Goal: Transaction & Acquisition: Subscribe to service/newsletter

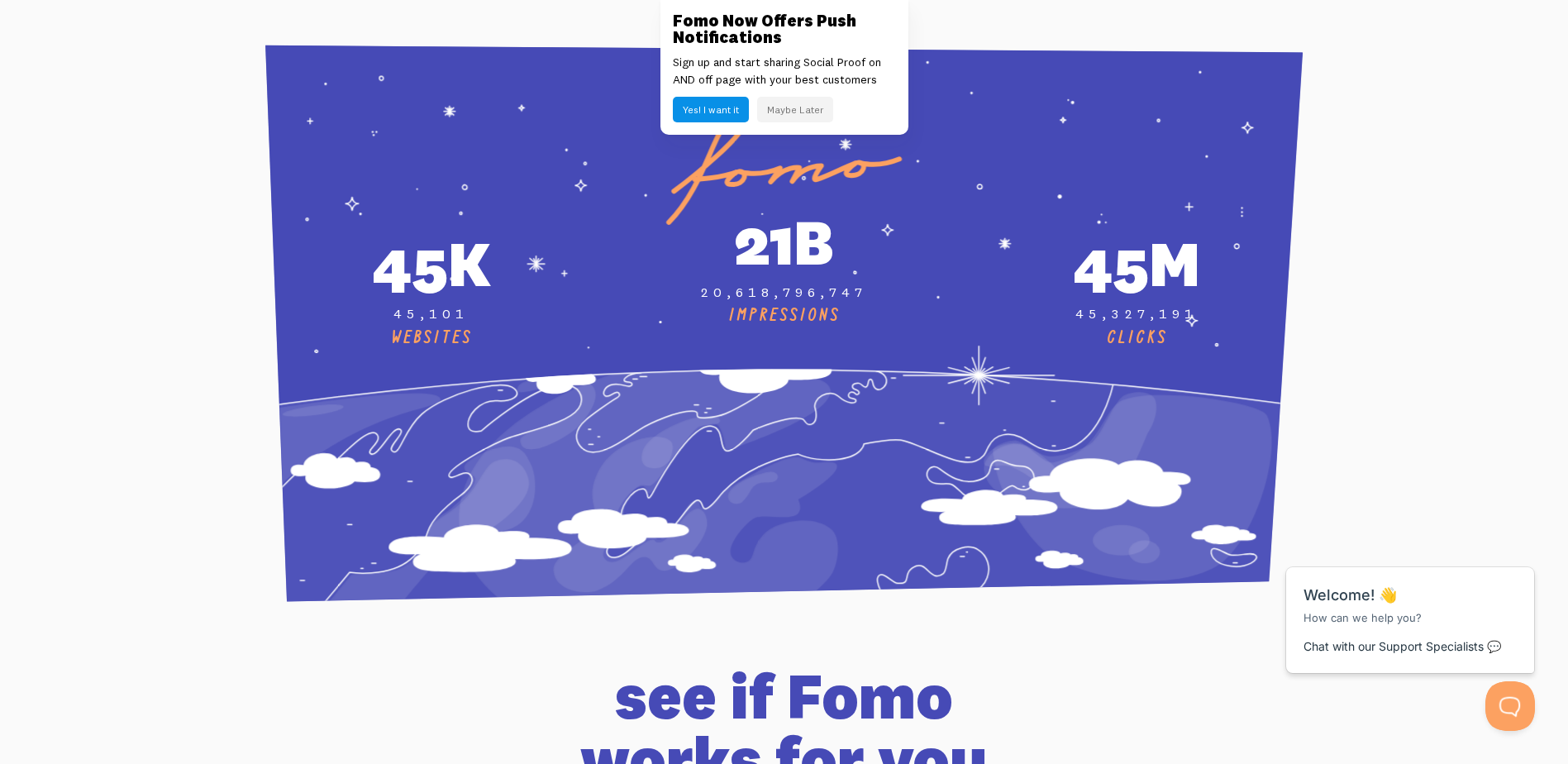
scroll to position [5954, 0]
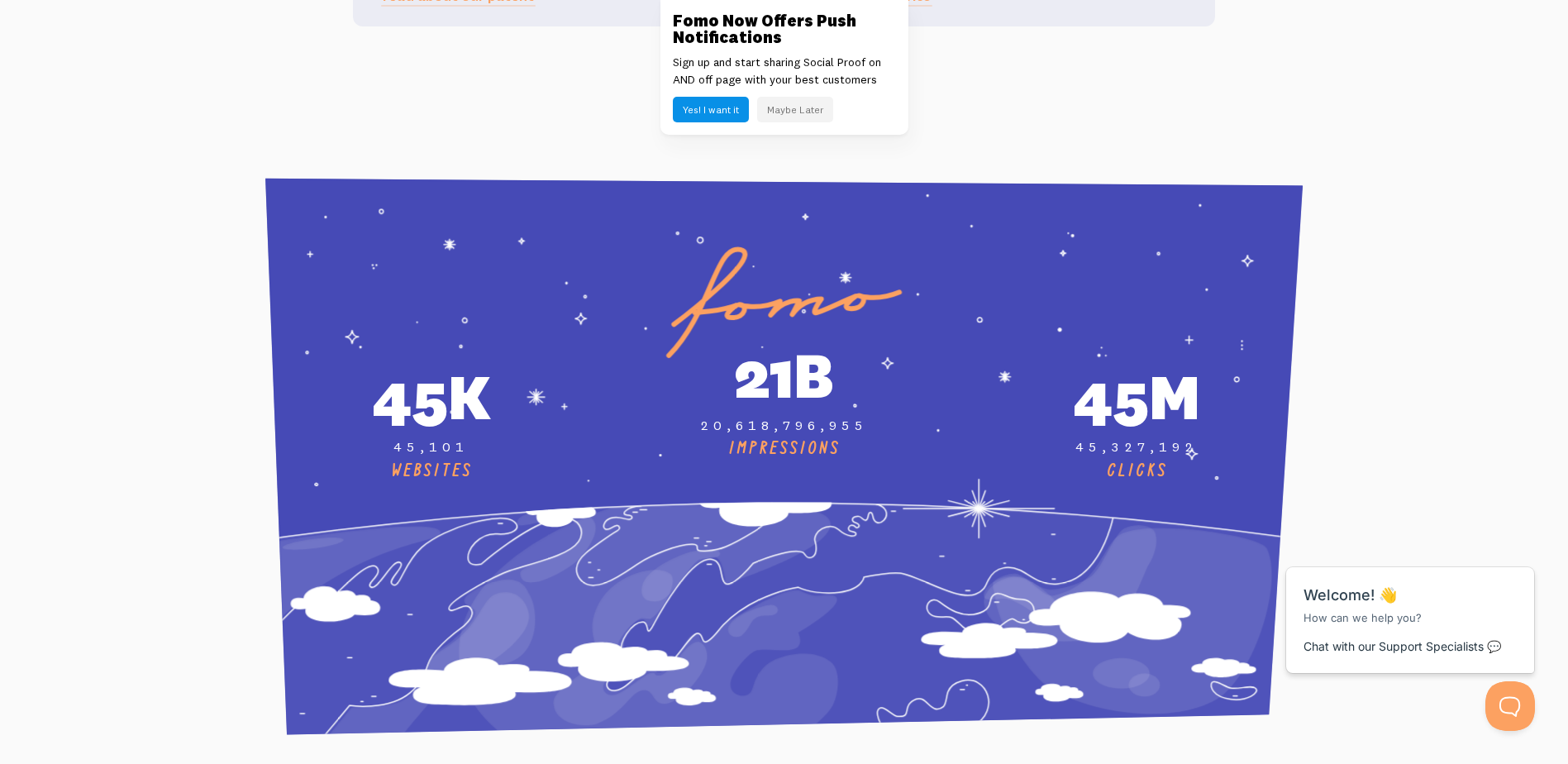
click at [779, 112] on button "Maybe Later" at bounding box center [795, 109] width 76 height 26
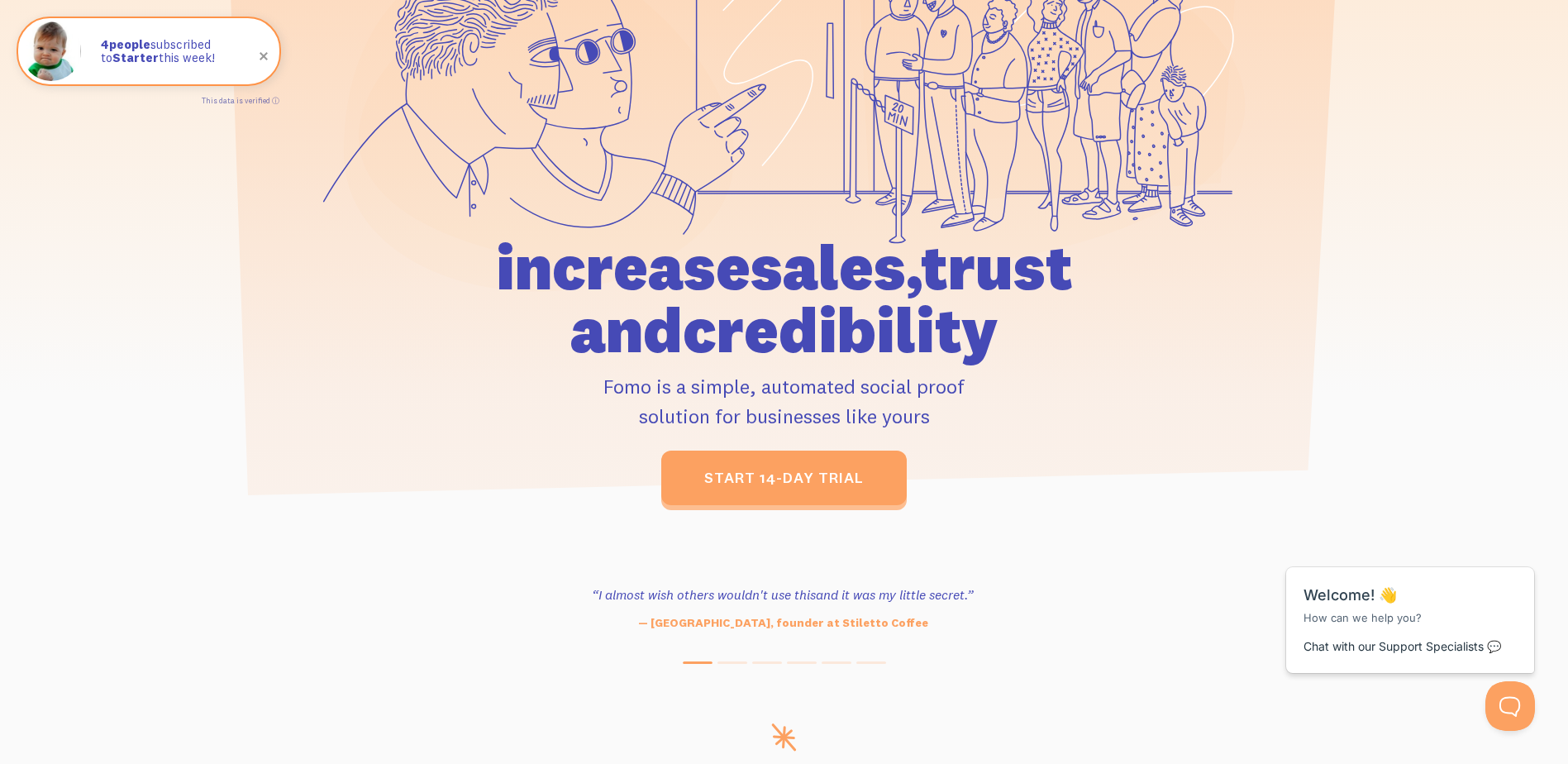
scroll to position [0, 0]
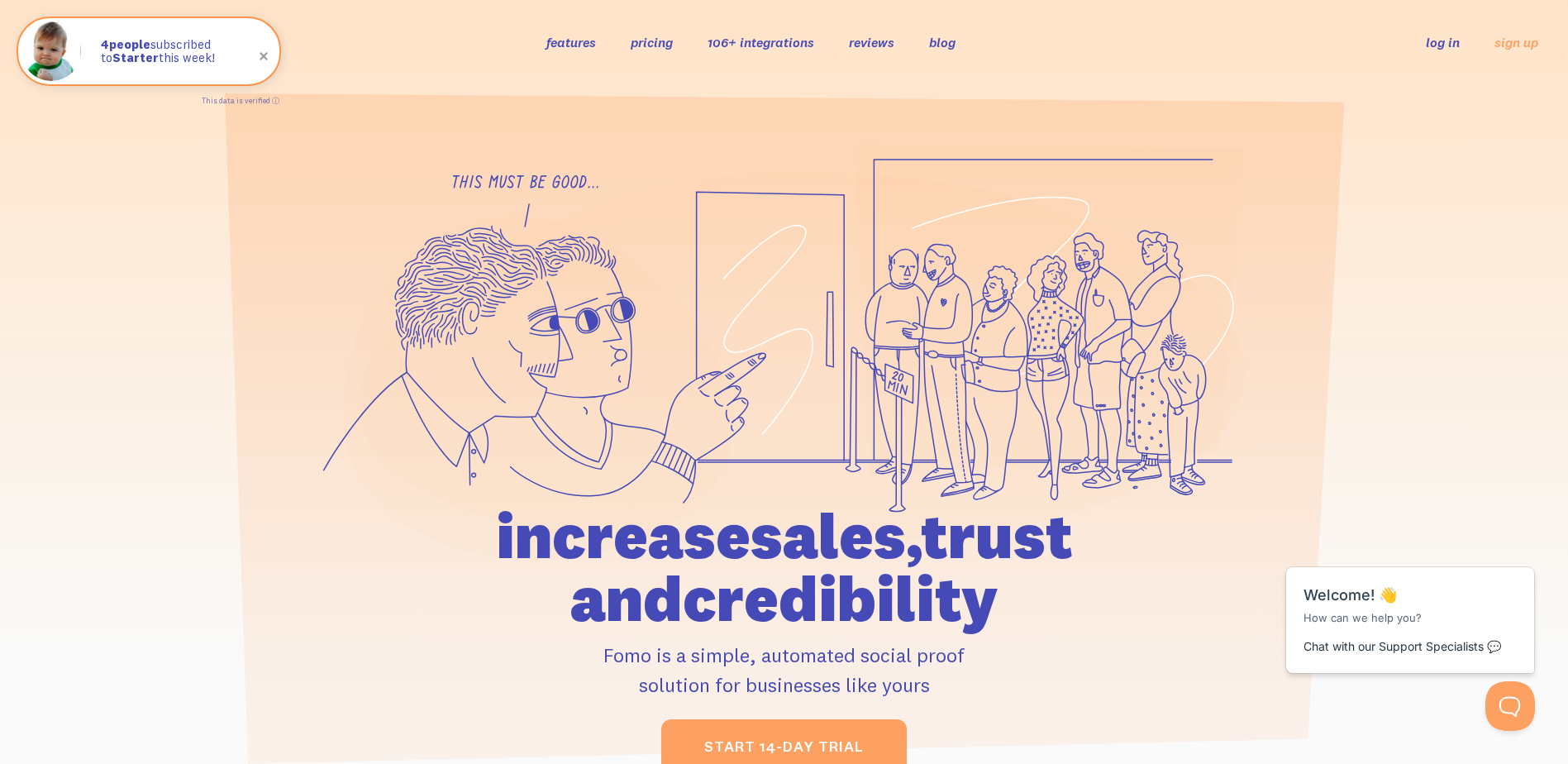
click at [634, 40] on link "pricing" at bounding box center [652, 42] width 42 height 16
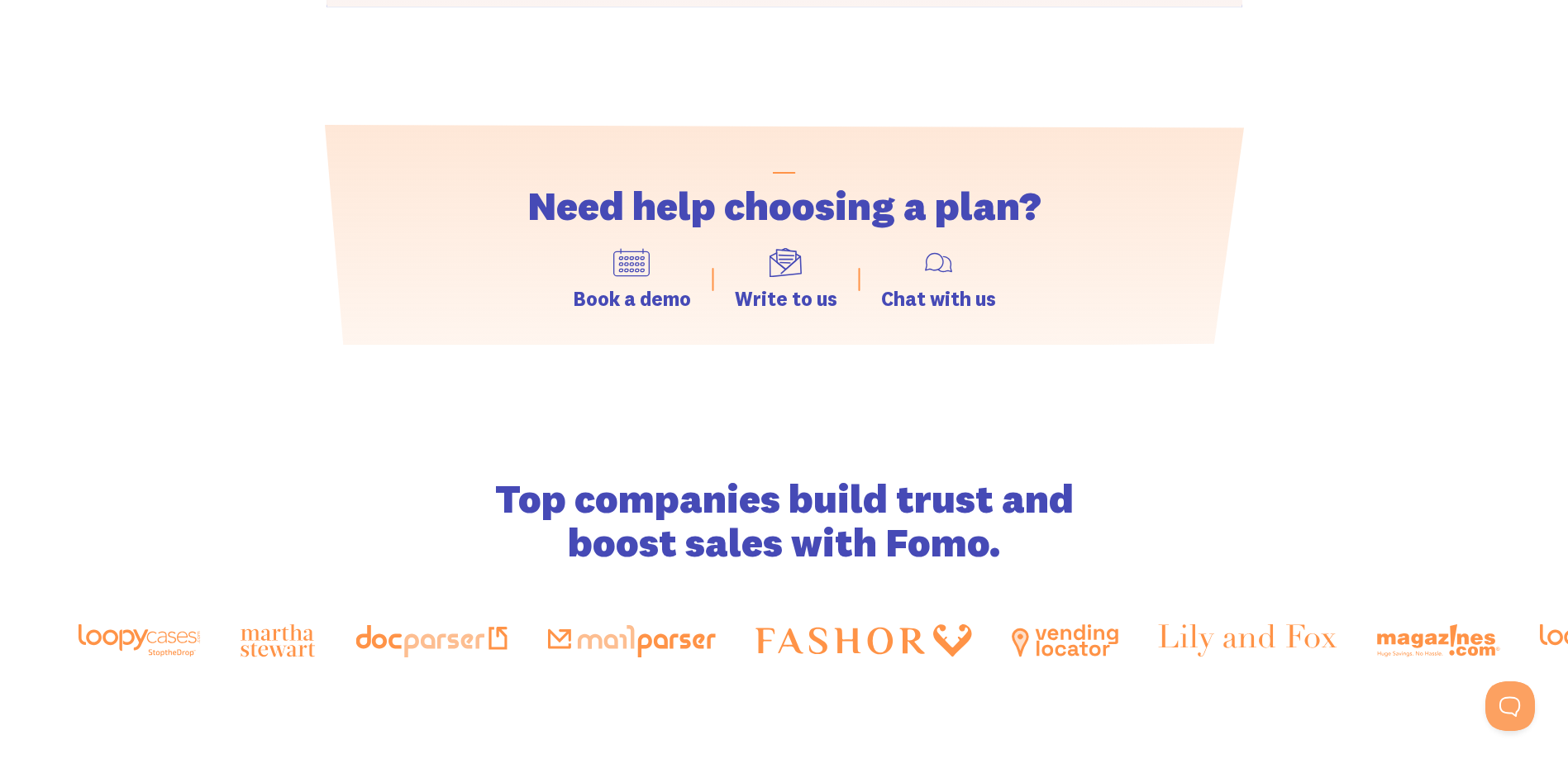
scroll to position [2067, 0]
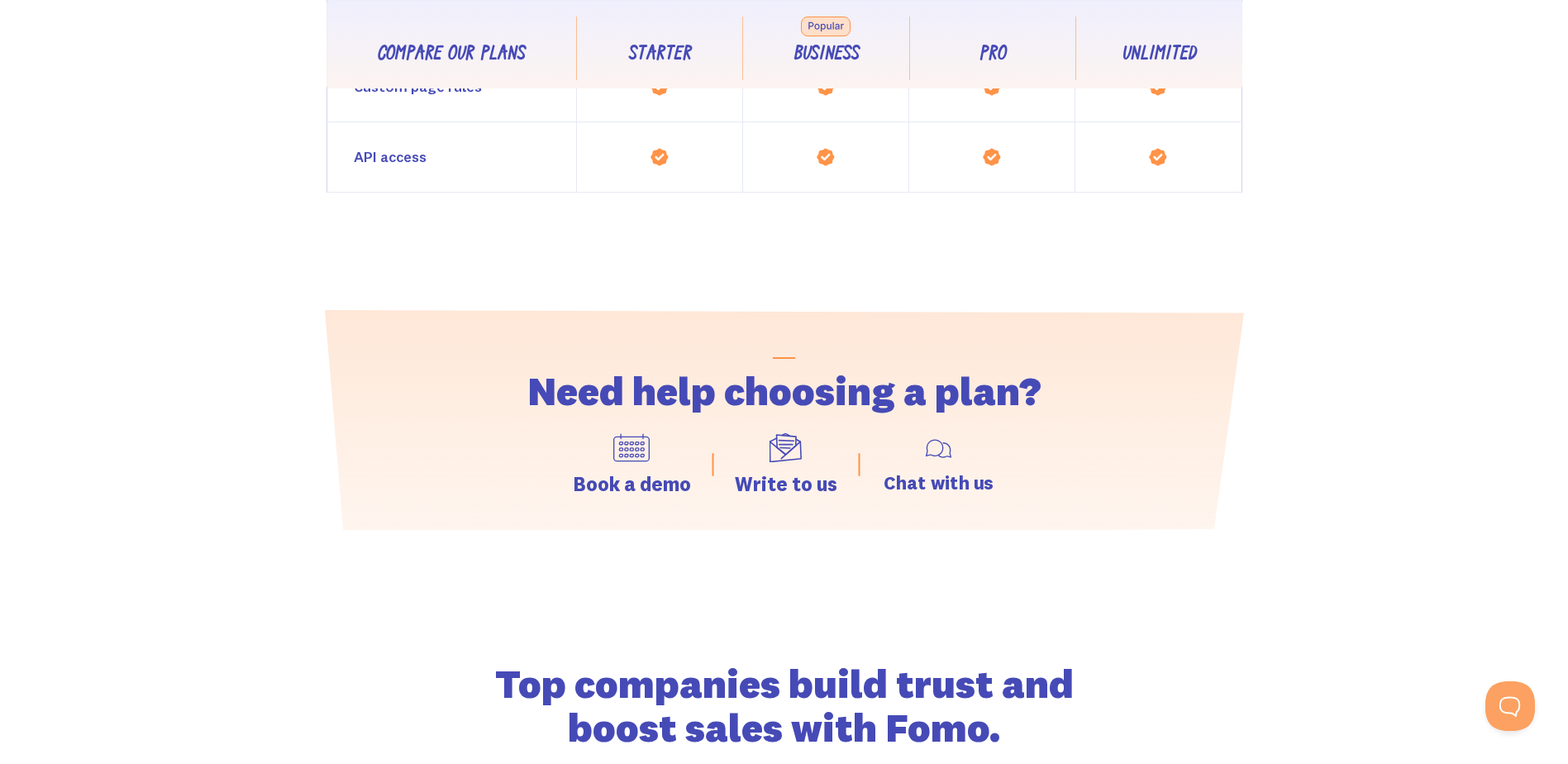
click at [939, 459] on img at bounding box center [937, 448] width 28 height 28
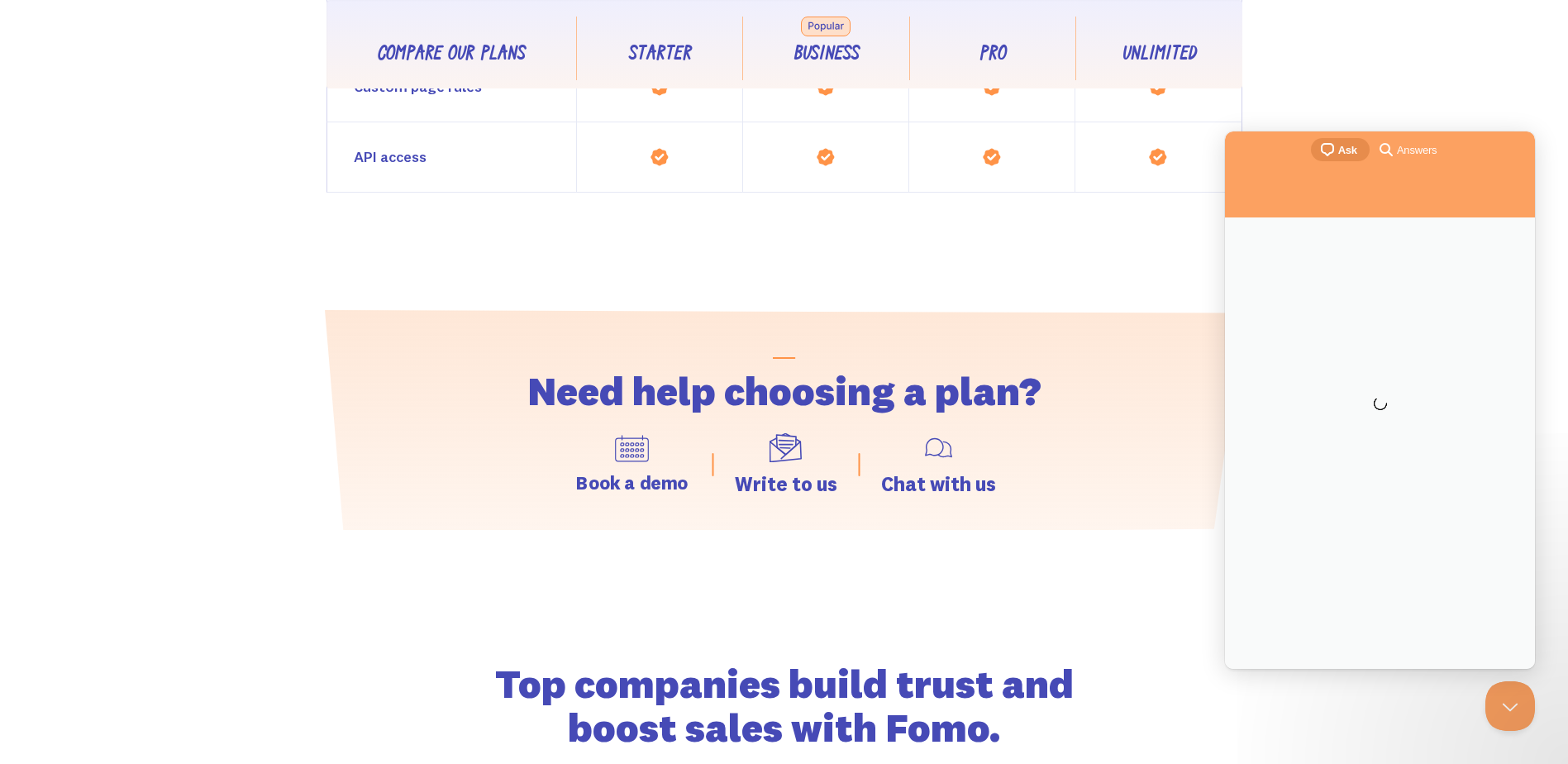
scroll to position [0, 0]
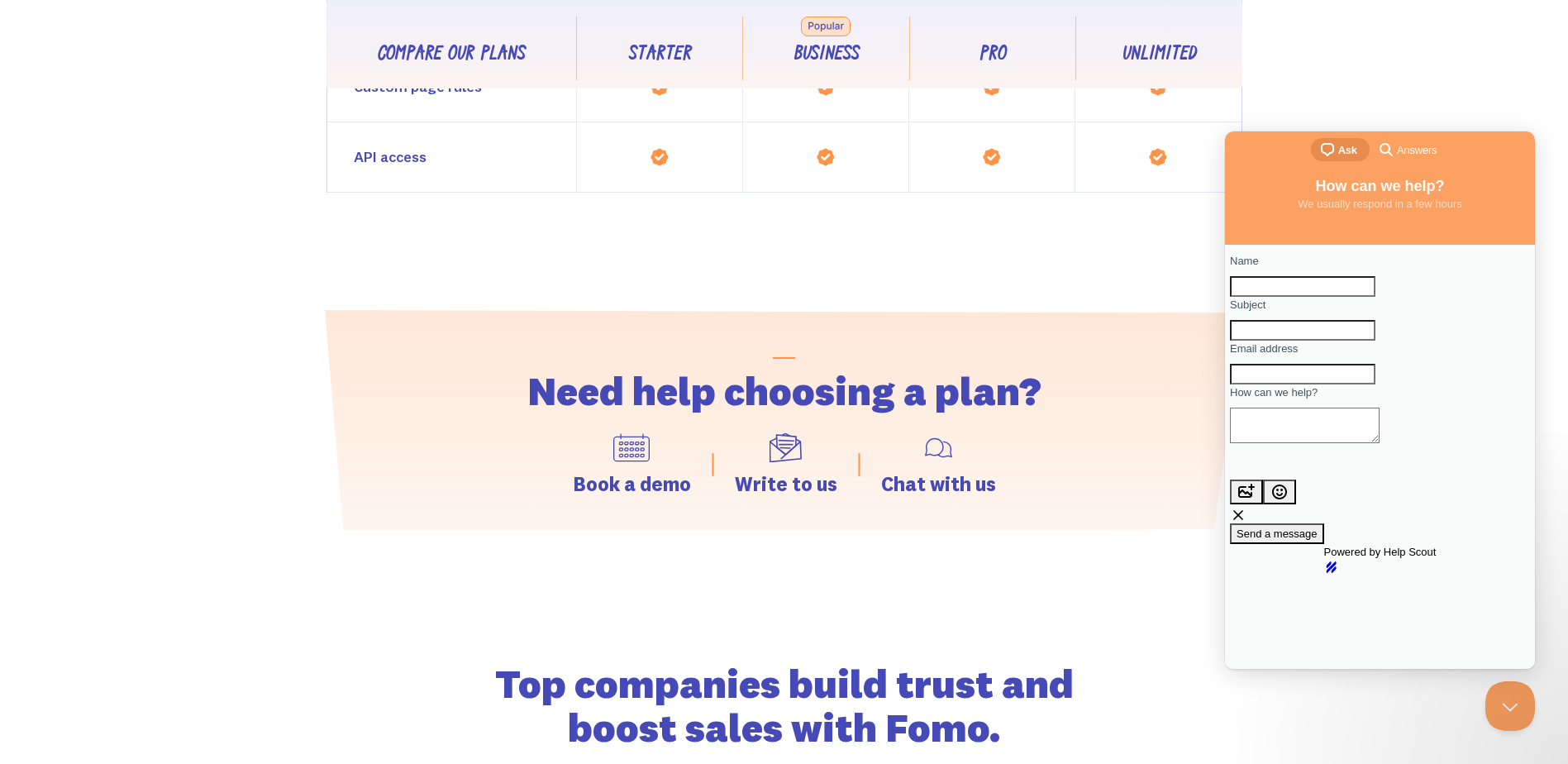
click at [209, 495] on div "Pricing designed for your business needs I am a brand I am an agency 17% off wh…" at bounding box center [784, 208] width 1568 height 4411
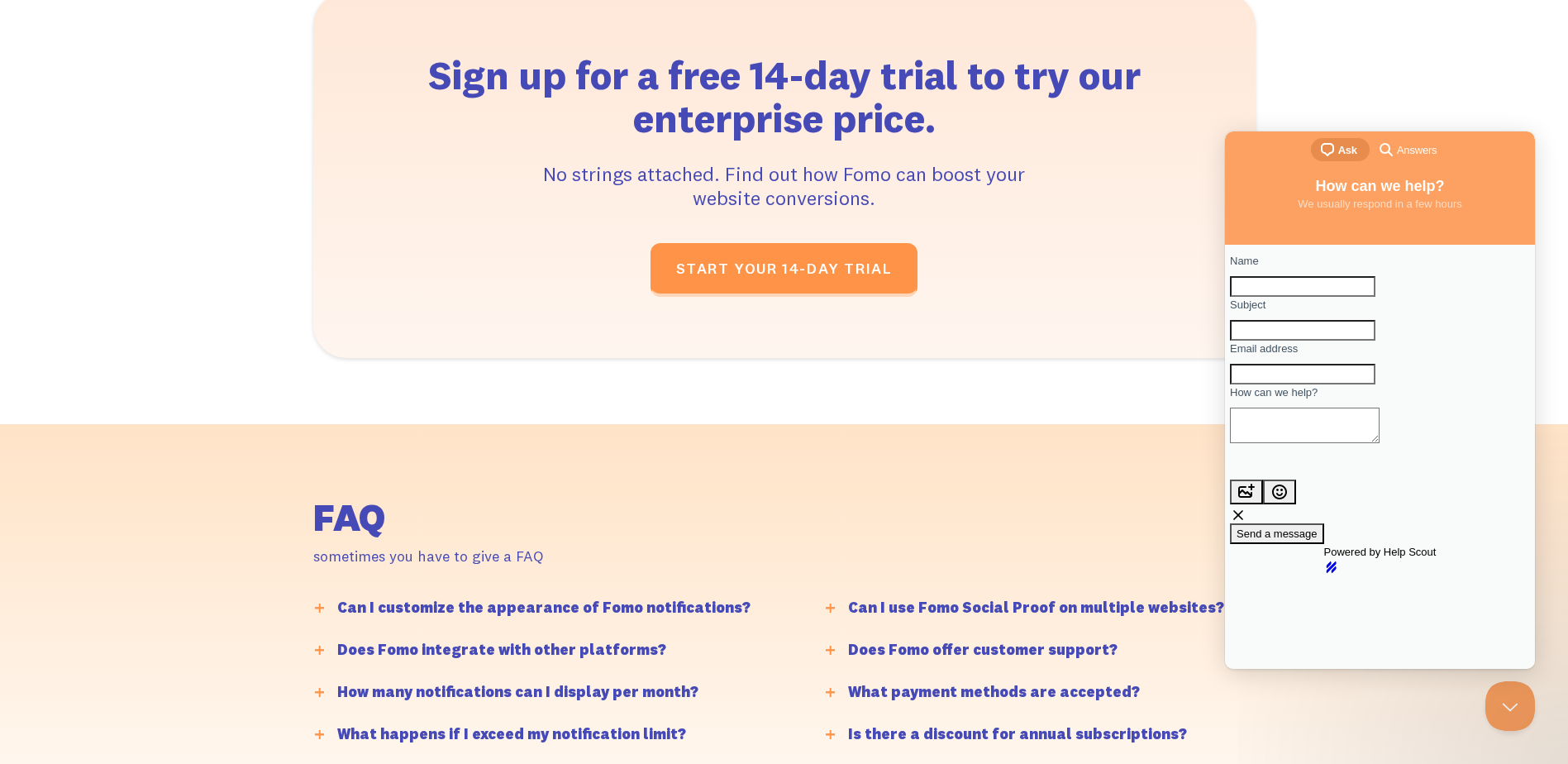
scroll to position [3390, 0]
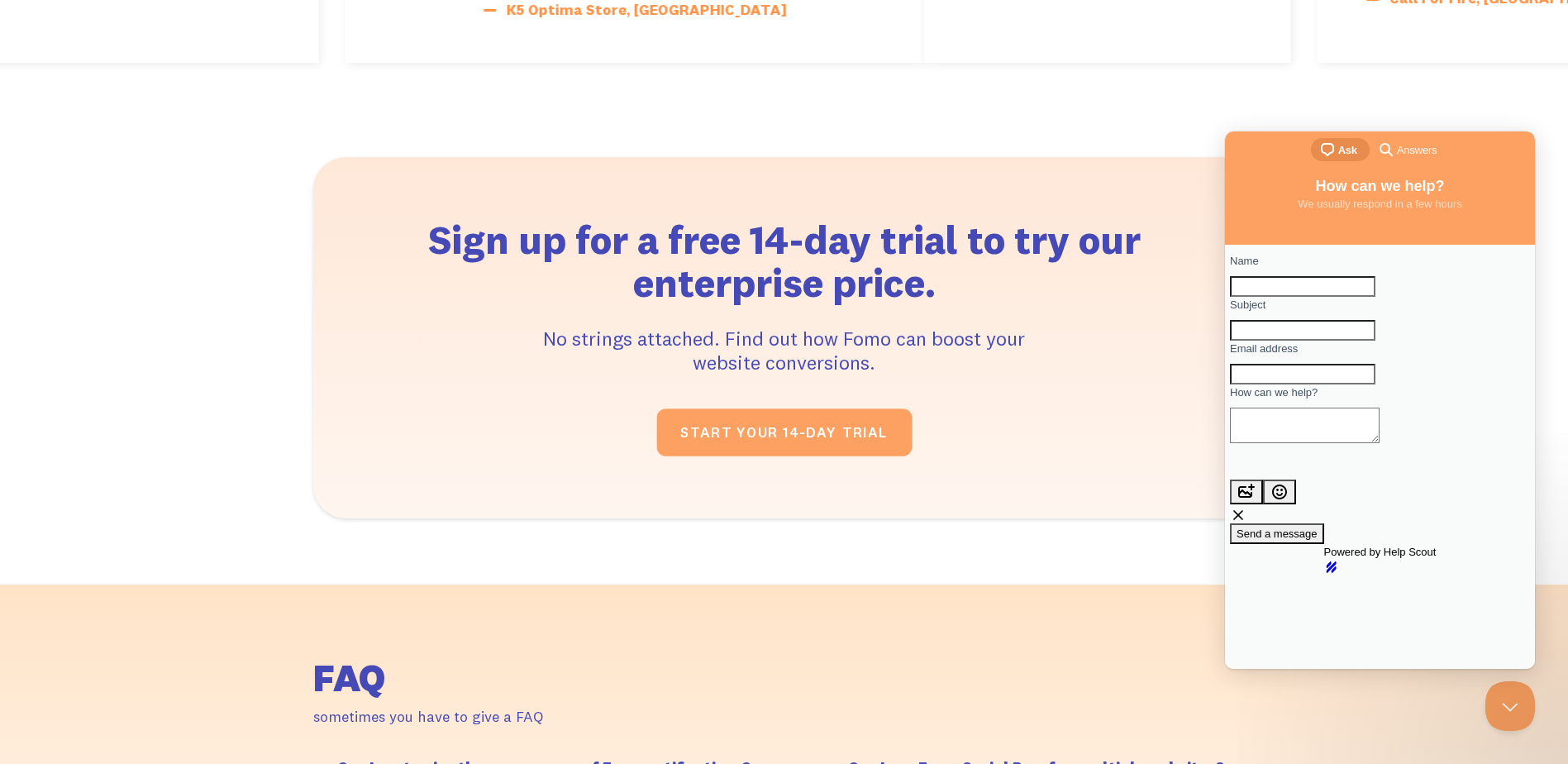
click at [799, 421] on link "START YOUR 14-DAY TRIAL " at bounding box center [784, 432] width 255 height 48
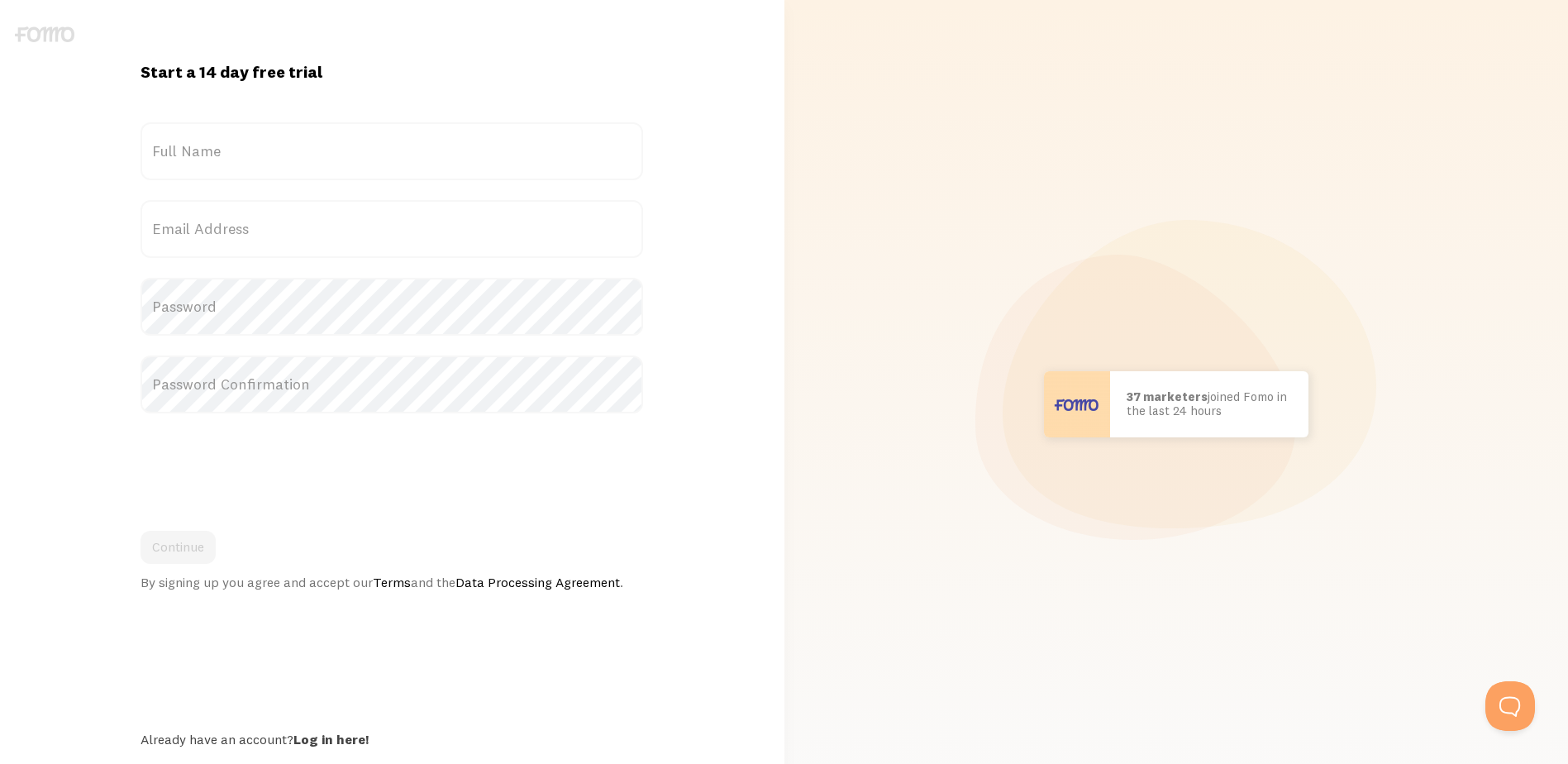
click at [314, 148] on label "Full Name" at bounding box center [392, 151] width 503 height 58
click at [314, 148] on input "Full Name" at bounding box center [392, 151] width 503 height 58
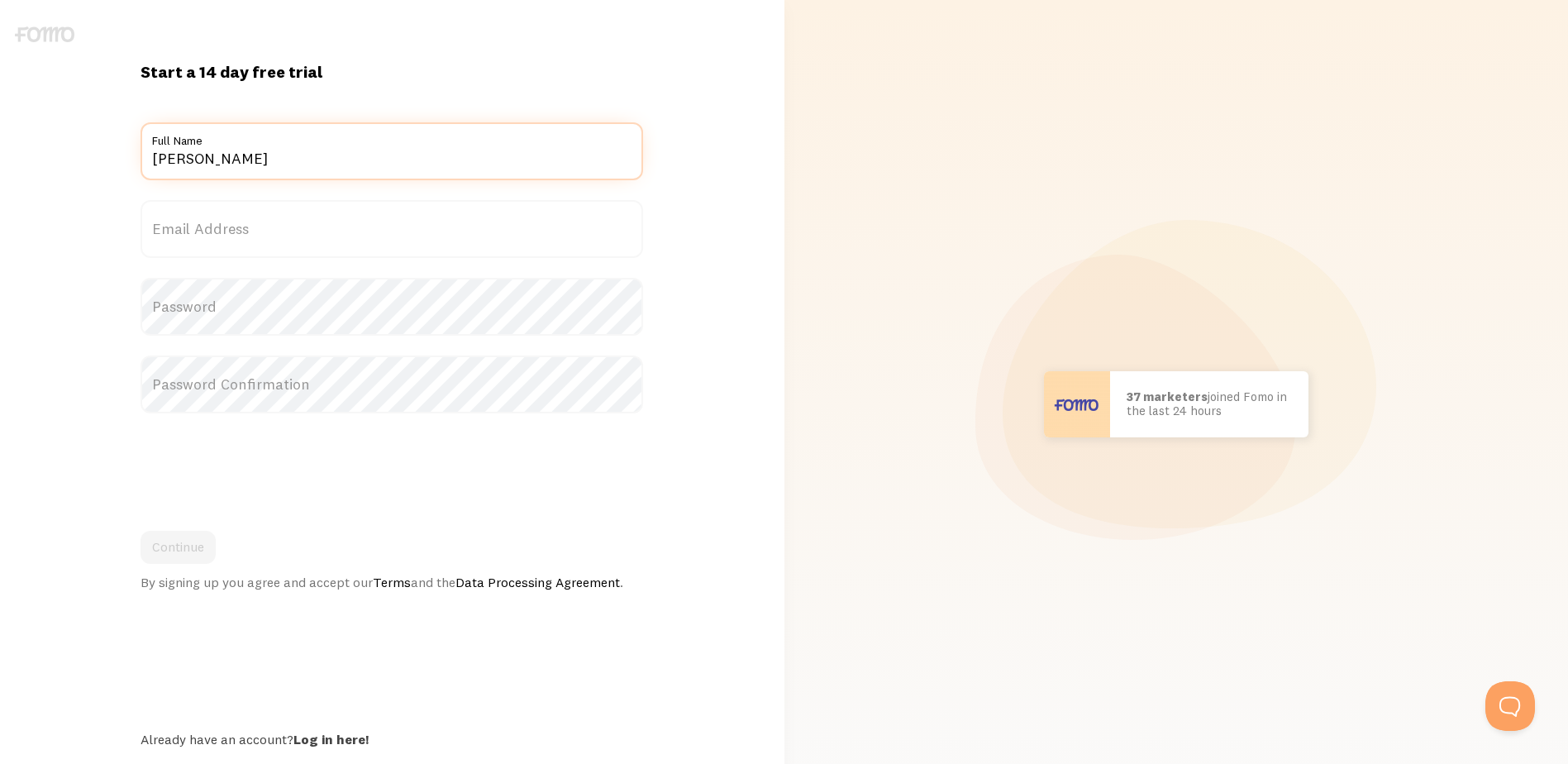
type input "Diego Sanchez"
type input "u"
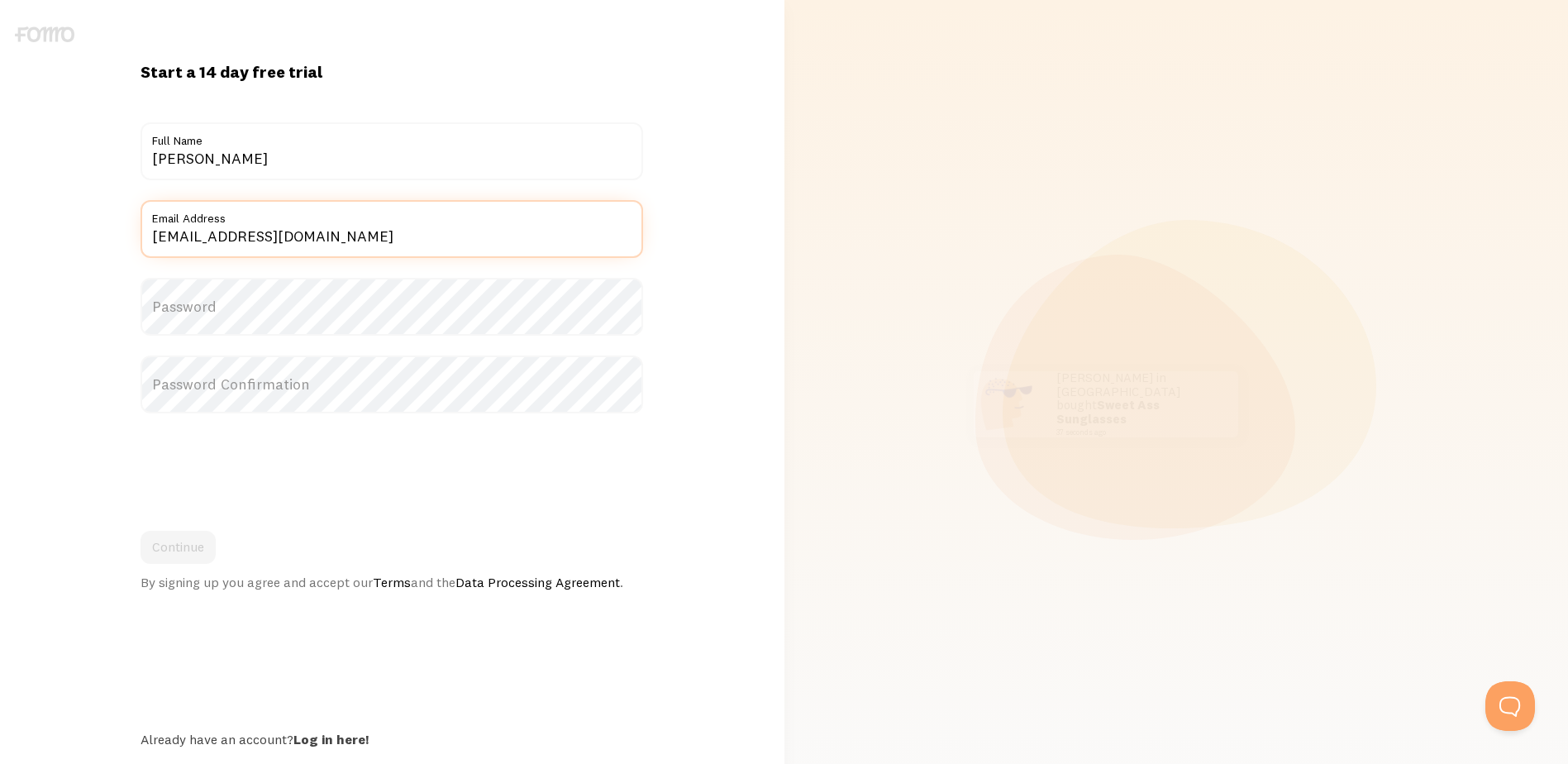
type input "info@bementea.com"
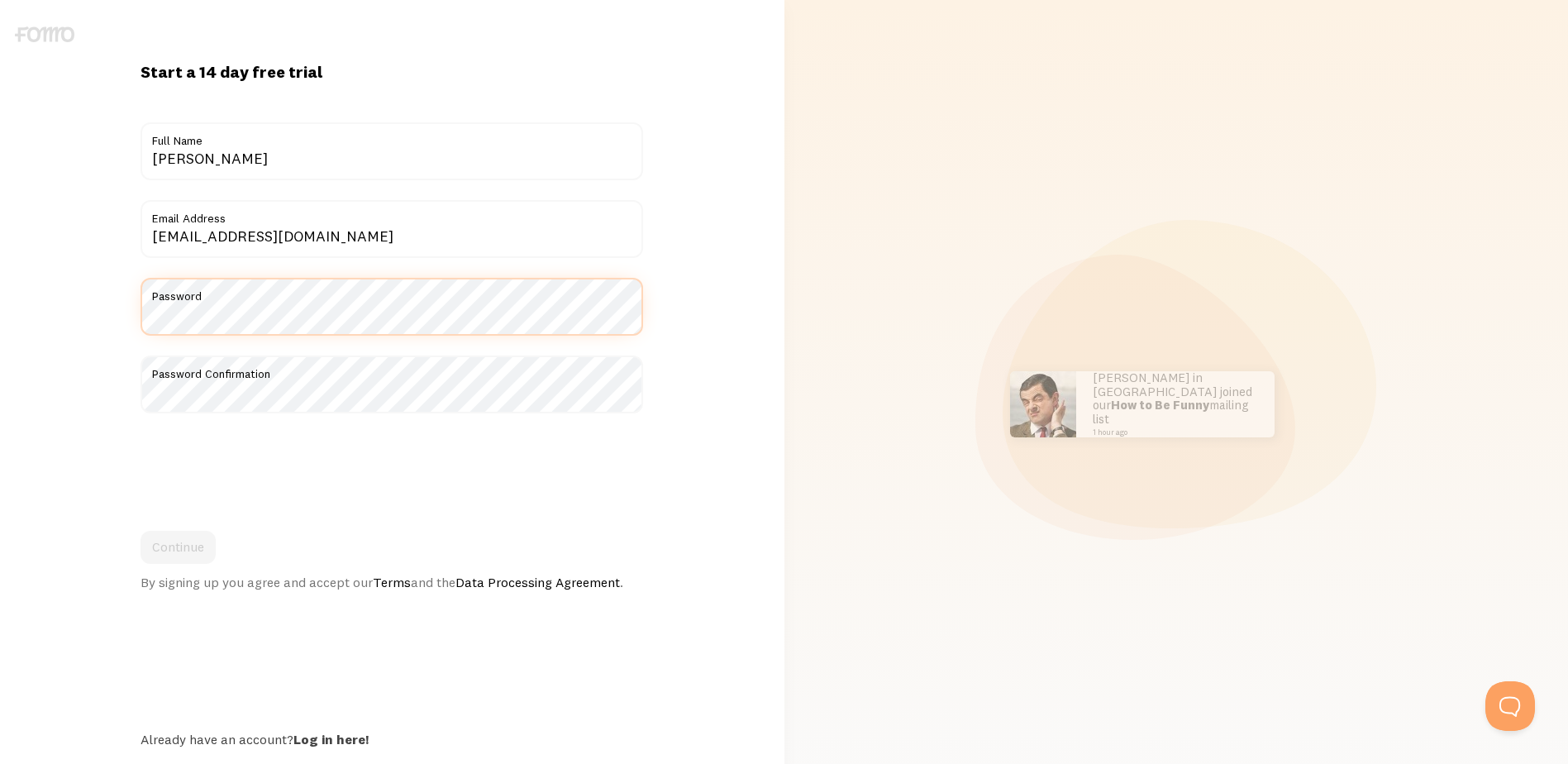
click at [0, 311] on html "Start a 14 day free trial {{ count }} people signed up today! Title Diego Sanch…" at bounding box center [784, 404] width 1568 height 809
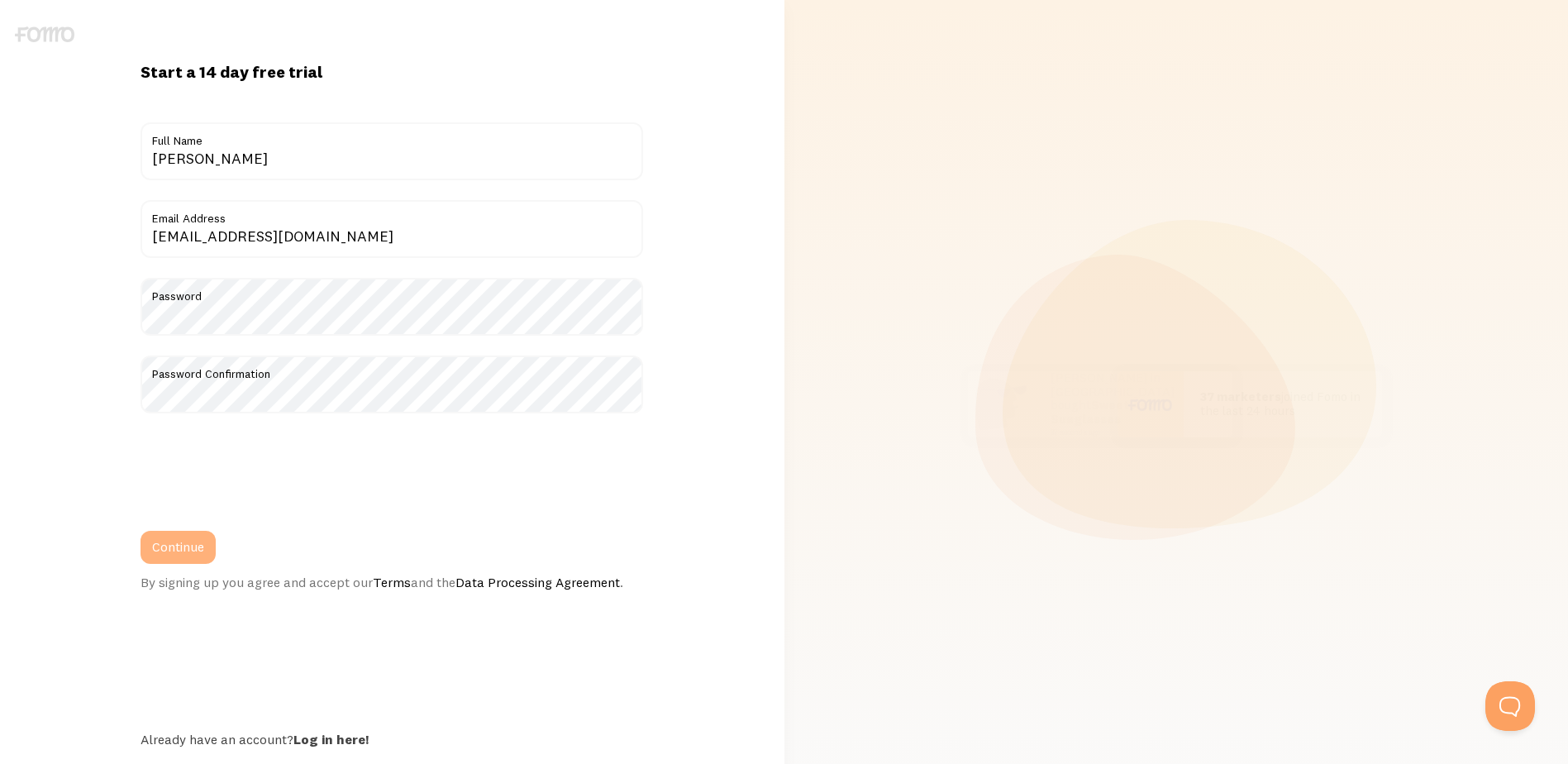
click at [187, 550] on button "Continue" at bounding box center [177, 547] width 75 height 33
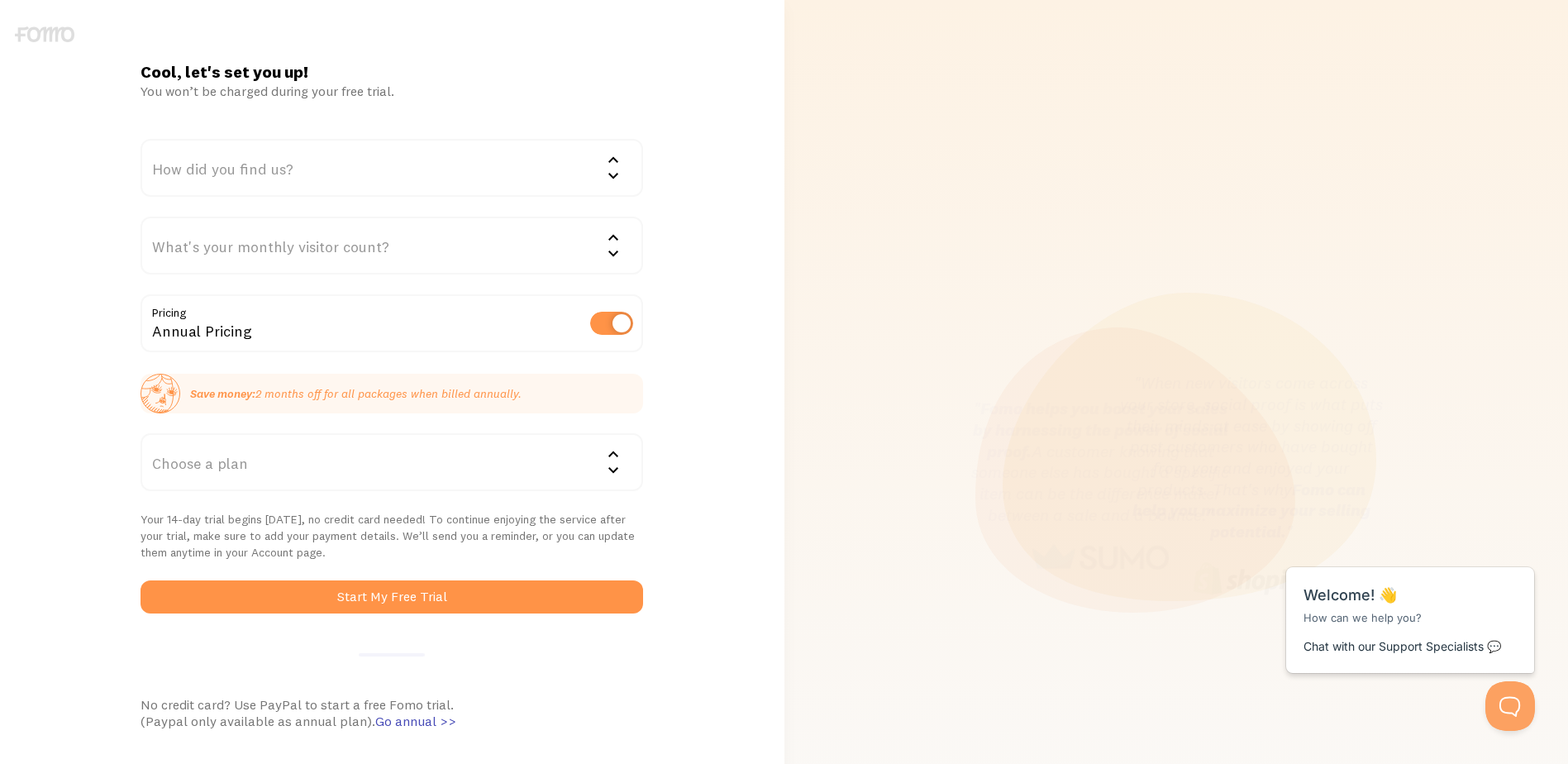
click at [415, 167] on div "How did you find us?" at bounding box center [392, 167] width 503 height 58
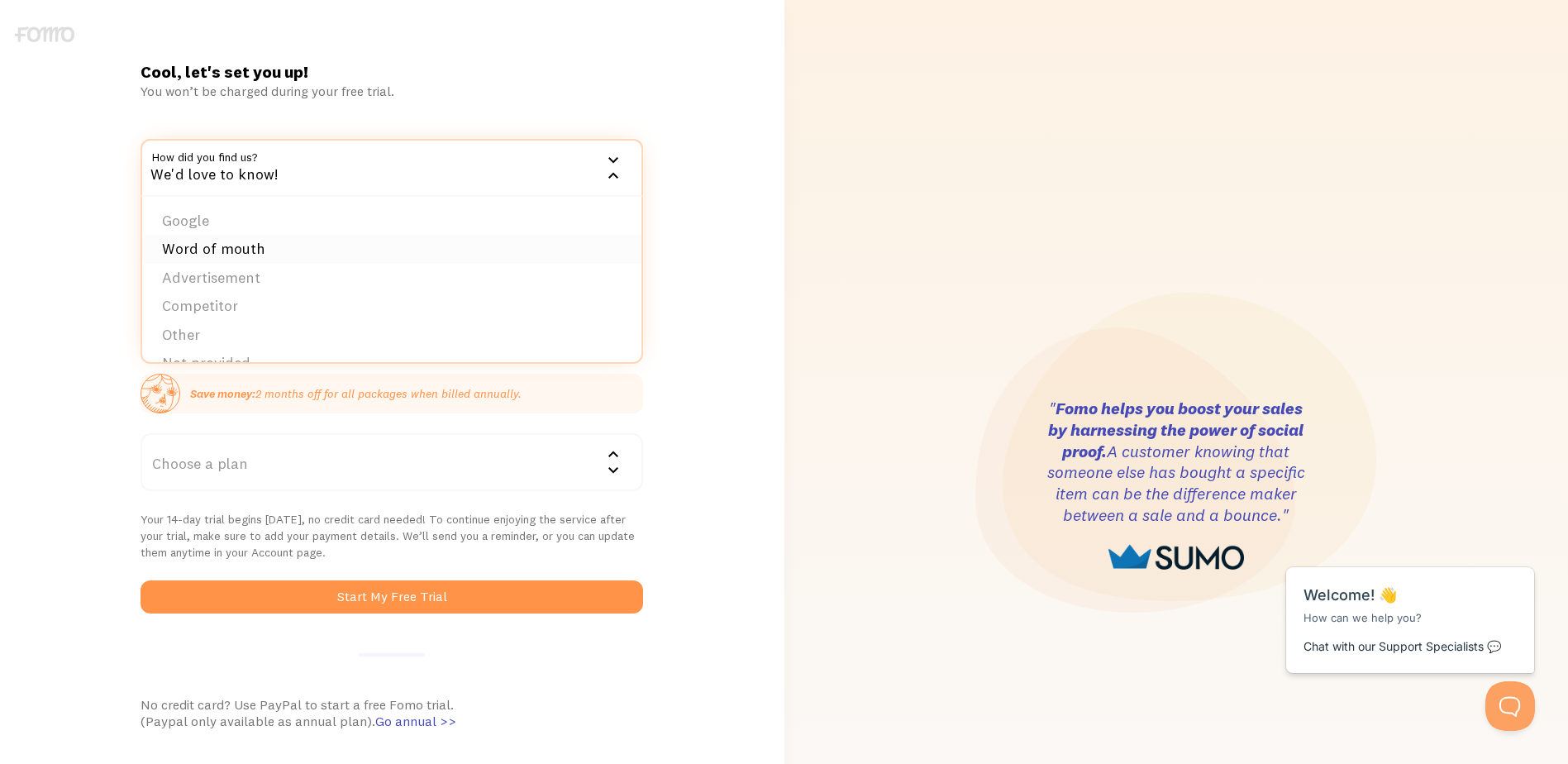
click at [270, 247] on li "Word of mouth" at bounding box center [392, 249] width 499 height 28
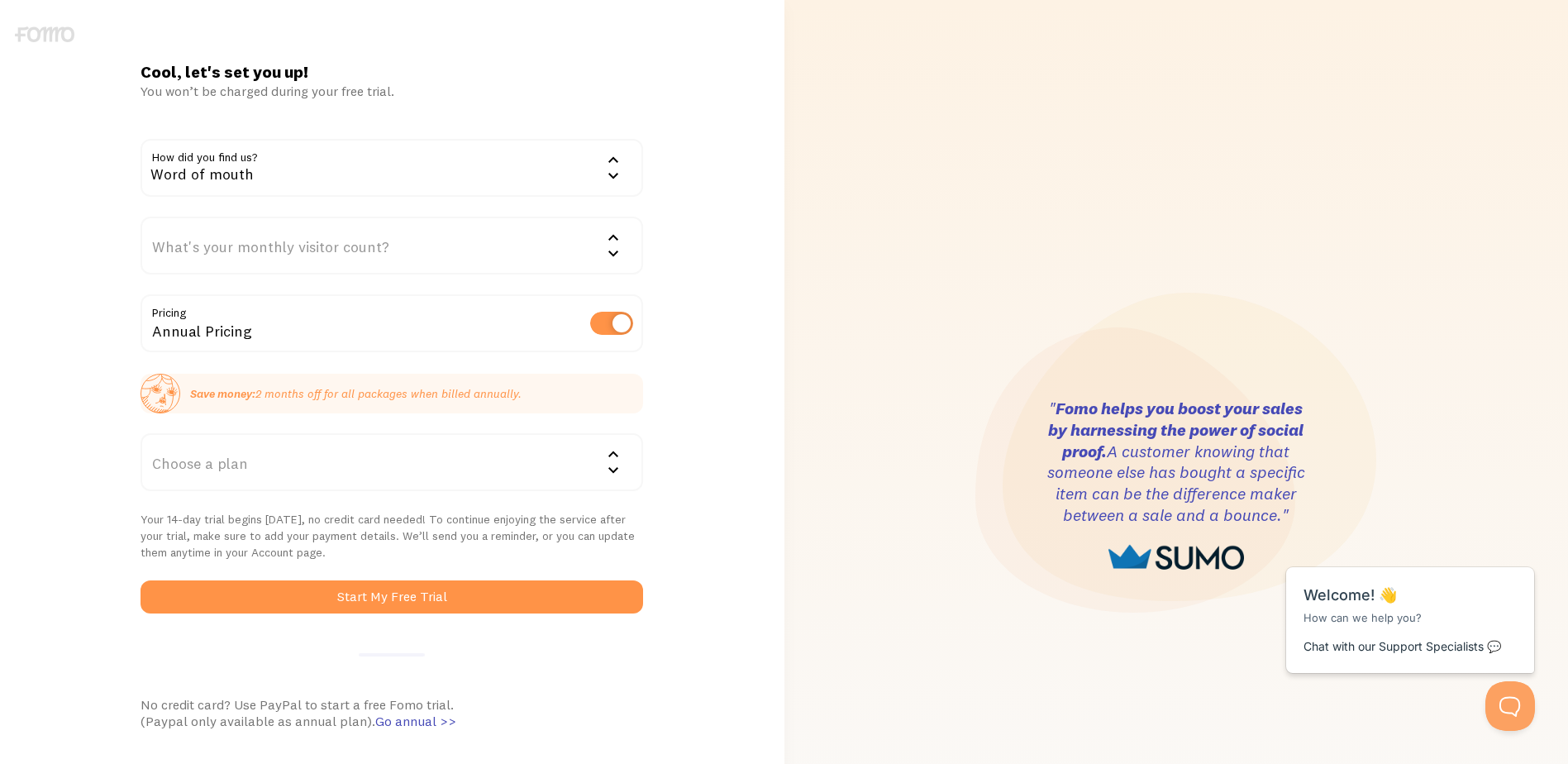
click at [369, 247] on div "What's your monthly visitor count?" at bounding box center [392, 245] width 503 height 58
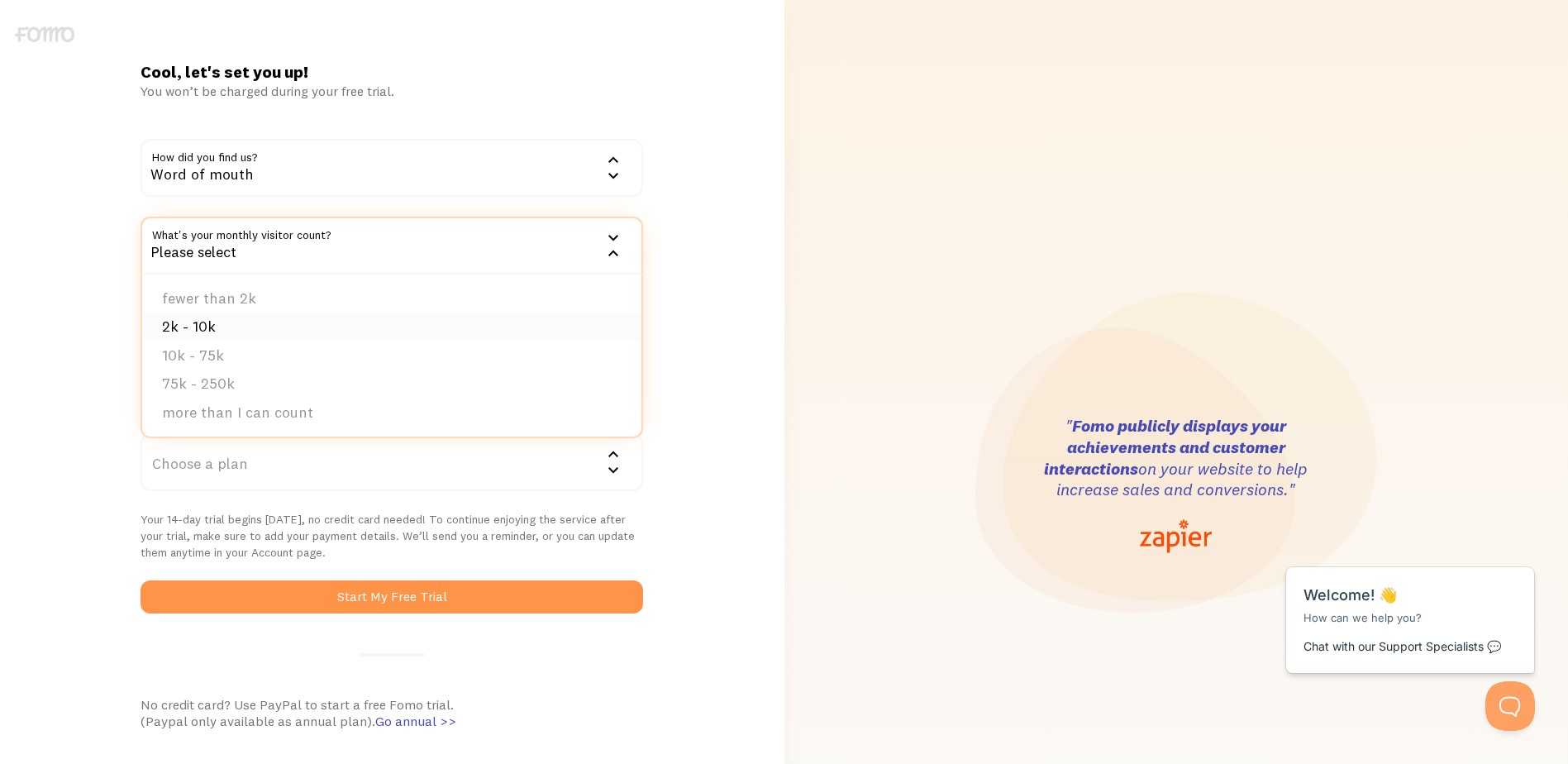
click at [221, 323] on li "2k - 10k" at bounding box center [392, 326] width 499 height 28
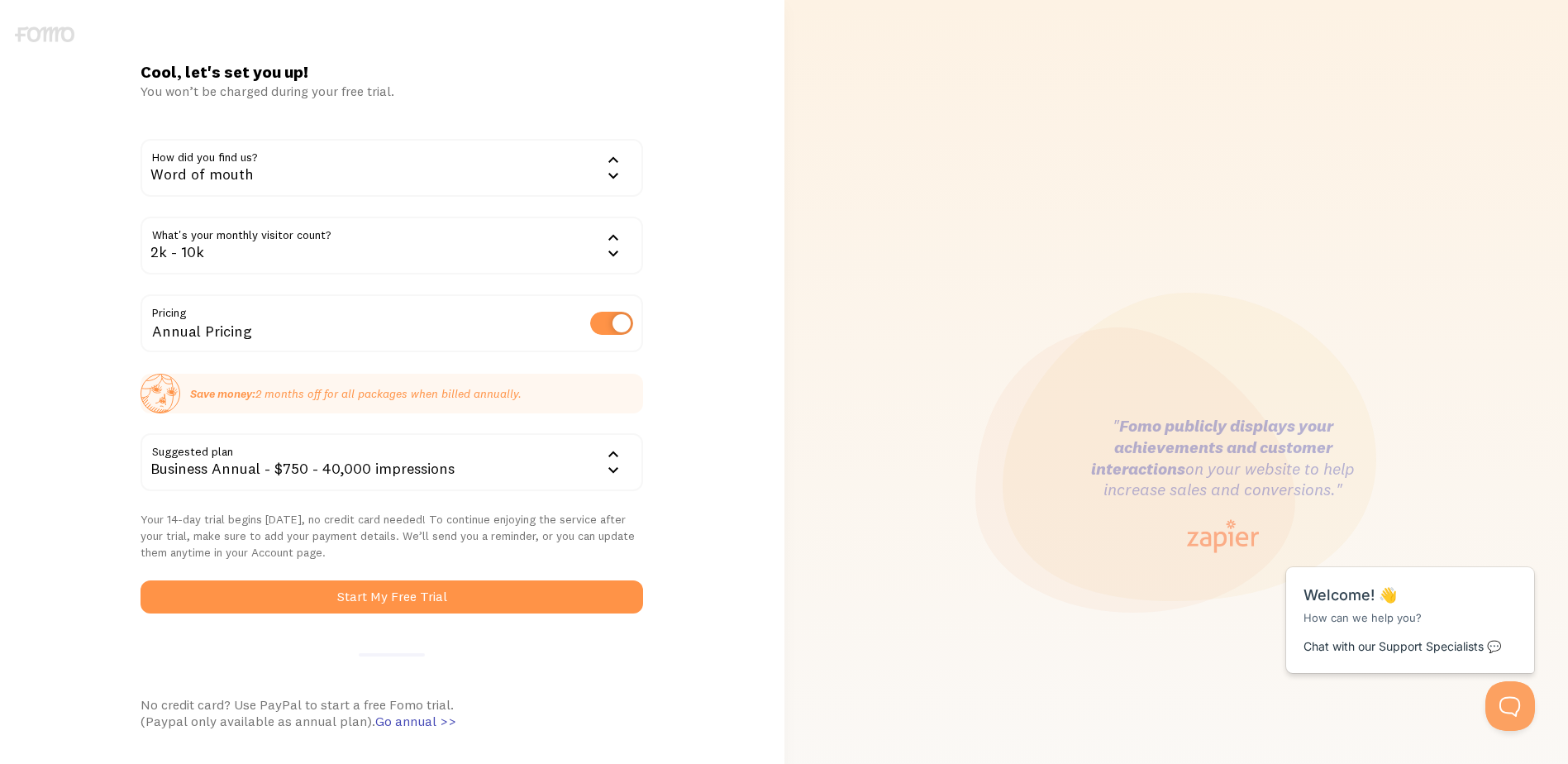
click at [381, 260] on div "2k - 10k" at bounding box center [392, 245] width 503 height 58
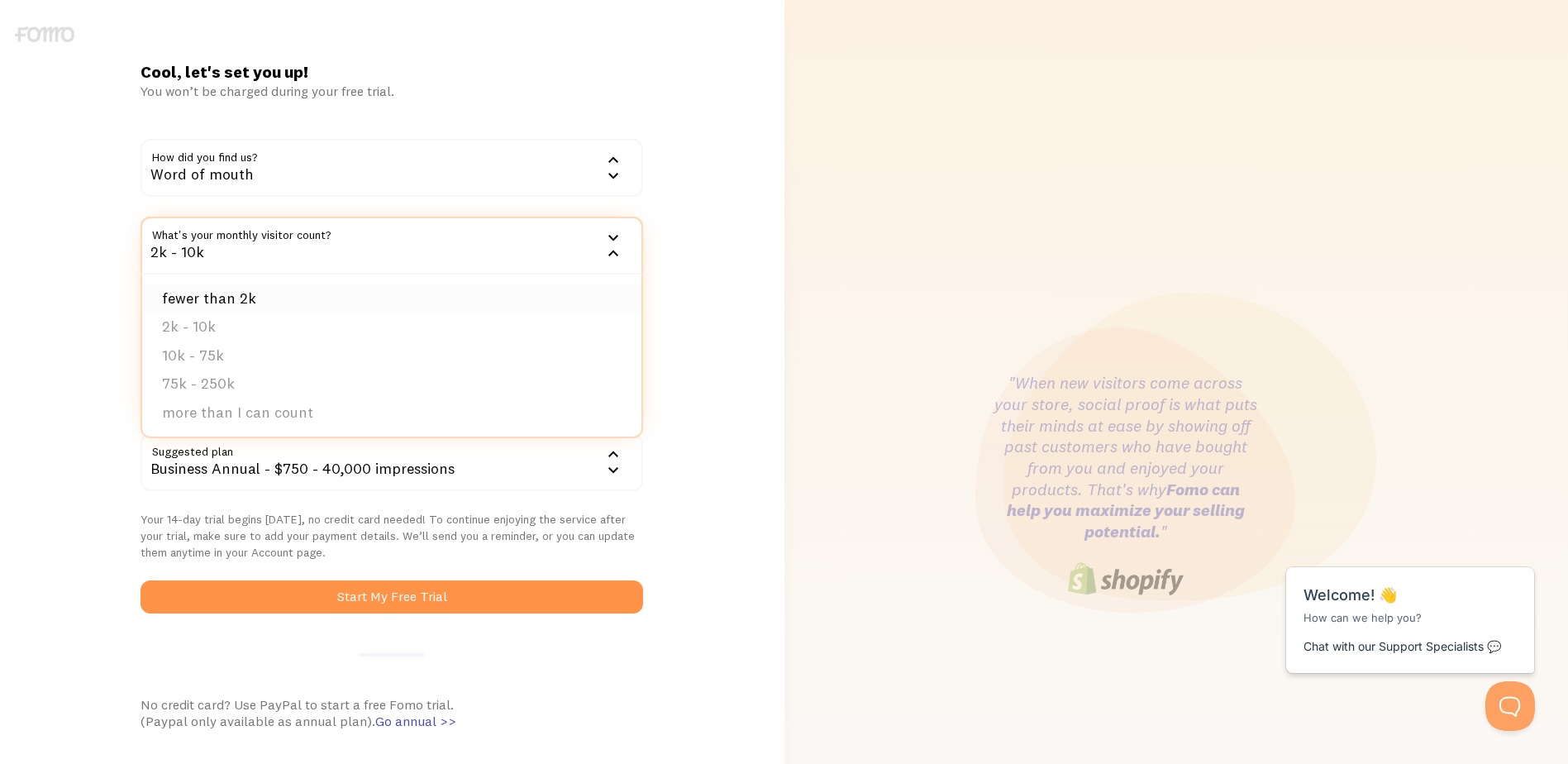
click at [282, 289] on li "fewer than 2k" at bounding box center [392, 299] width 499 height 28
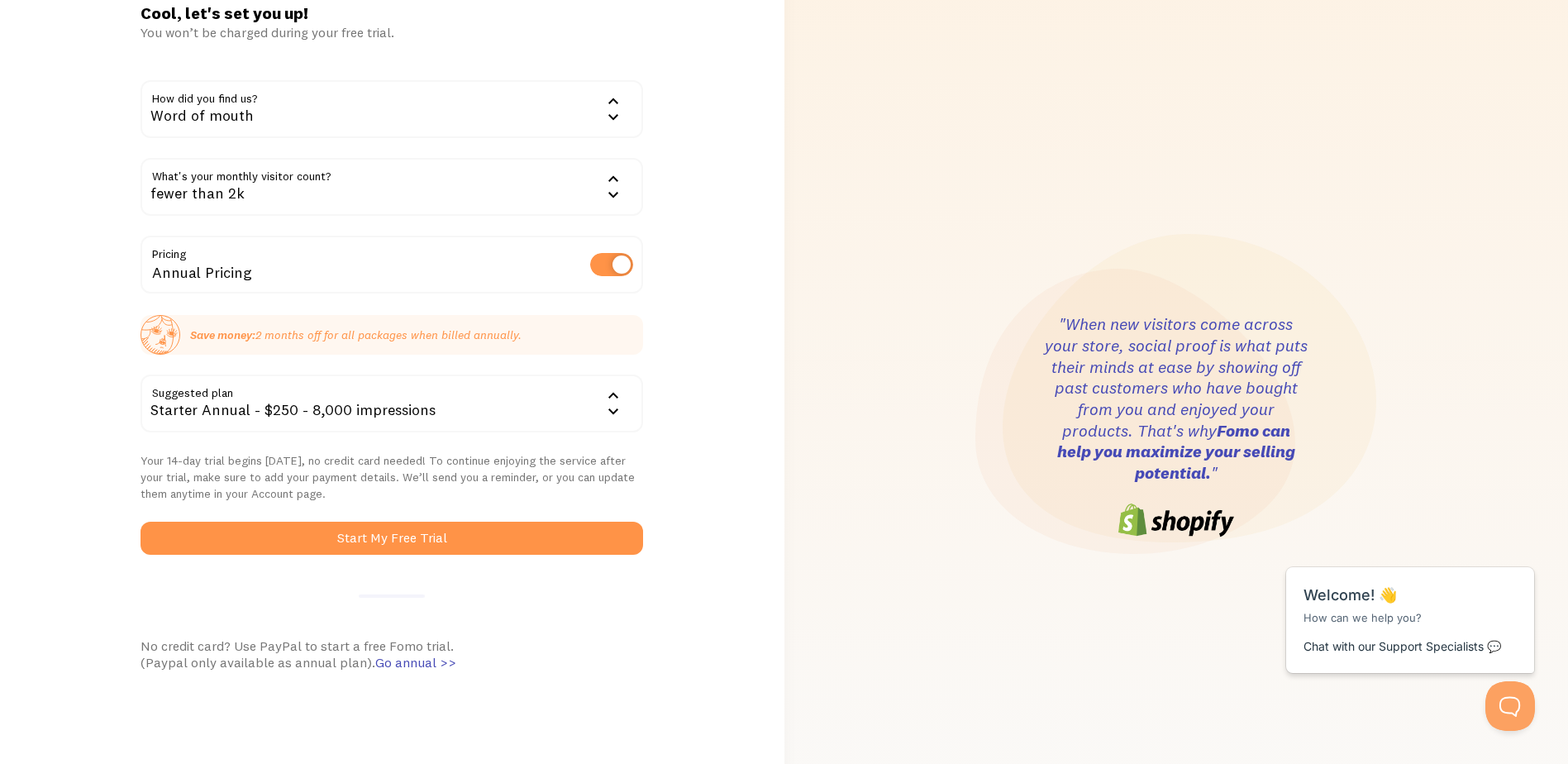
scroll to position [42, 0]
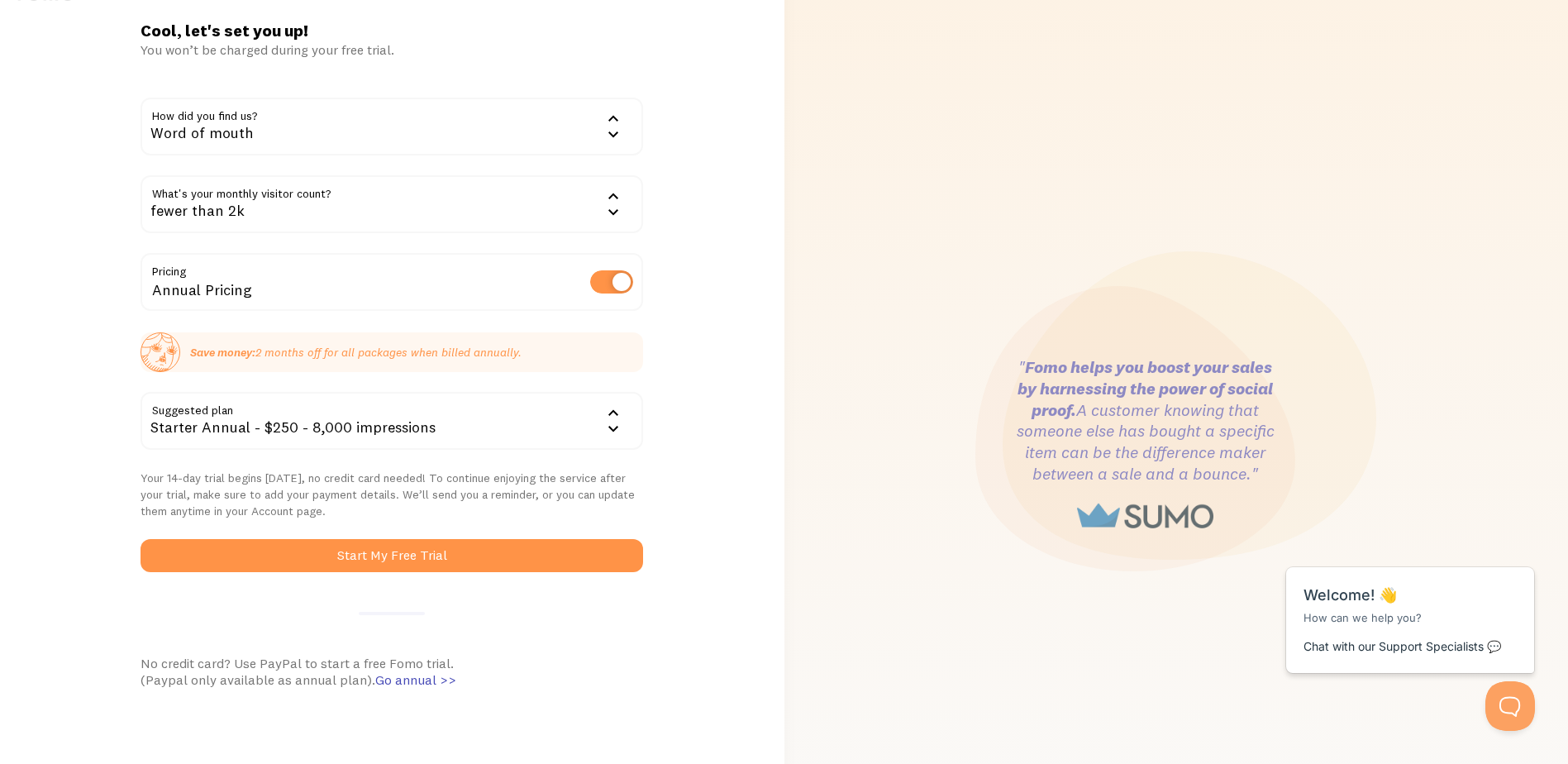
click at [606, 278] on label at bounding box center [611, 282] width 43 height 23
click at [606, 278] on input "checkbox" at bounding box center [611, 282] width 43 height 23
checkbox input "false"
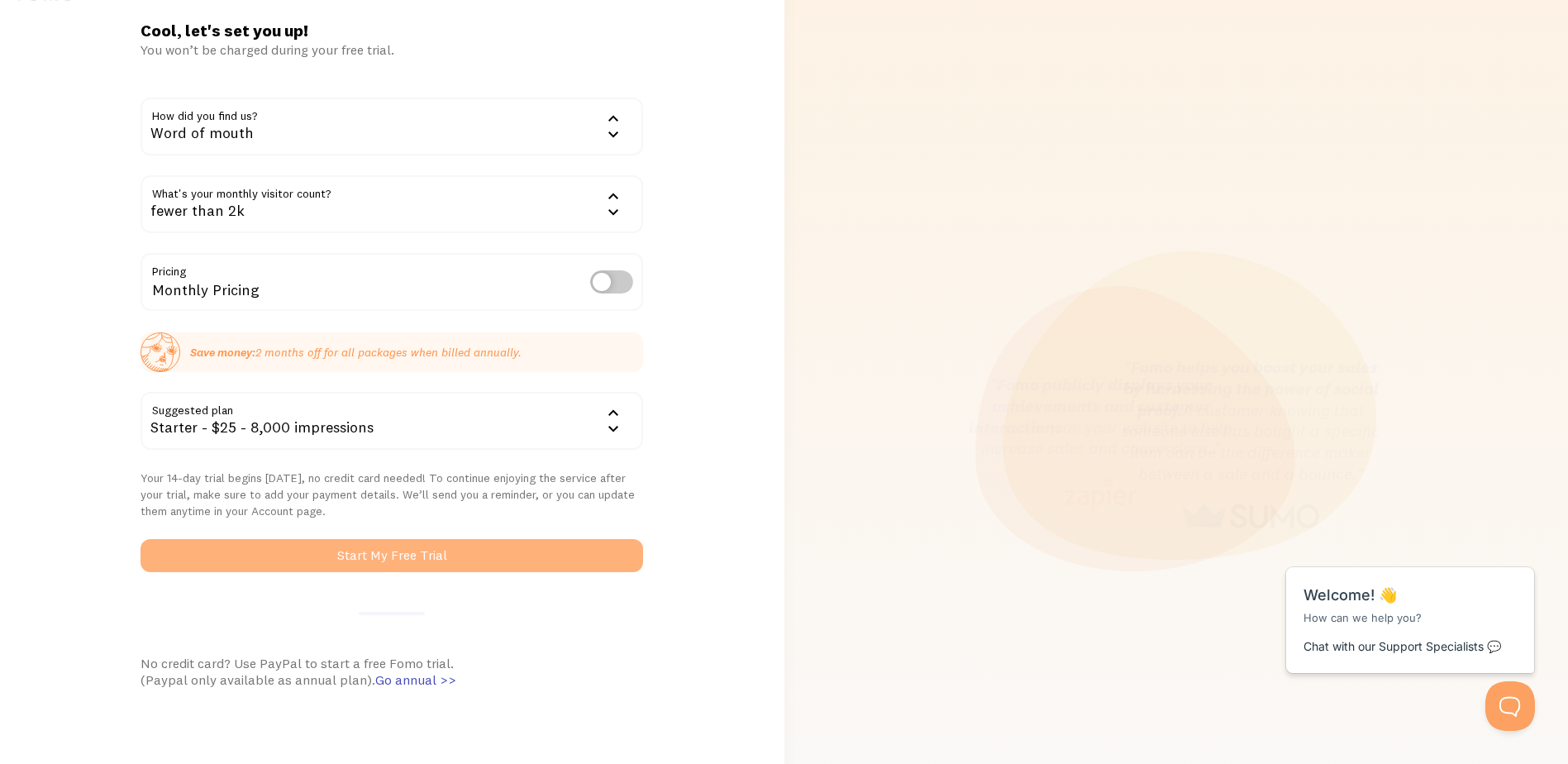
click at [426, 552] on button "Start My Free Trial" at bounding box center [392, 555] width 503 height 33
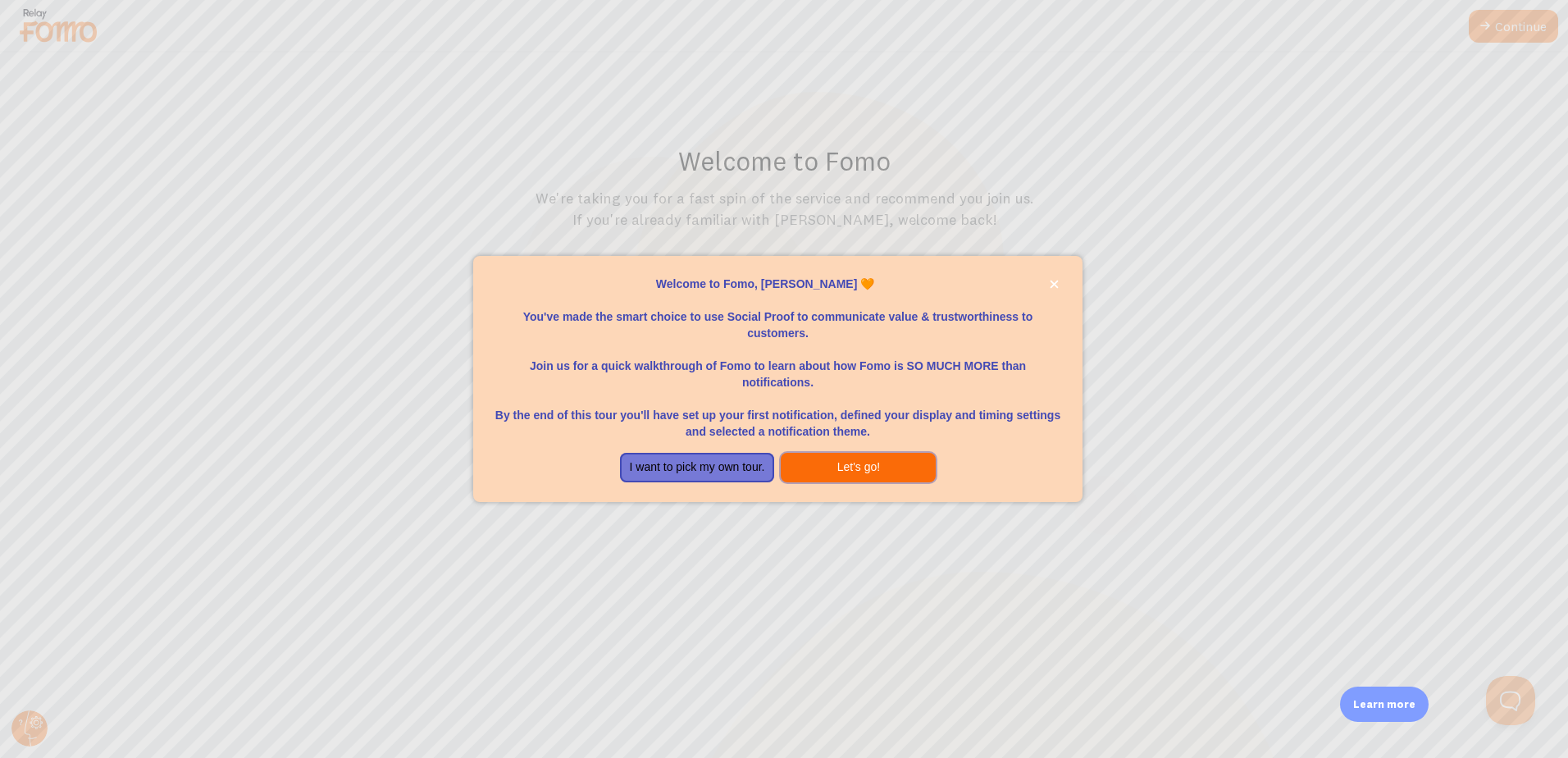
click at [862, 461] on button "Let's go!" at bounding box center [857, 467] width 155 height 29
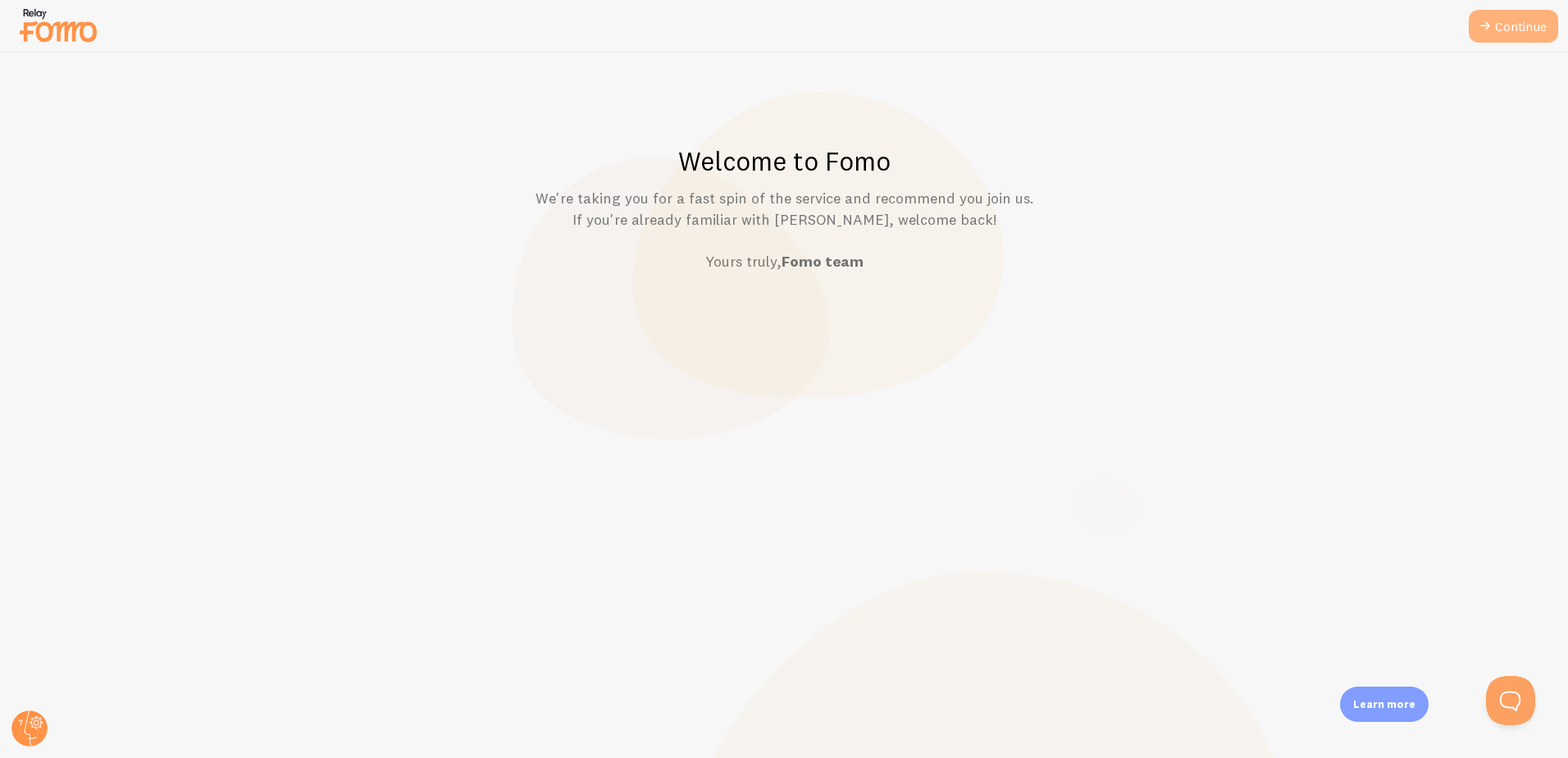
click at [1524, 12] on link "Continue" at bounding box center [1512, 25] width 89 height 33
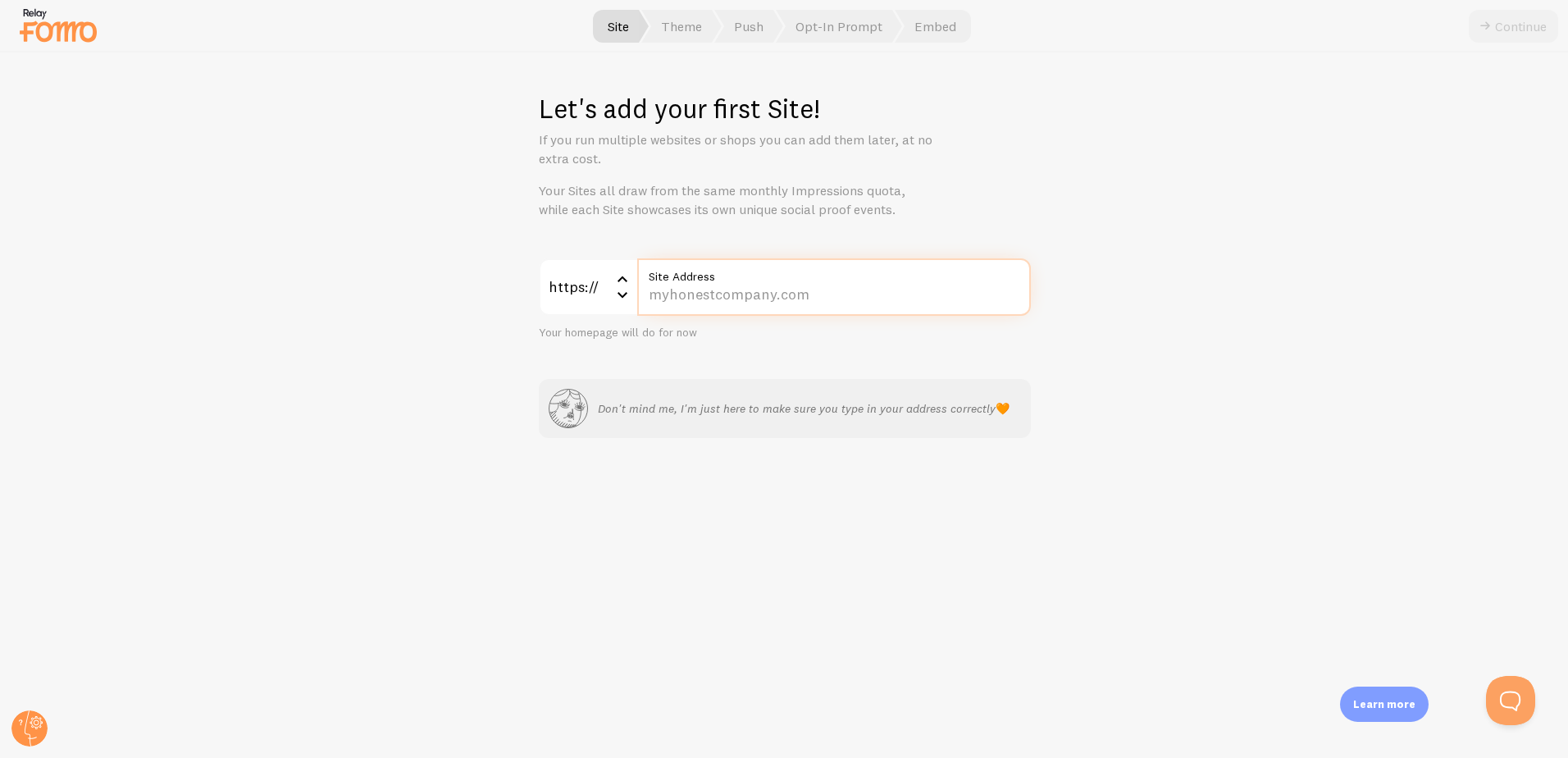
click at [896, 296] on input "Site Address" at bounding box center [834, 286] width 393 height 57
type input "[DOMAIN_NAME]"
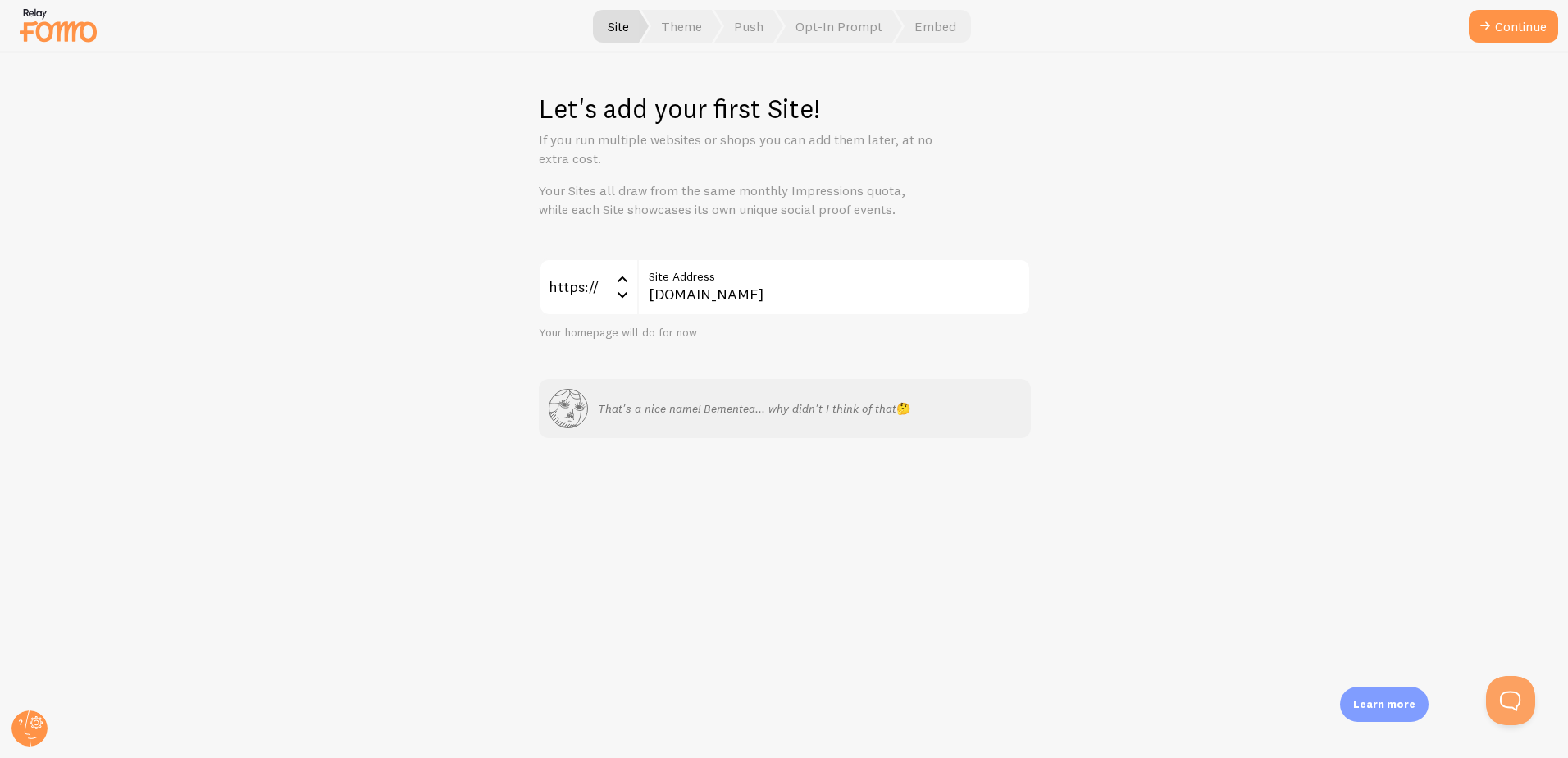
click at [1158, 341] on div "Let's add your first Site! If you run multiple websites or shops you can add th…" at bounding box center [784, 405] width 1567 height 705
click at [1518, 28] on button "Continue" at bounding box center [1512, 25] width 89 height 33
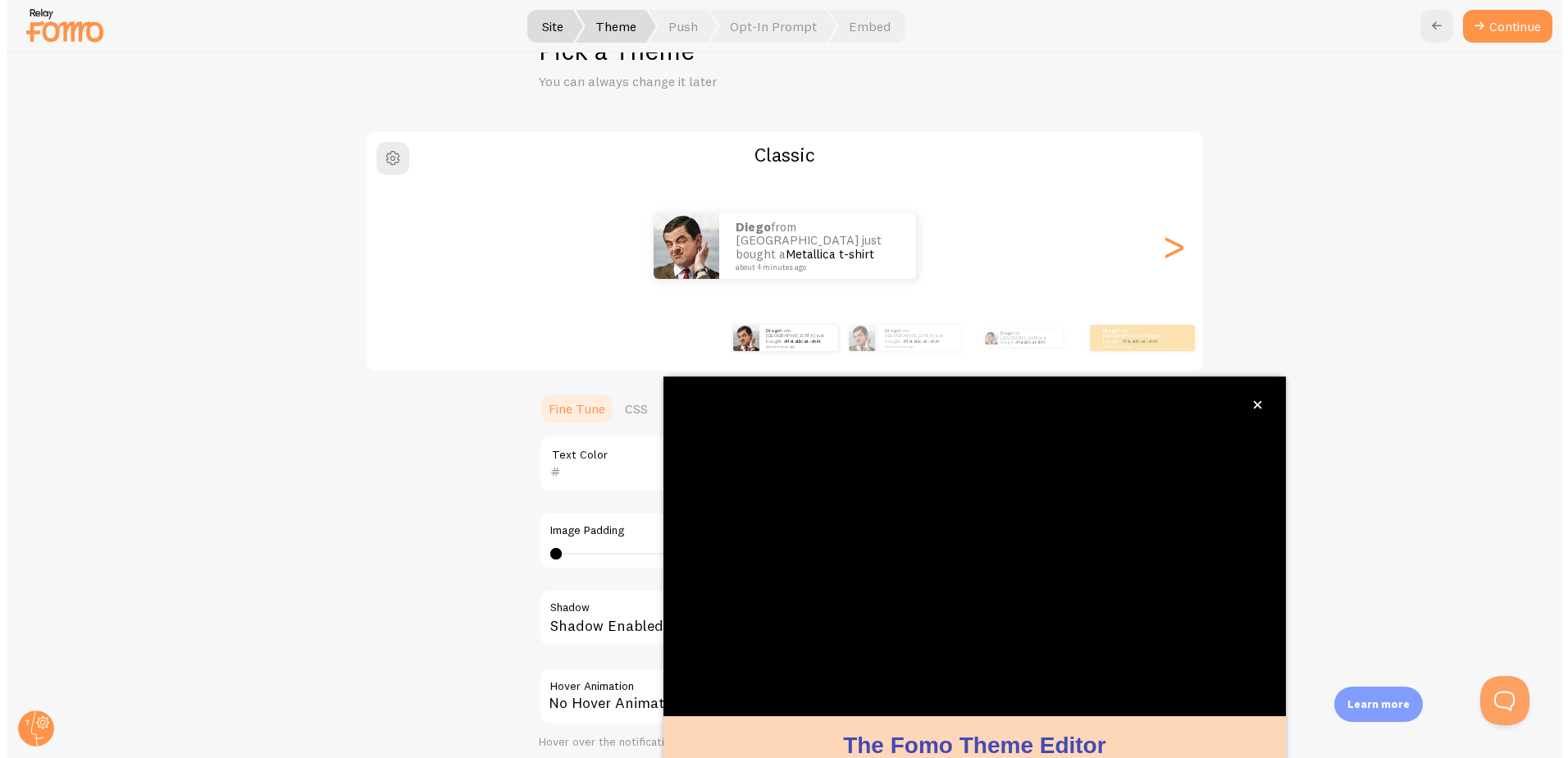
scroll to position [61, 0]
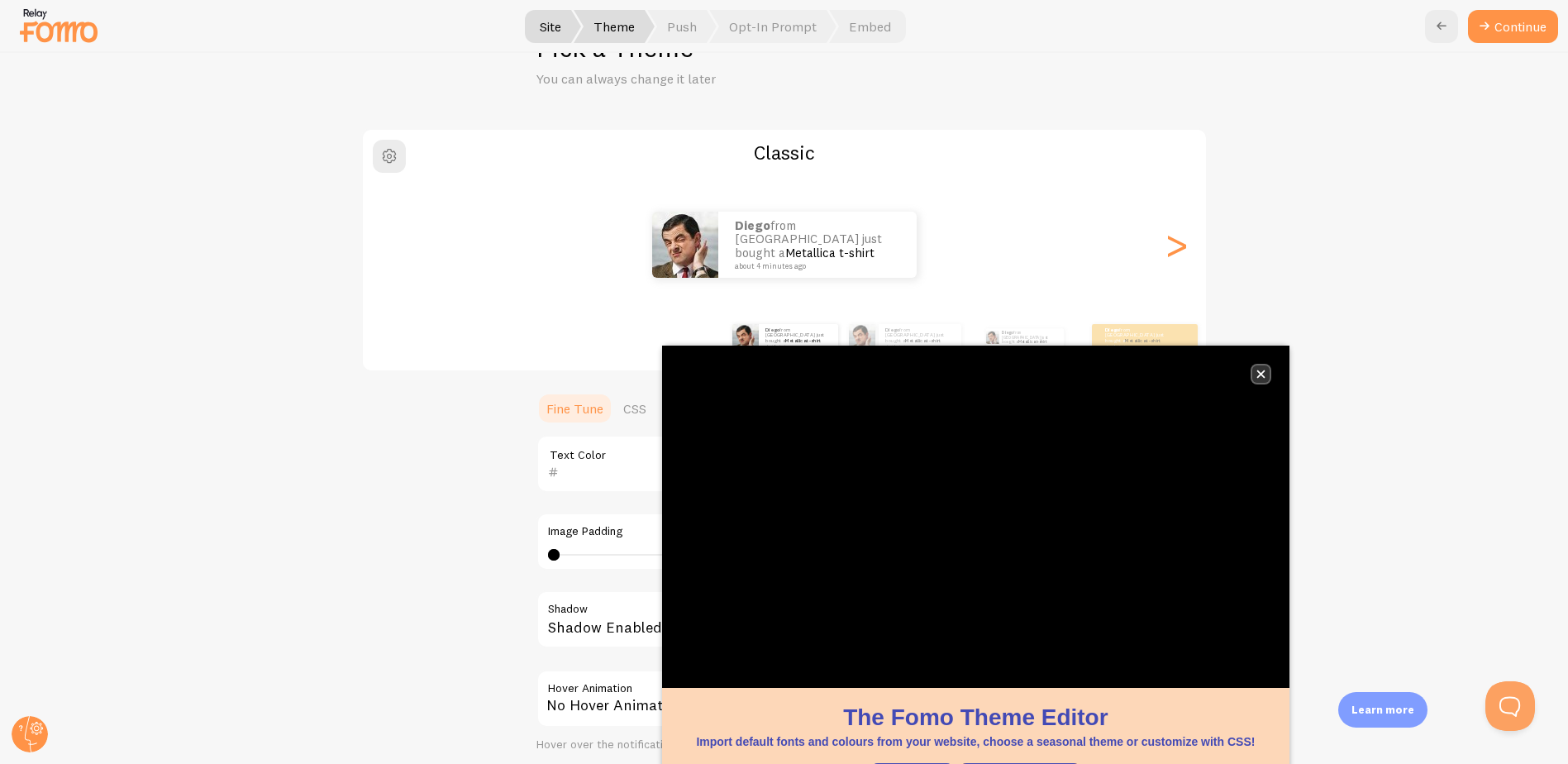
click at [1254, 369] on button "close," at bounding box center [1261, 374] width 17 height 17
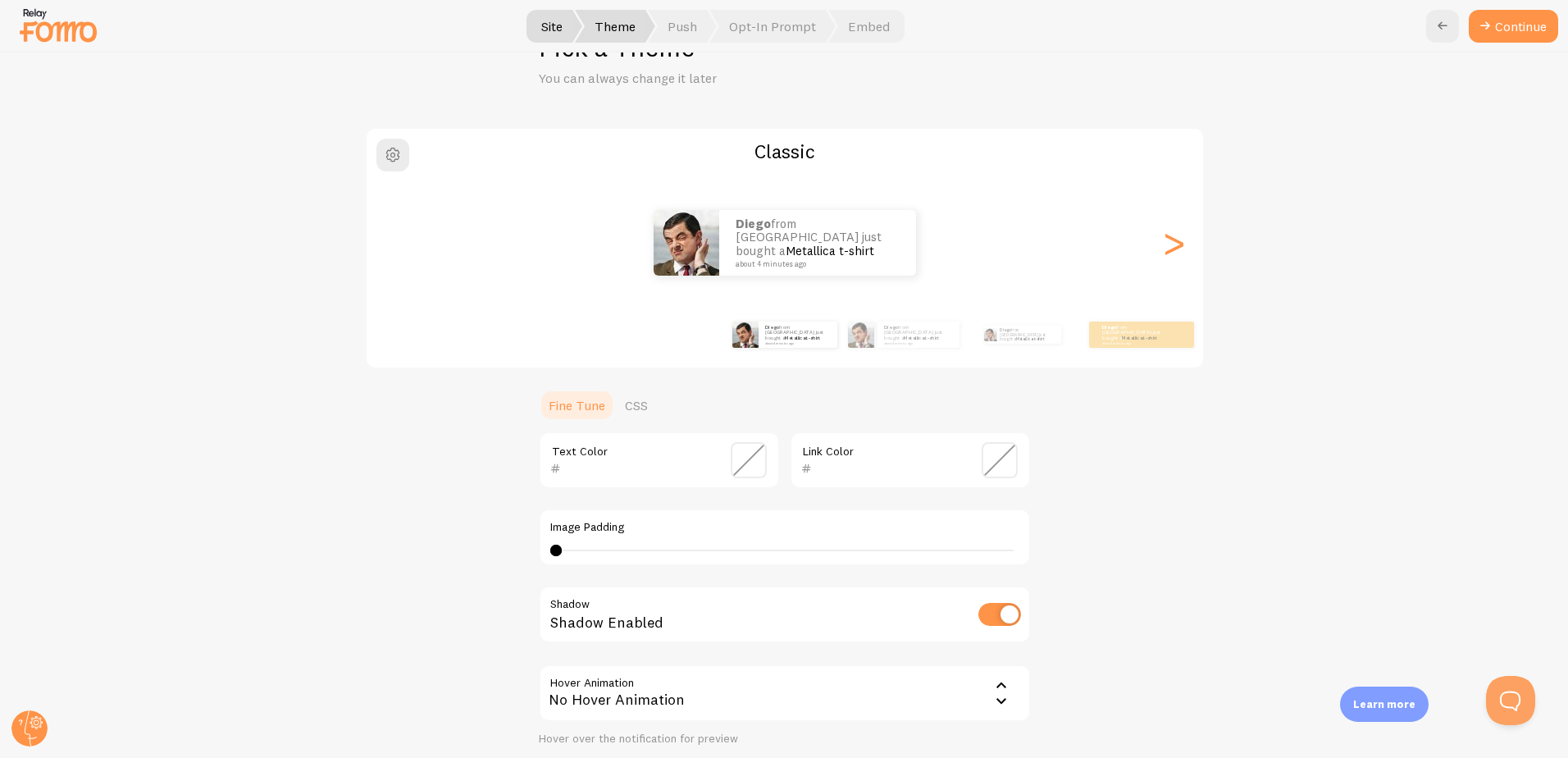
click at [1381, 362] on div "Classic Diego from [GEOGRAPHIC_DATA] just bought a Metallica t-shirt about 4 mi…" at bounding box center [784, 468] width 1488 height 682
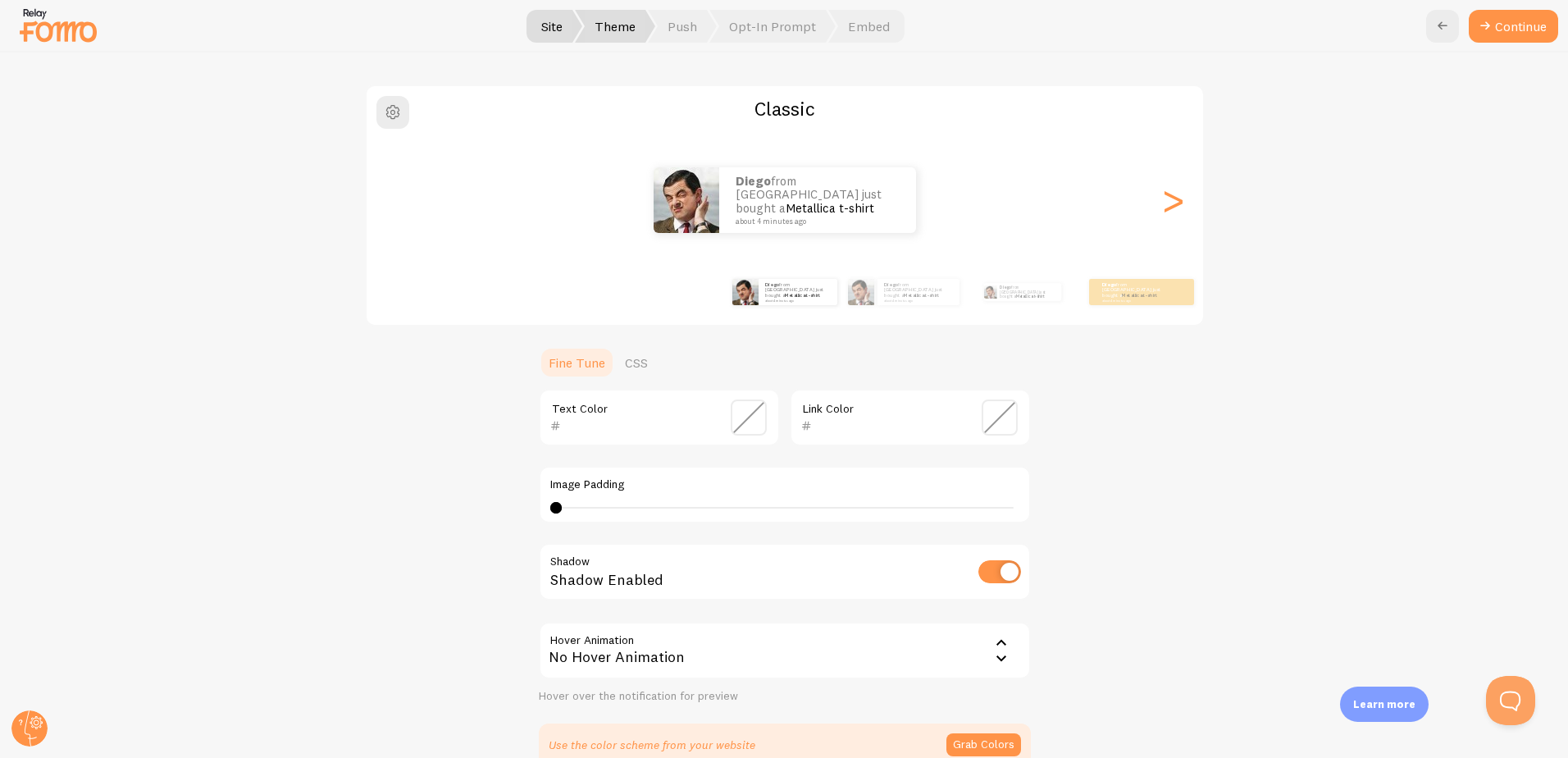
scroll to position [143, 0]
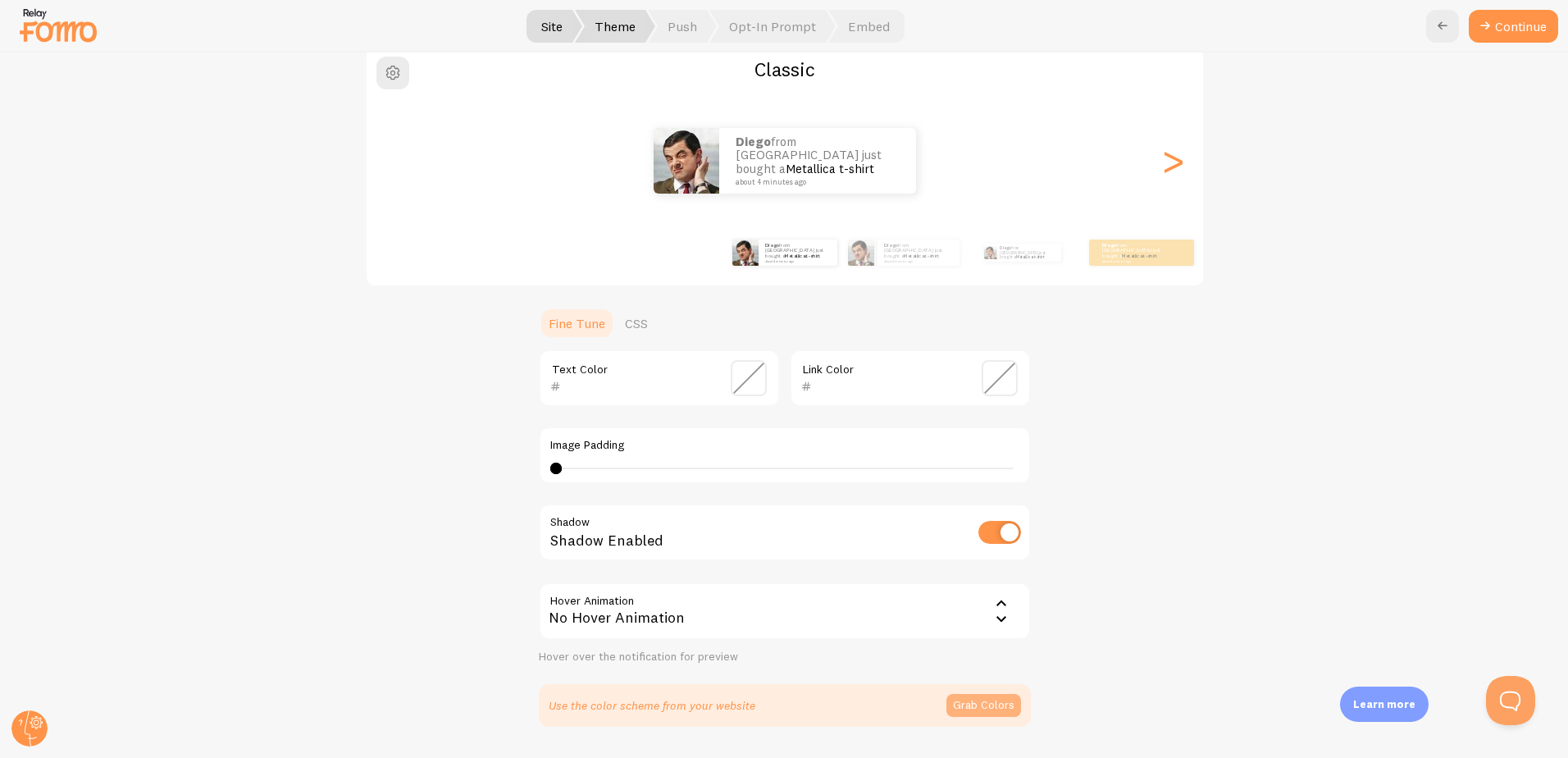
click at [984, 703] on button "Grab Colors" at bounding box center [983, 705] width 74 height 23
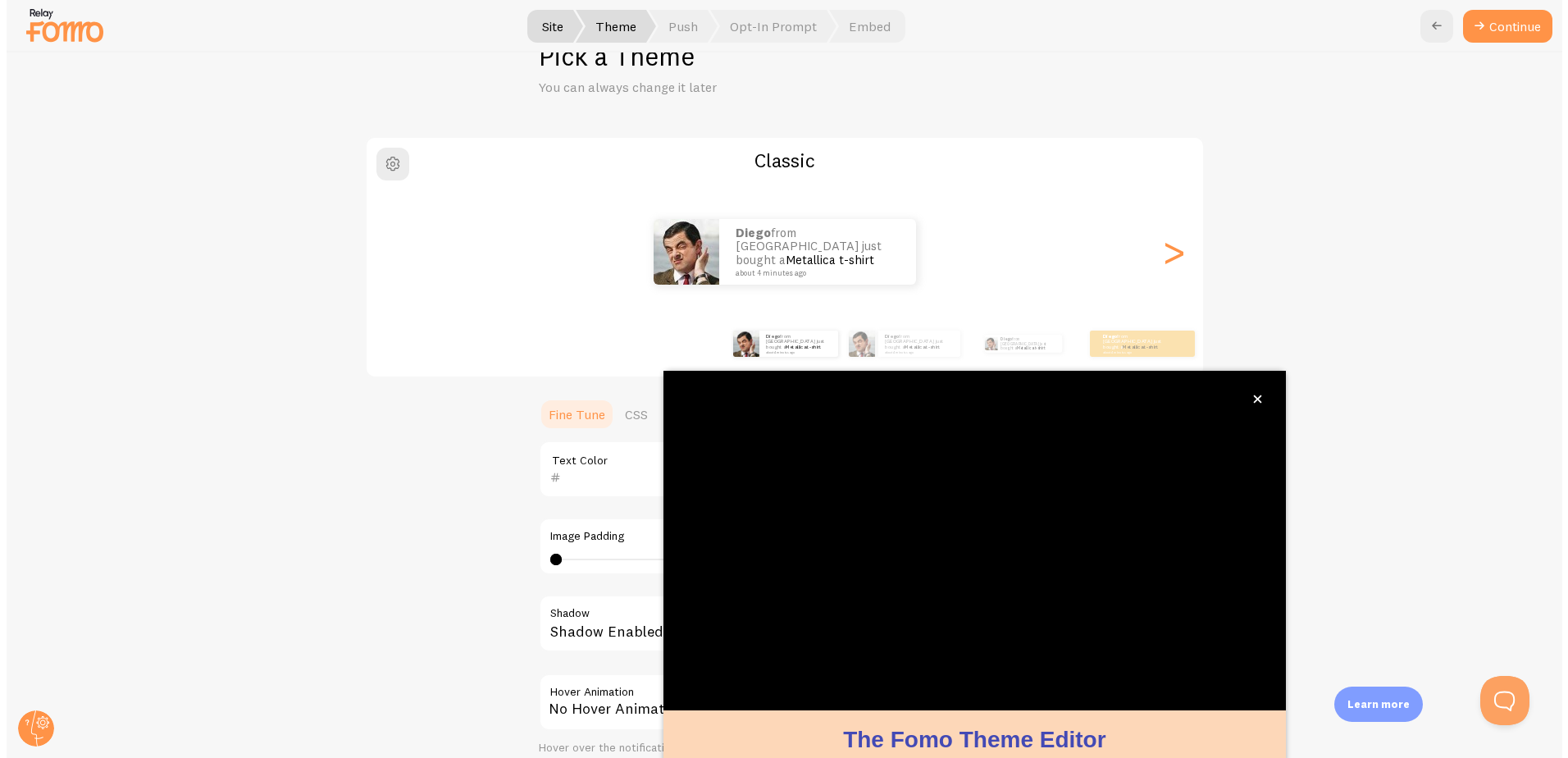
scroll to position [61, 0]
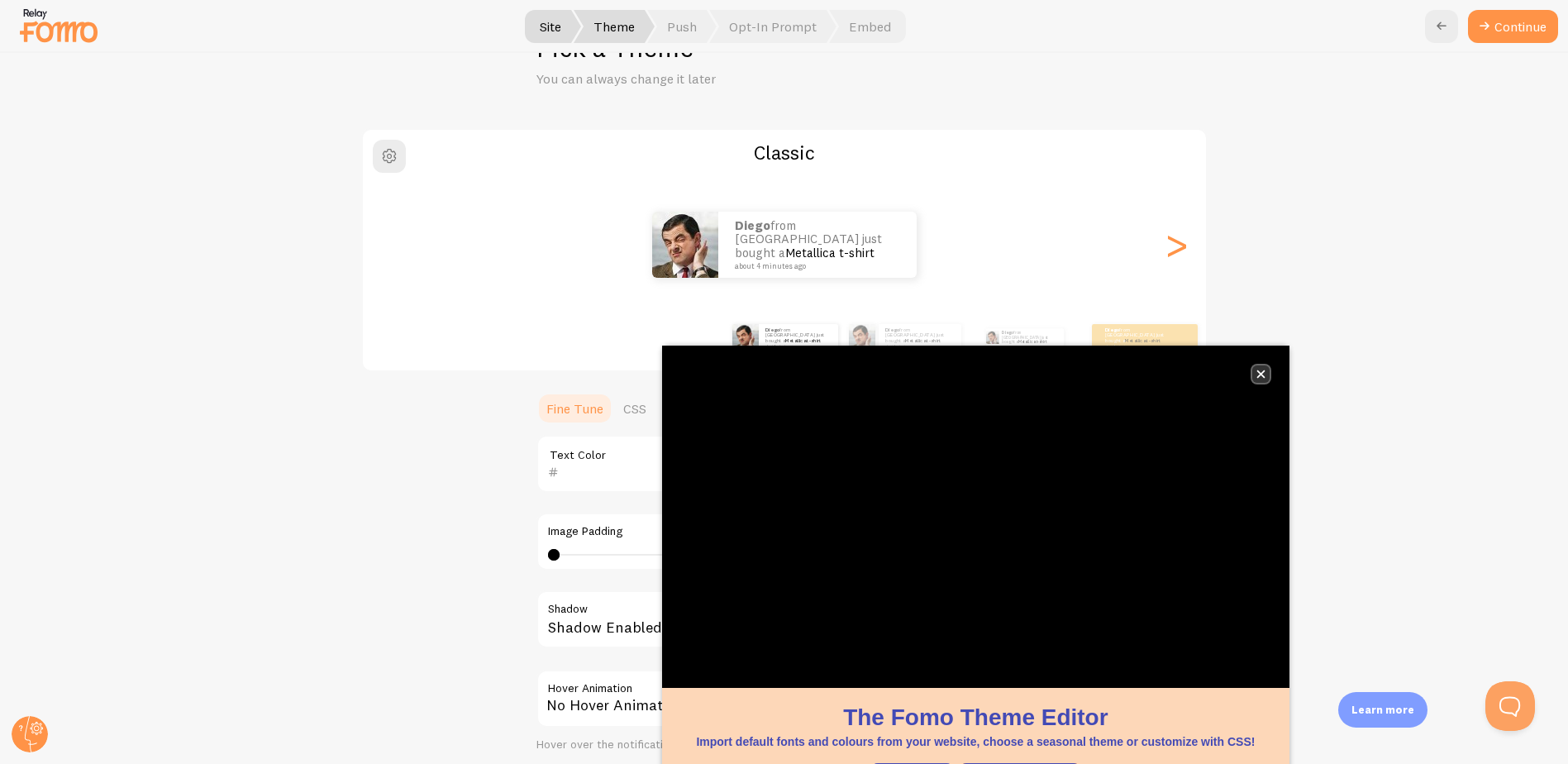
click at [1263, 374] on icon "close," at bounding box center [1261, 374] width 9 height 9
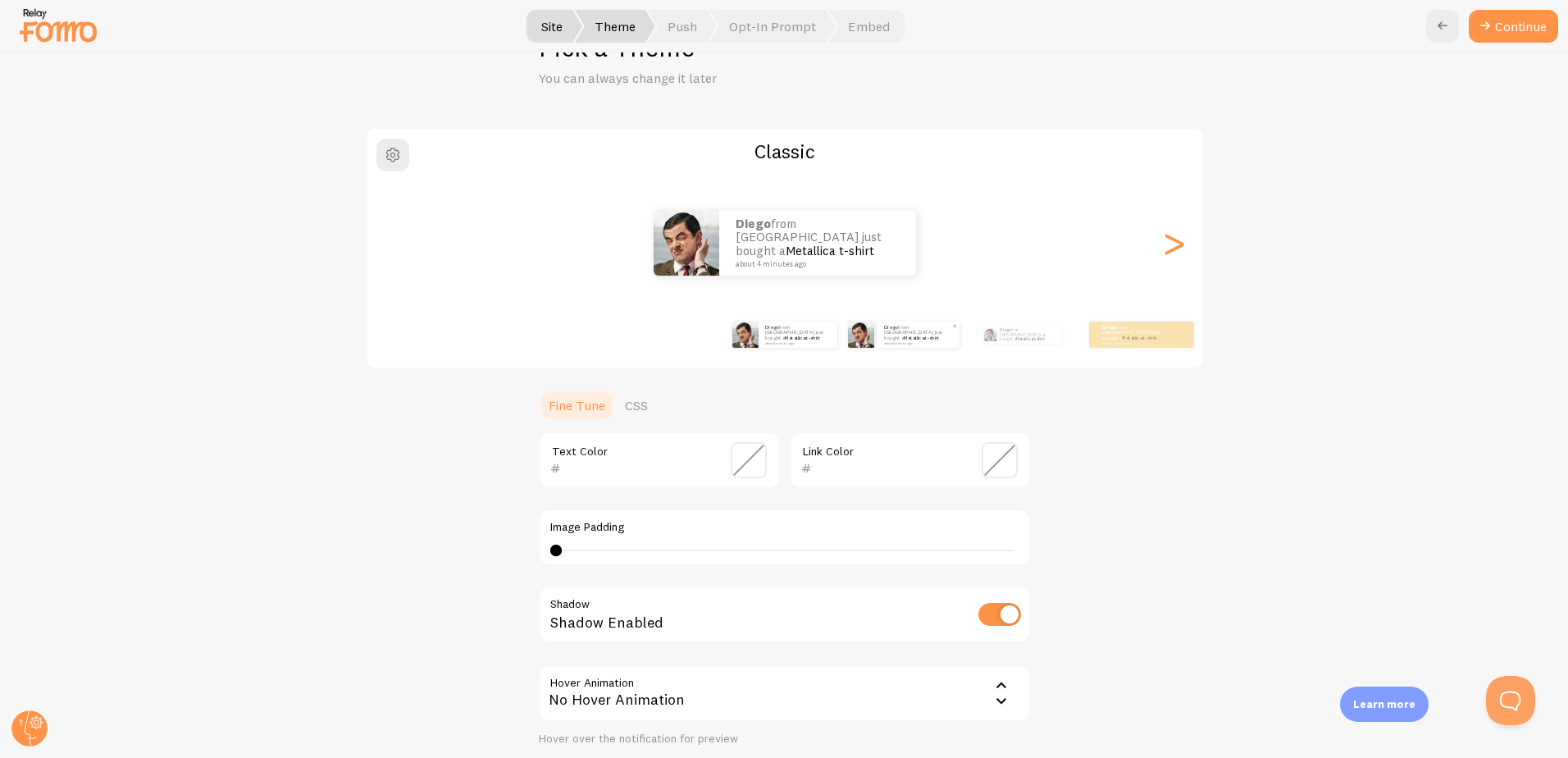
click at [901, 341] on small "about 4 minutes ago" at bounding box center [917, 342] width 67 height 3
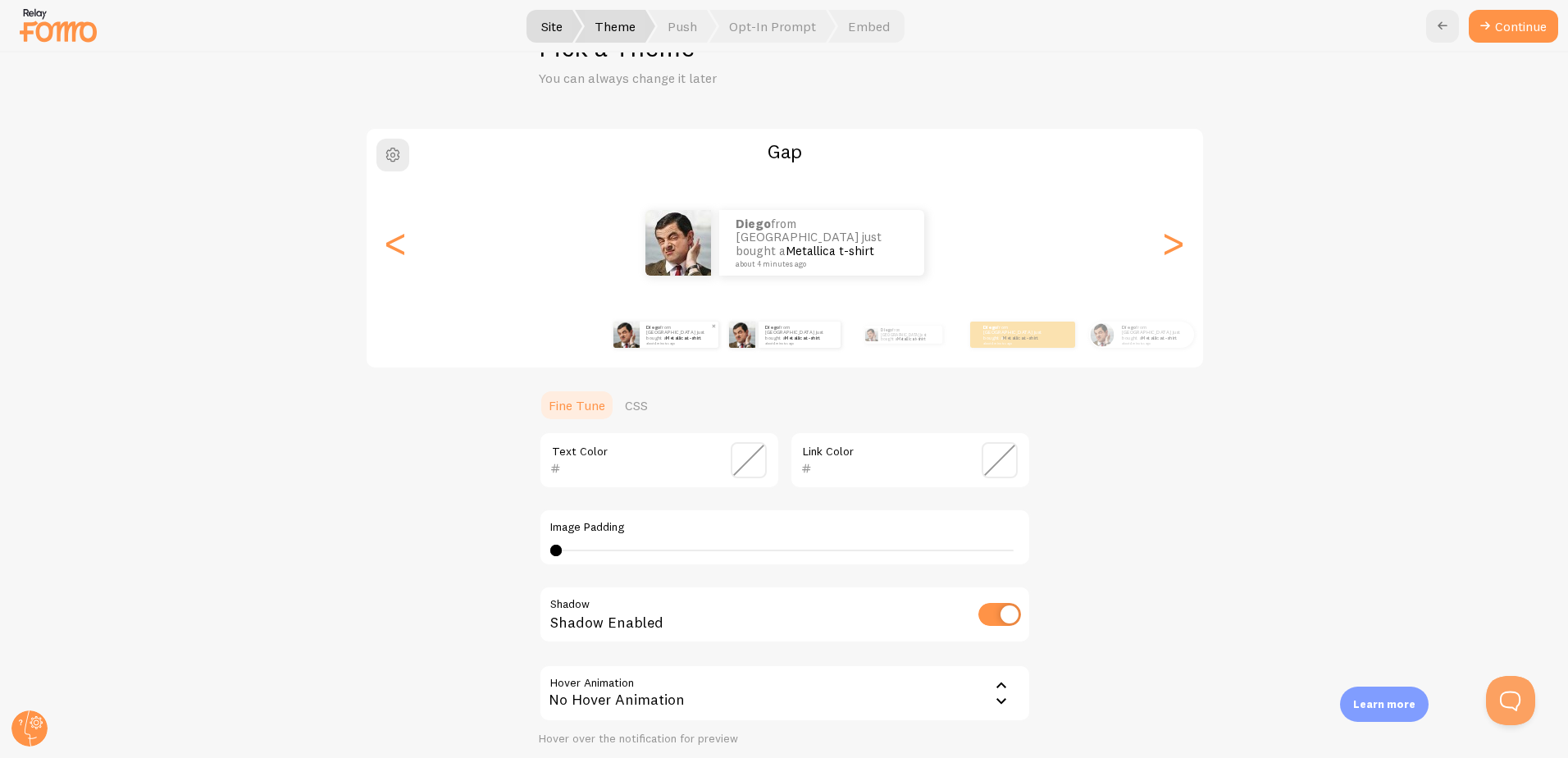
click at [646, 341] on small "about 4 minutes ago" at bounding box center [678, 342] width 64 height 3
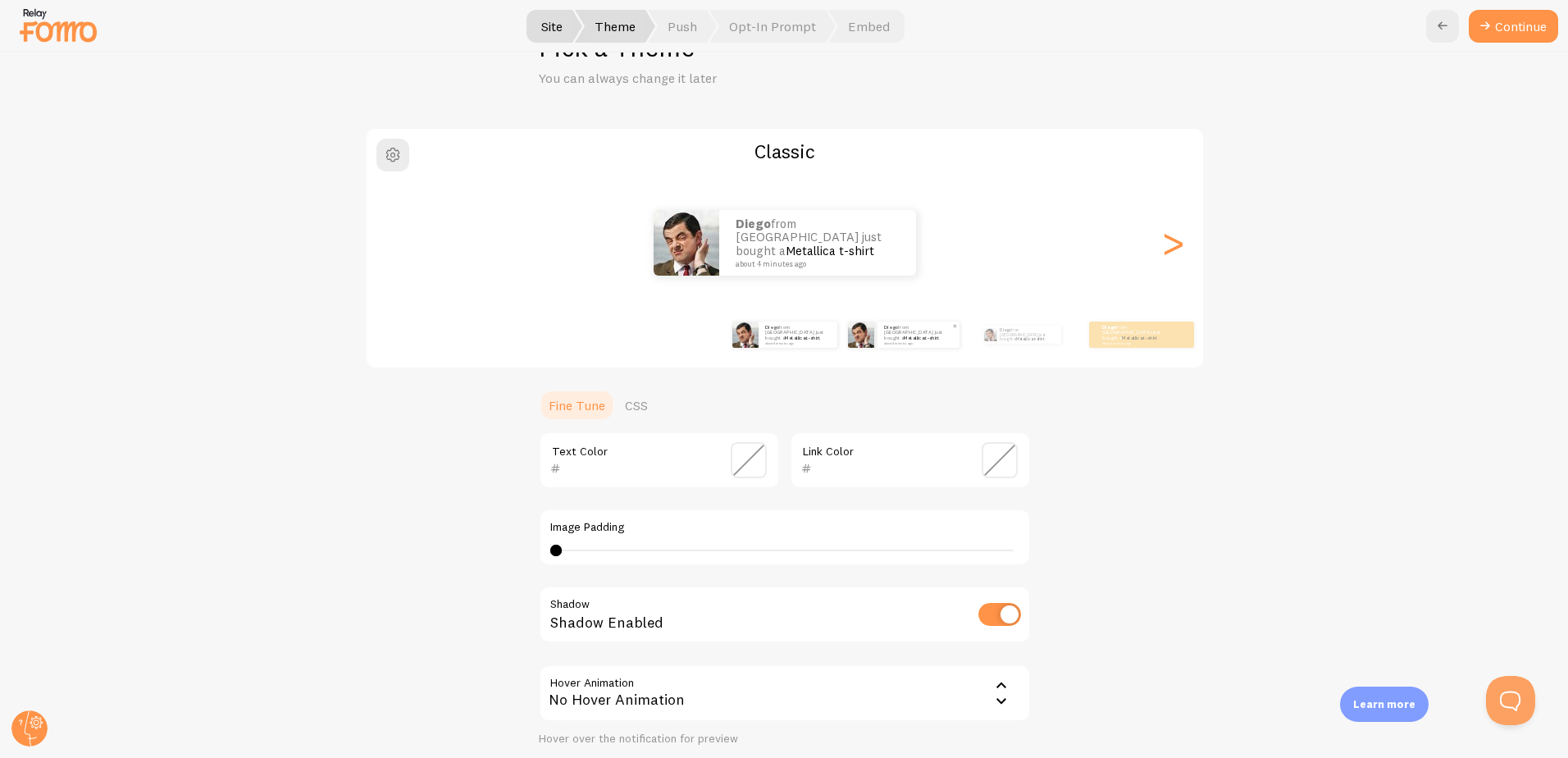
click at [888, 341] on small "about 4 minutes ago" at bounding box center [917, 342] width 67 height 3
click at [894, 341] on small "about 4 minutes ago" at bounding box center [917, 342] width 67 height 3
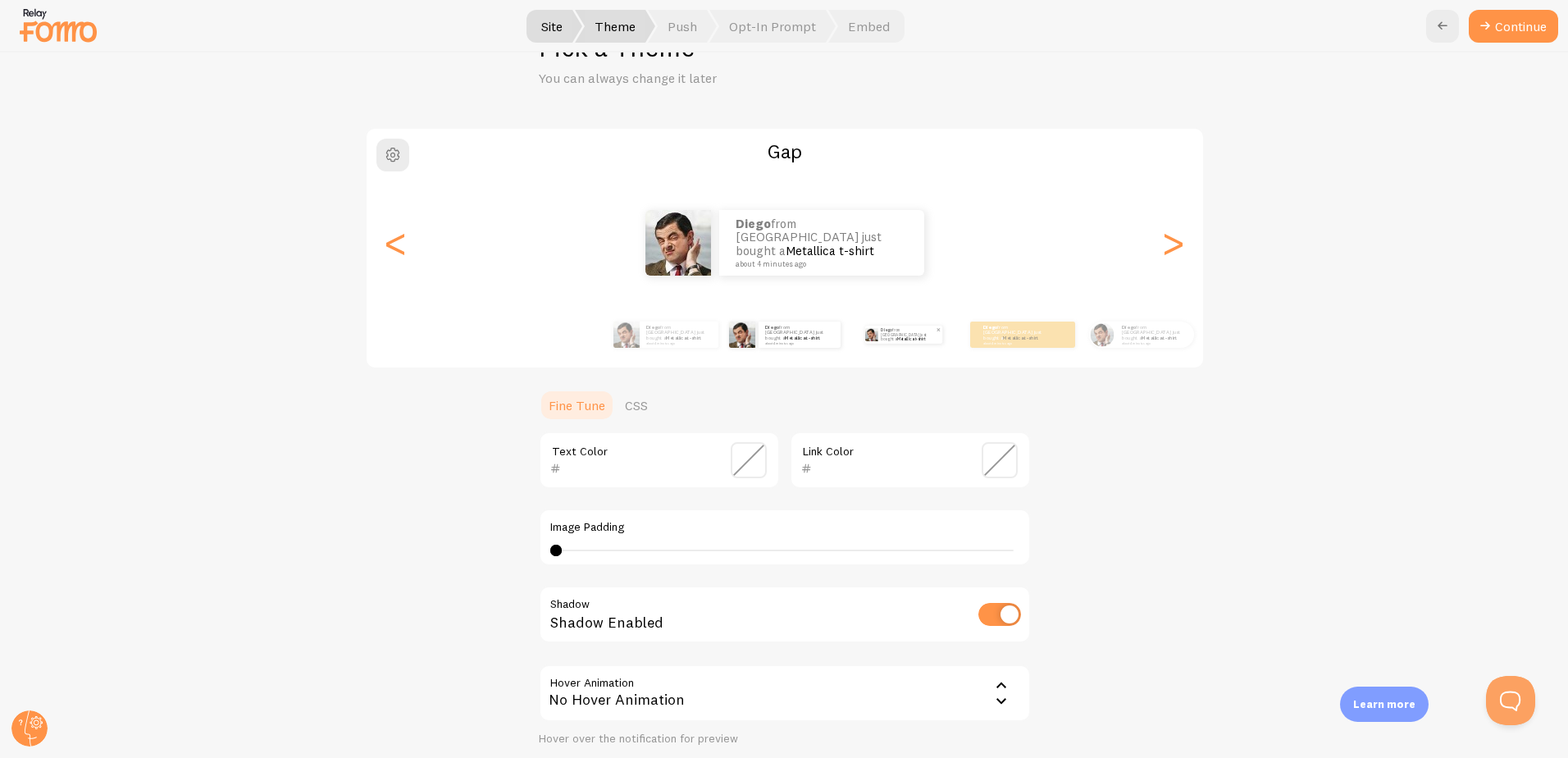
click at [912, 341] on p "[PERSON_NAME] from [GEOGRAPHIC_DATA] just bought a Metallica t-shirt about 4 mi…" at bounding box center [908, 334] width 55 height 18
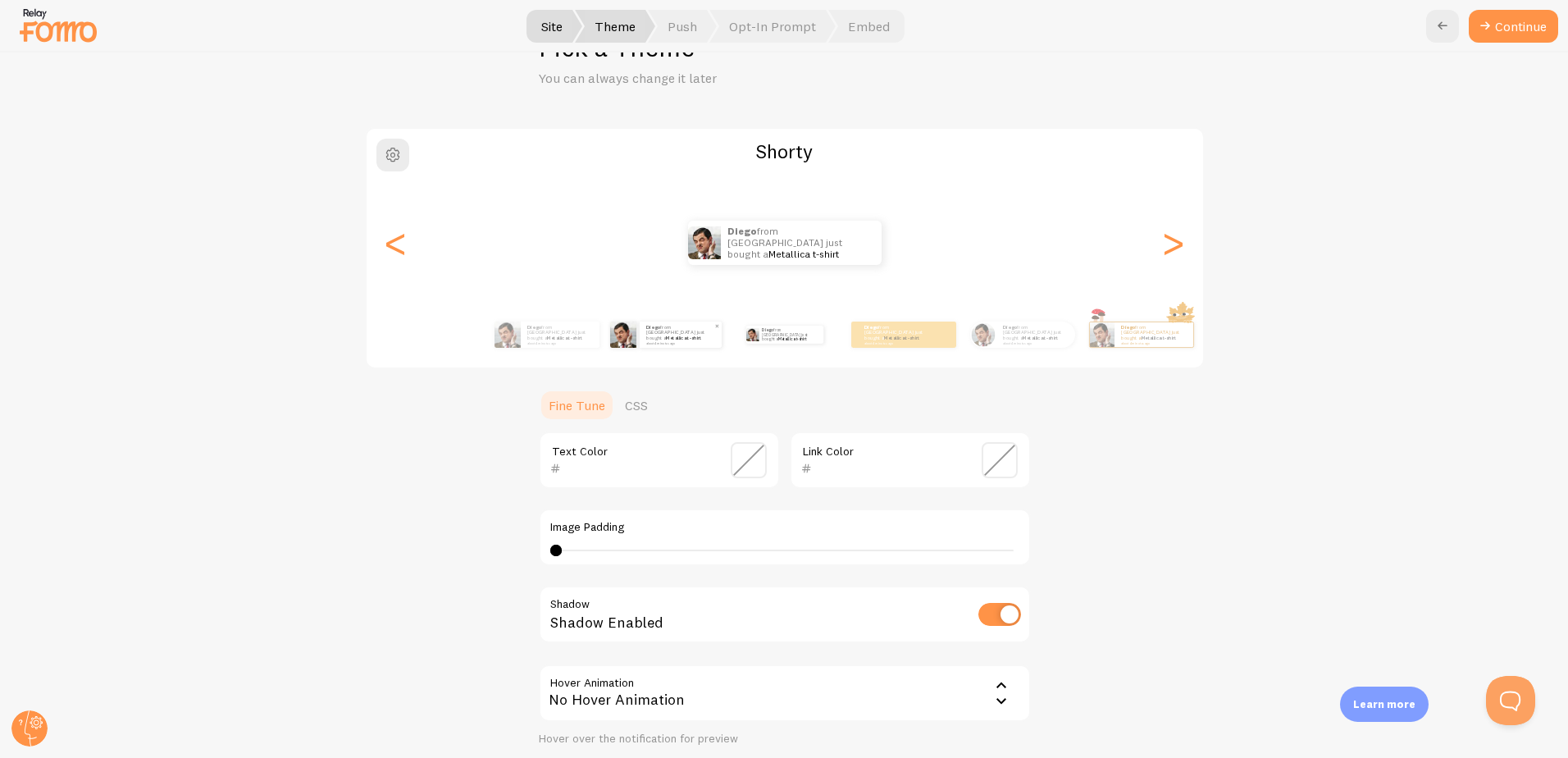
click at [665, 337] on link "Metallica t-shirt" at bounding box center [682, 337] width 35 height 7
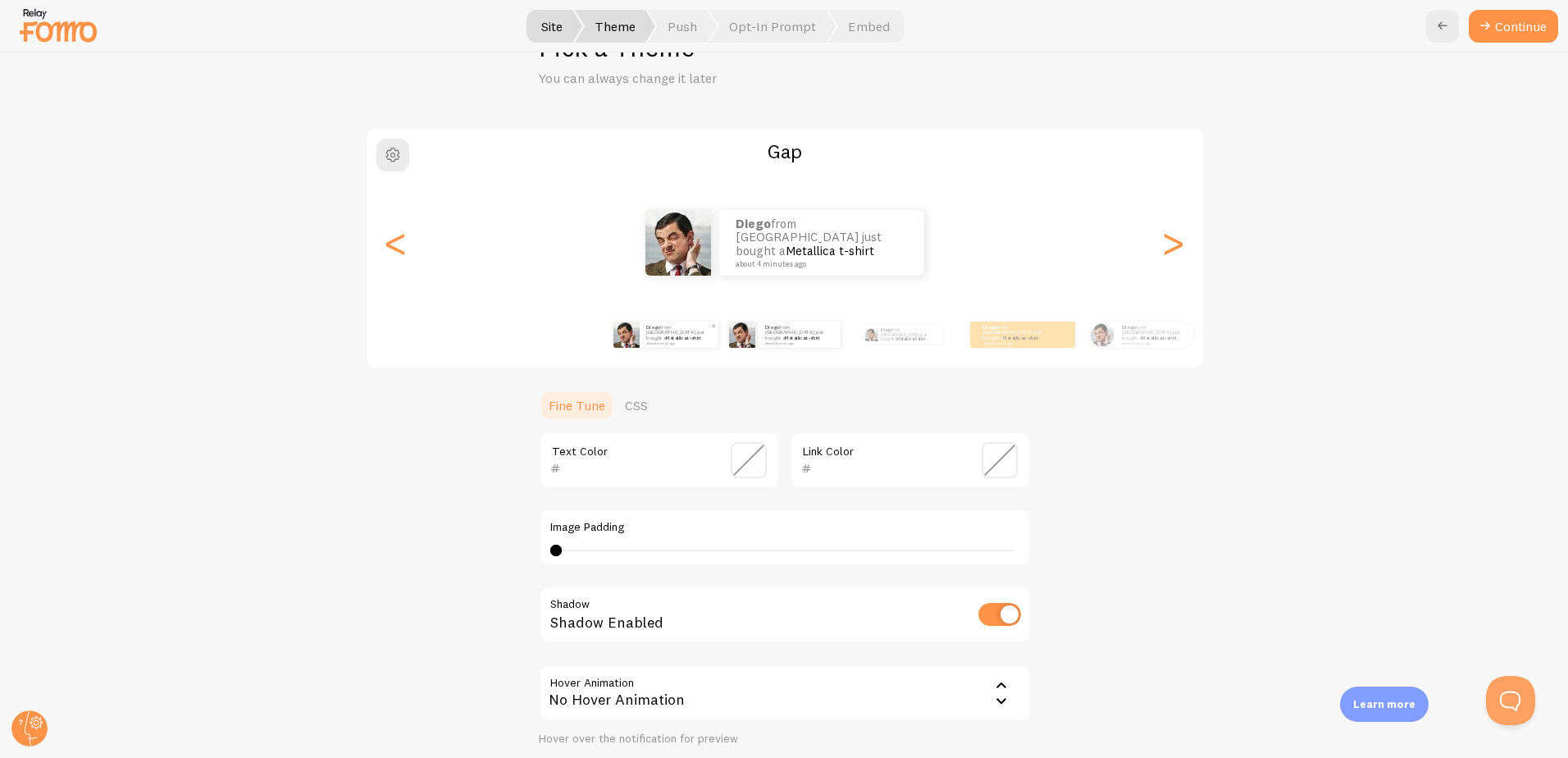
click at [664, 344] on div "[PERSON_NAME] from [GEOGRAPHIC_DATA] just bought a Metallica t-shirt about 4 mi…" at bounding box center [680, 335] width 79 height 26
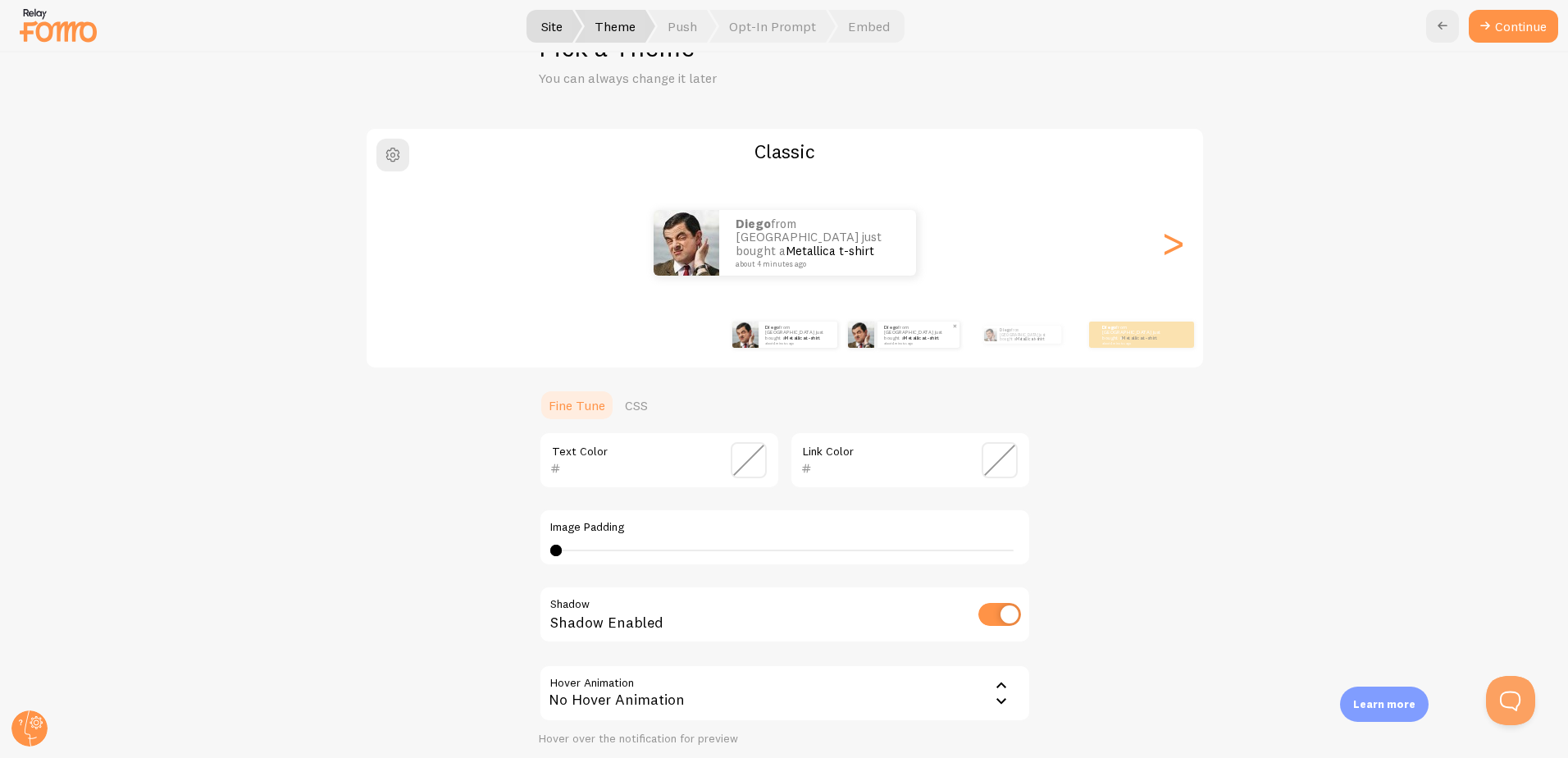
click at [903, 344] on div "[PERSON_NAME] from [GEOGRAPHIC_DATA] just bought a Metallica t-shirt about 4 mi…" at bounding box center [918, 335] width 82 height 26
click at [878, 345] on div "[PERSON_NAME] from [GEOGRAPHIC_DATA] just bought a Metallica t-shirt about 4 mi…" at bounding box center [918, 335] width 82 height 26
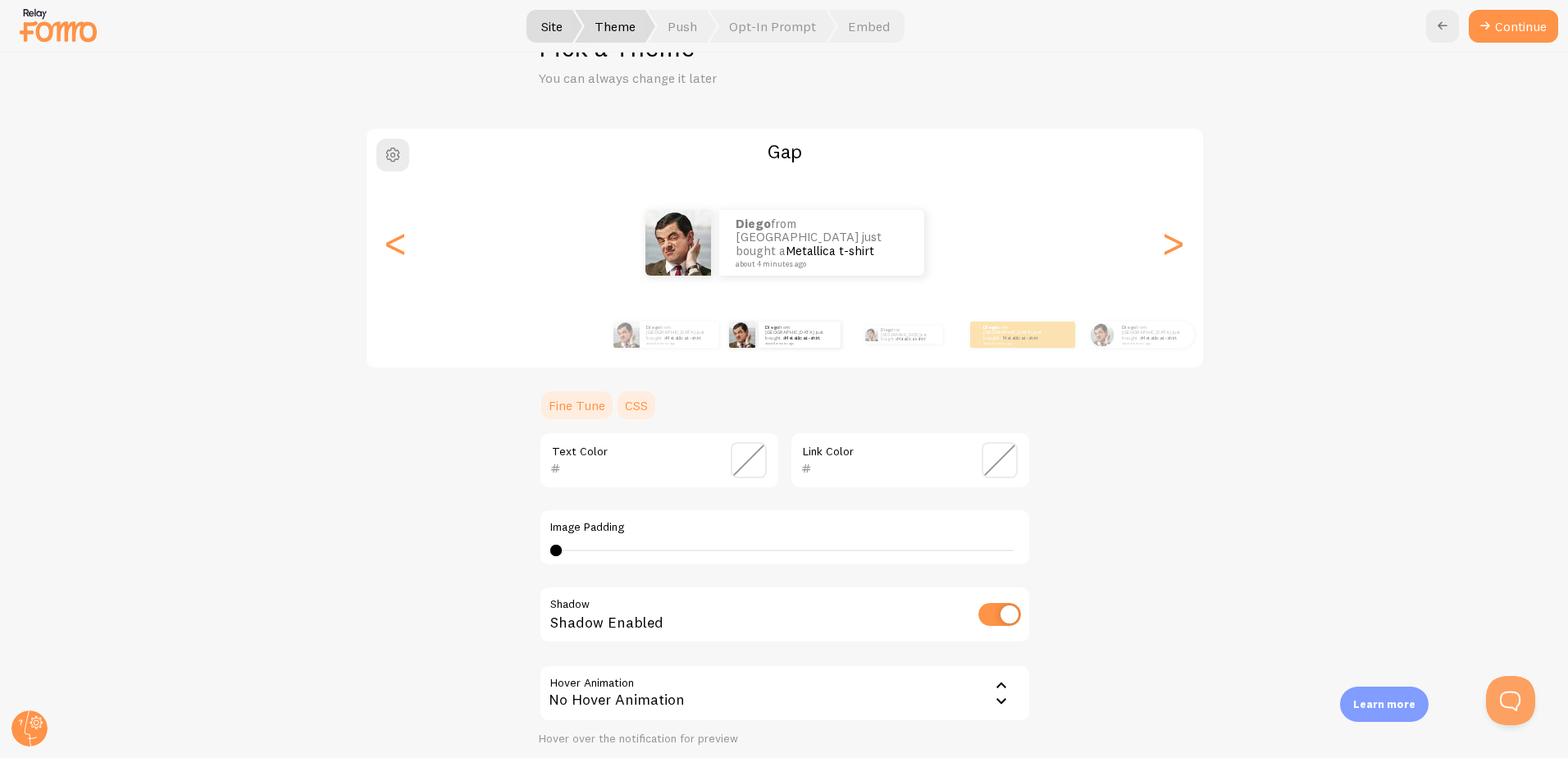
click at [638, 403] on link "CSS" at bounding box center [635, 405] width 42 height 33
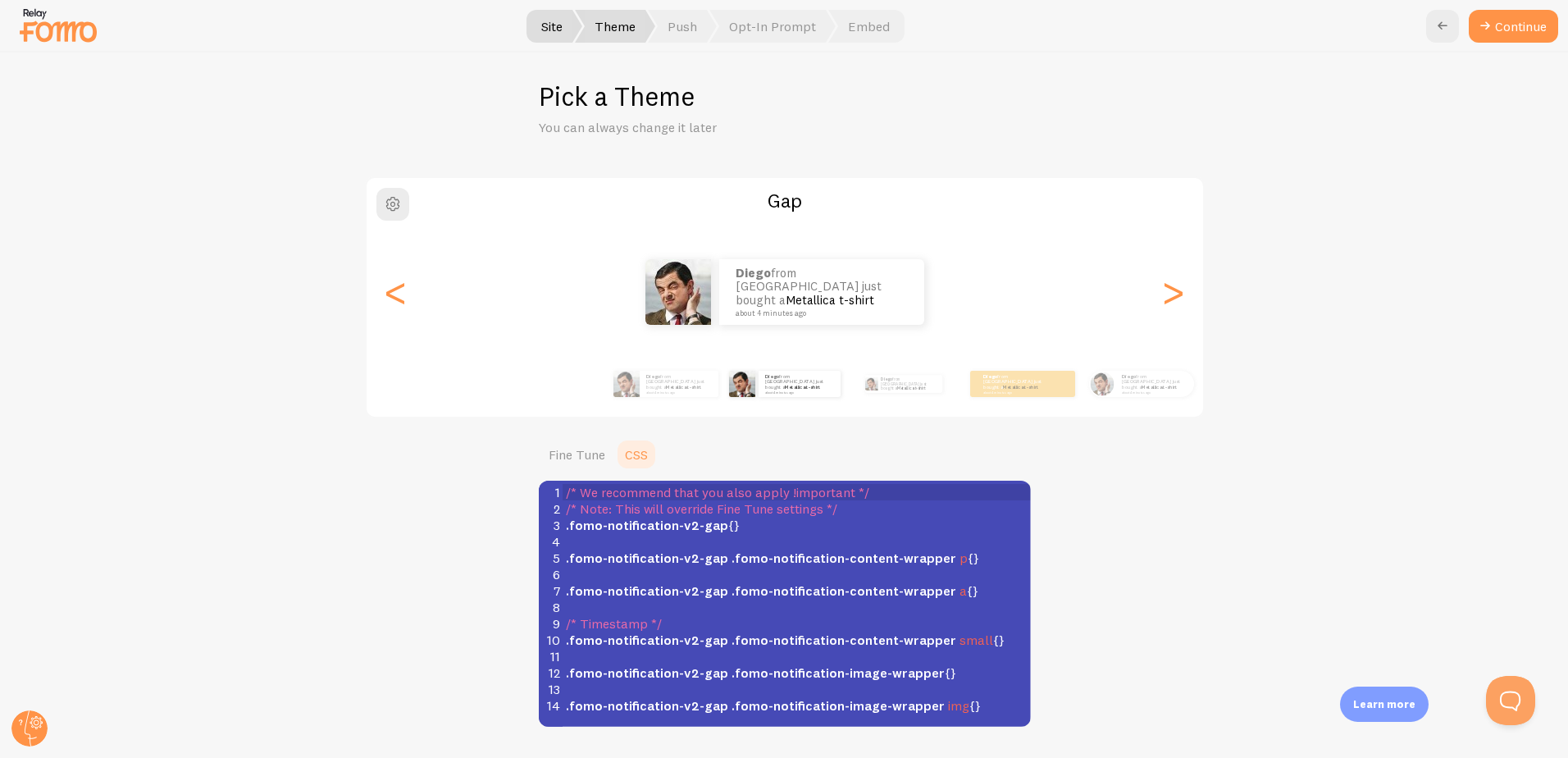
scroll to position [0, 0]
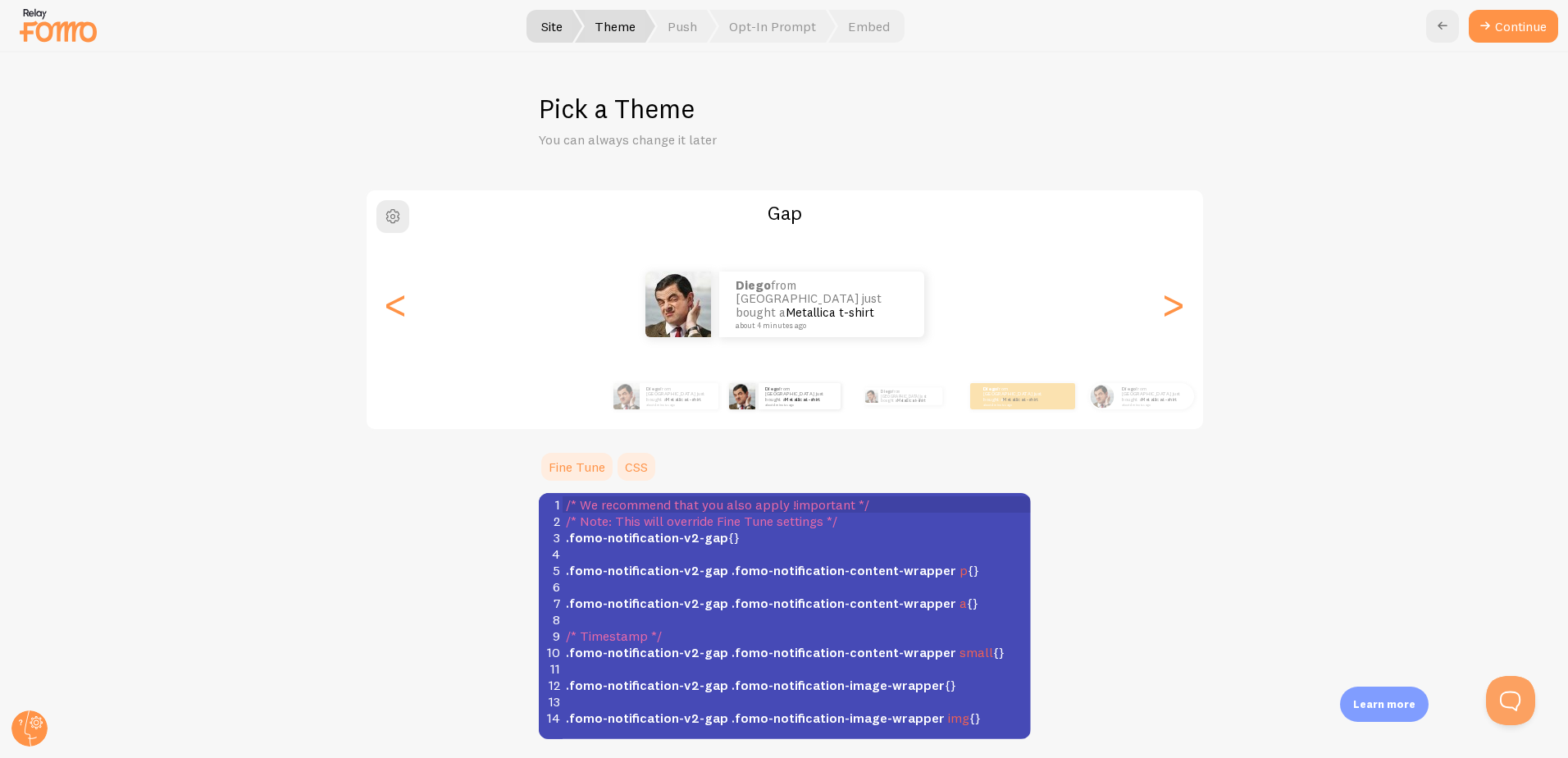
click at [578, 470] on link "Fine Tune" at bounding box center [576, 466] width 76 height 33
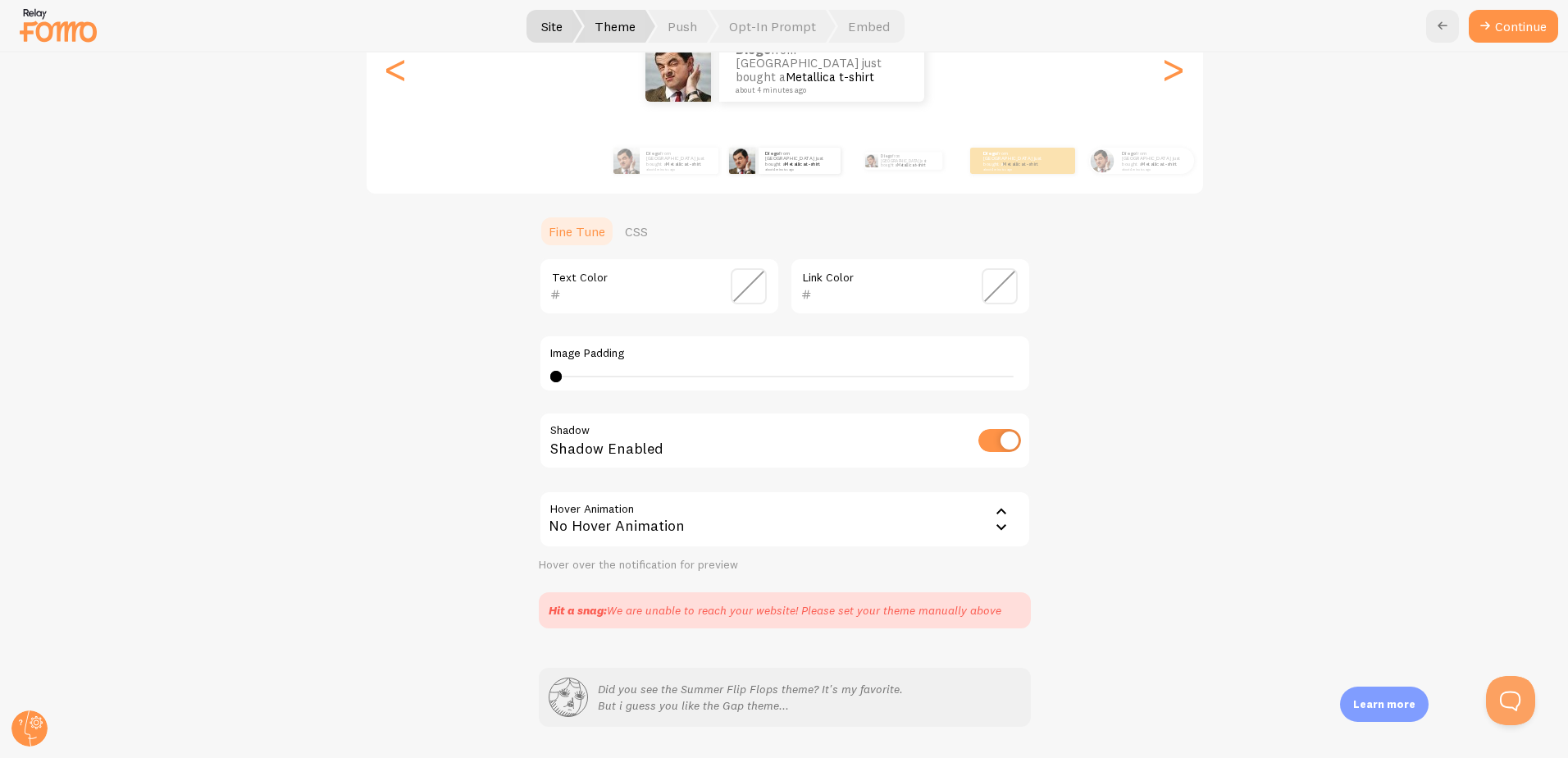
scroll to position [246, 0]
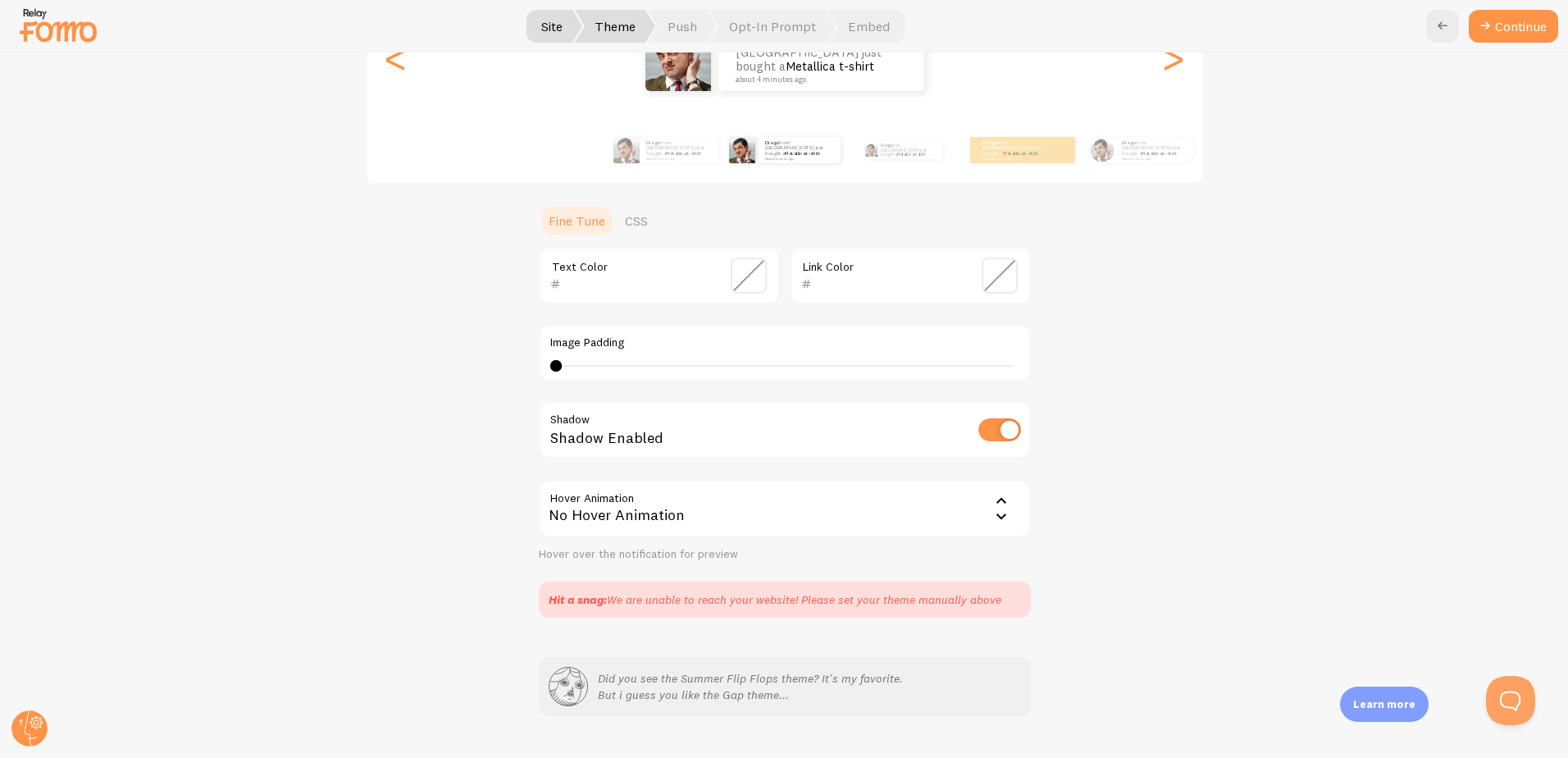
click at [742, 502] on div "No Hover Animation" at bounding box center [784, 508] width 492 height 57
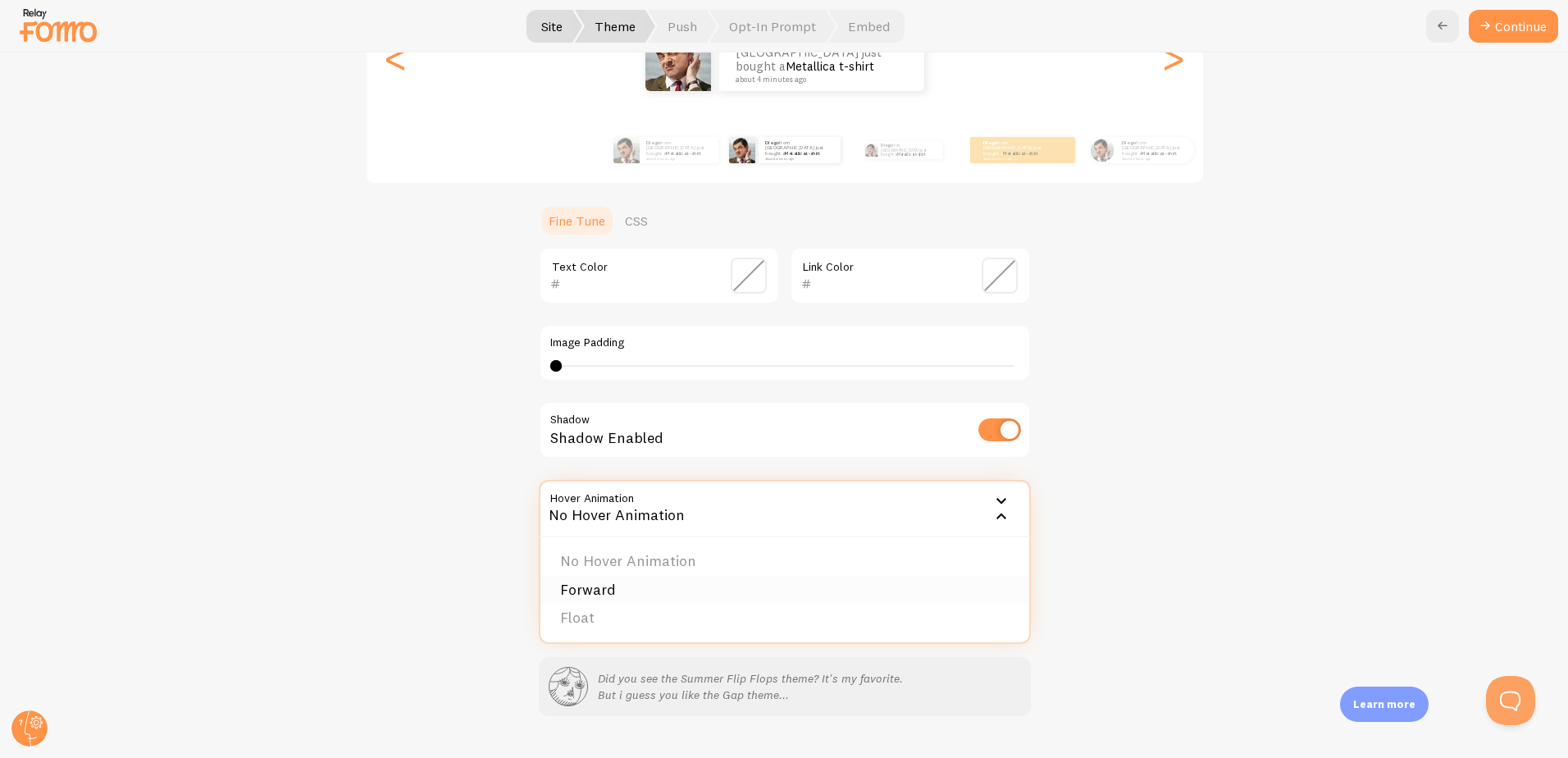
click at [632, 586] on li "Forward" at bounding box center [784, 590] width 488 height 28
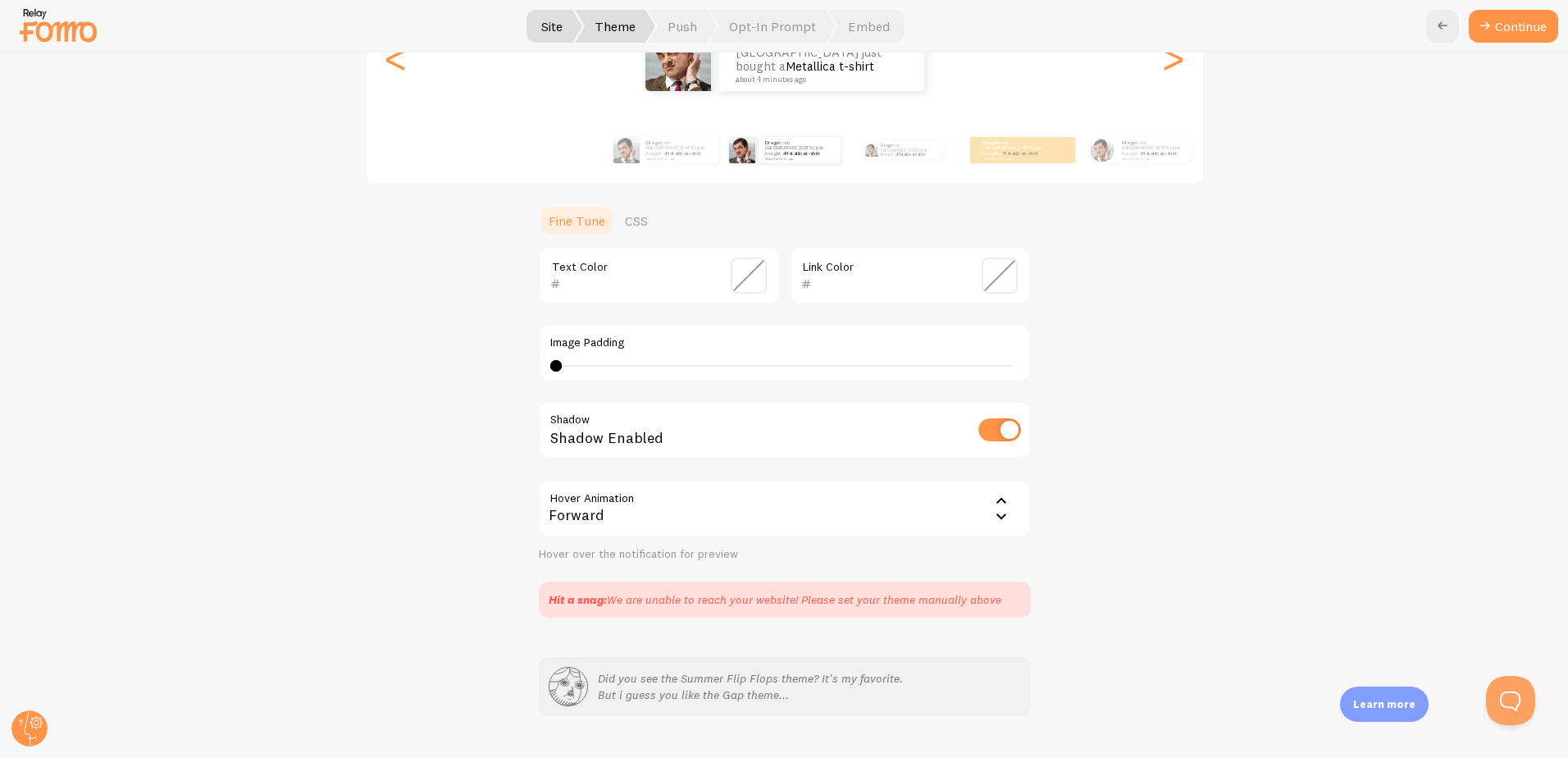
click at [737, 275] on span at bounding box center [748, 276] width 36 height 36
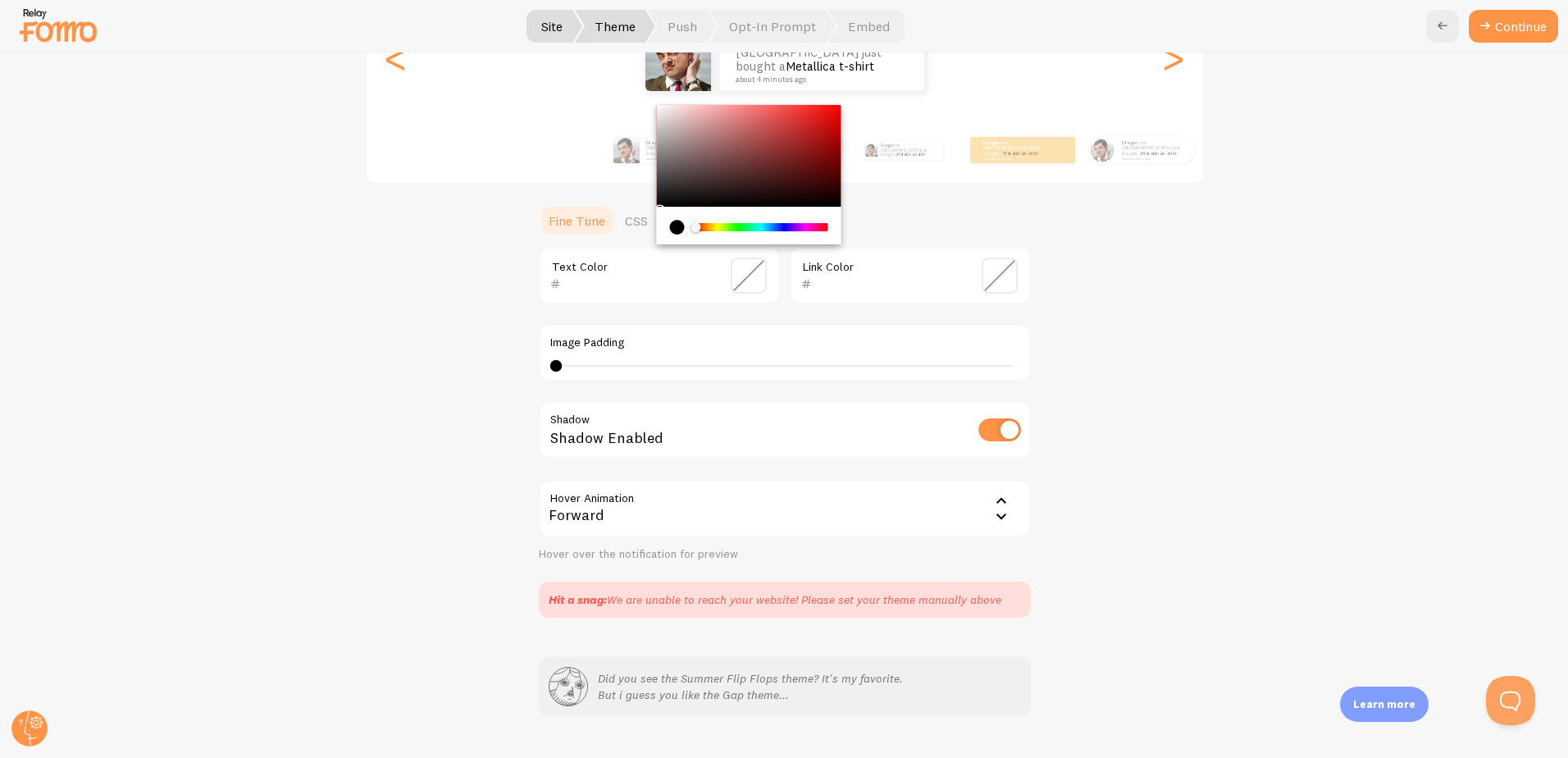
click at [737, 275] on span at bounding box center [748, 276] width 36 height 36
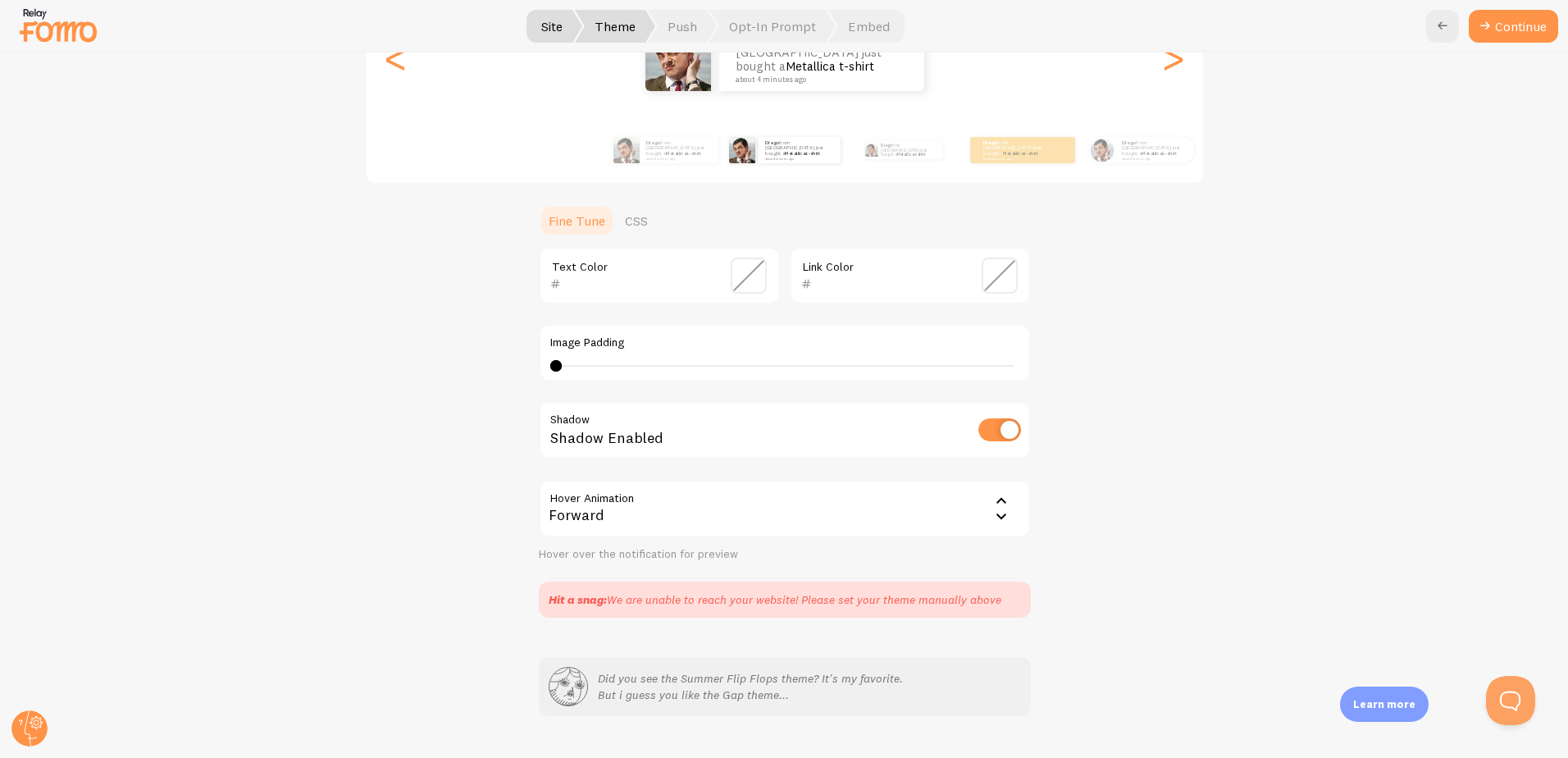
click at [989, 276] on span at bounding box center [1000, 276] width 36 height 36
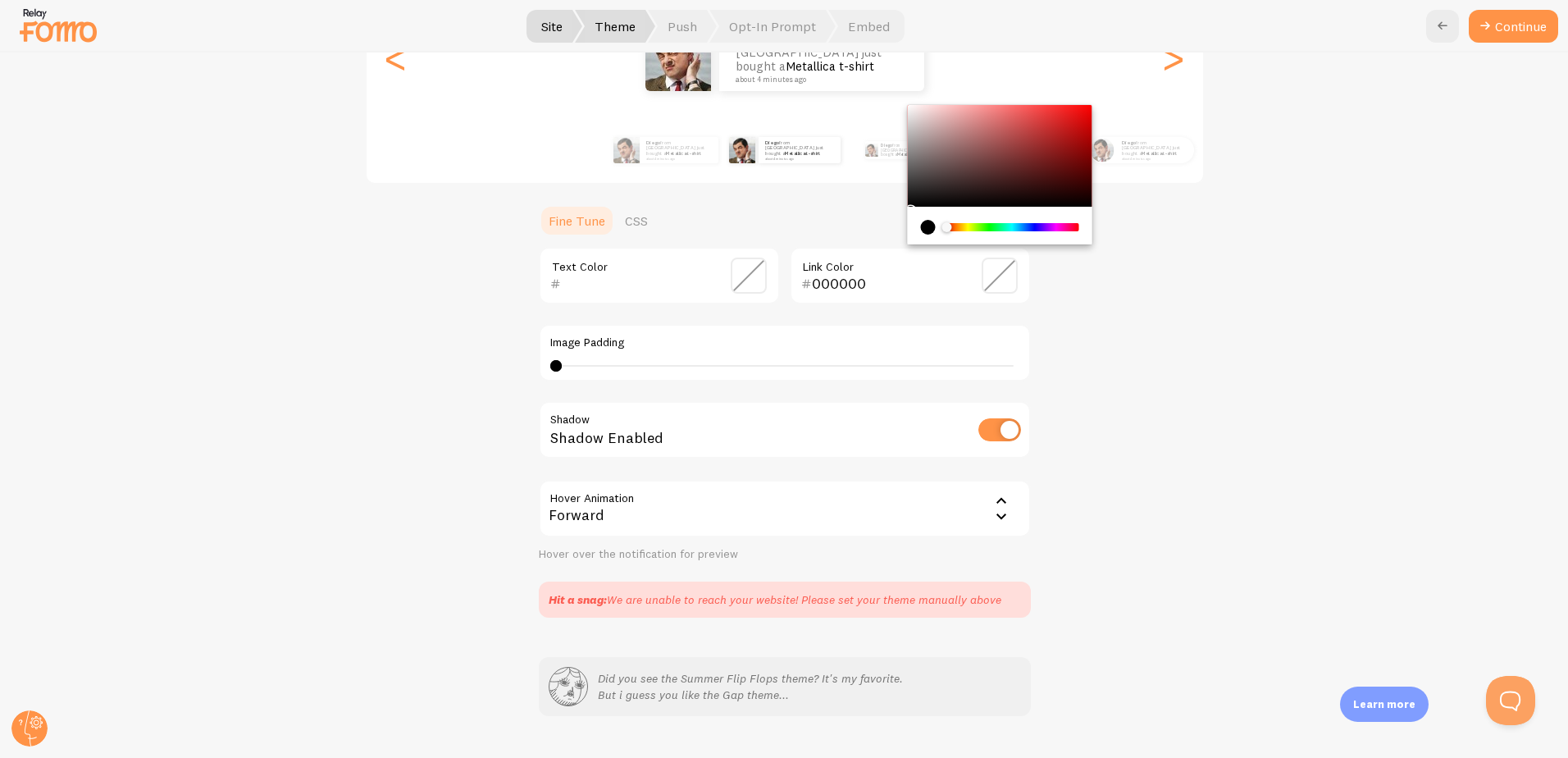
click at [984, 229] on div "Chrome color picker" at bounding box center [1011, 227] width 131 height 8
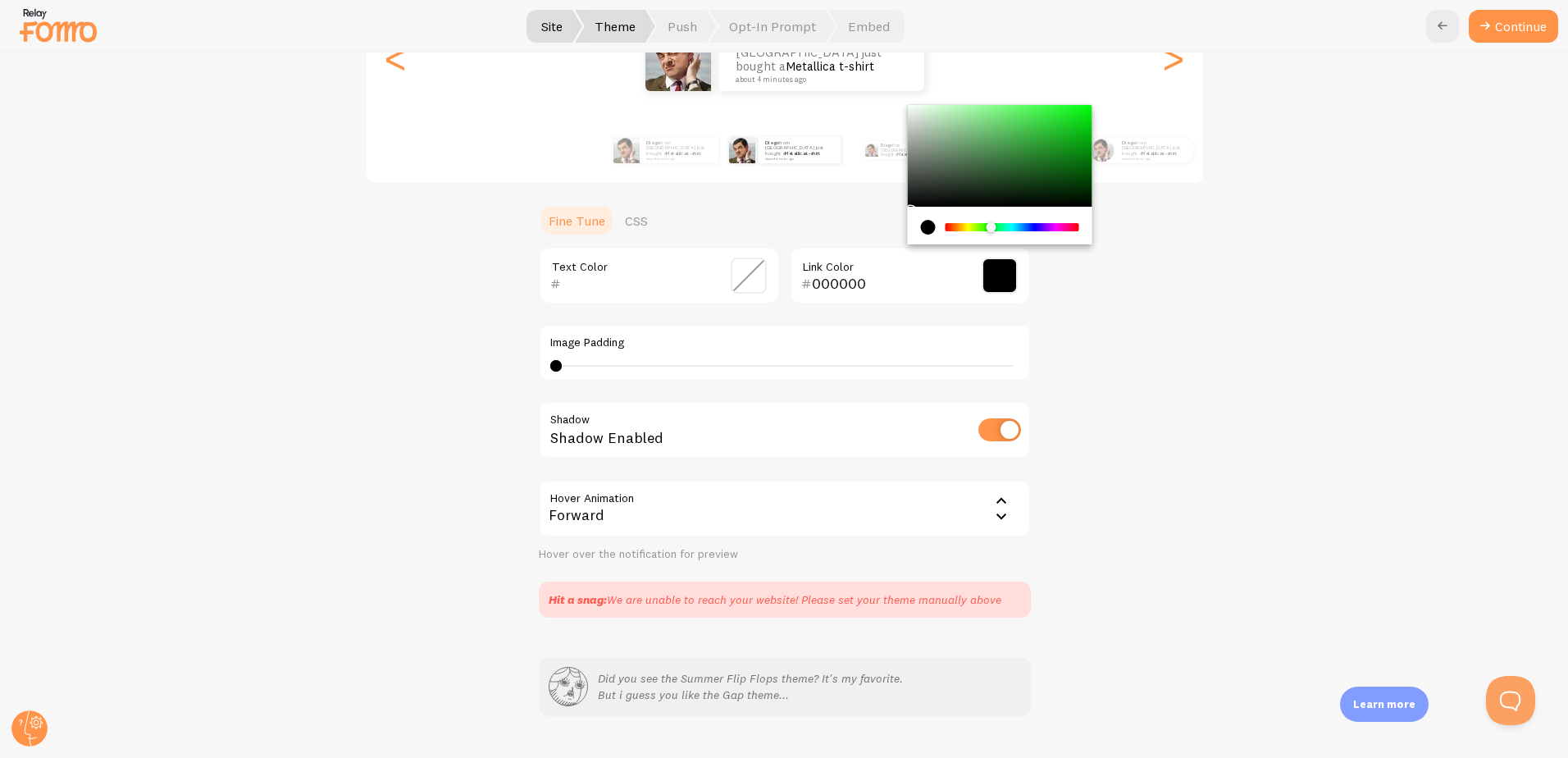
drag, startPoint x: 862, startPoint y: 284, endPoint x: 766, endPoint y: 280, distance: 96.1
click at [766, 280] on div "Text Color 000000 Link Color" at bounding box center [784, 275] width 492 height 57
paste input "8ec89a"
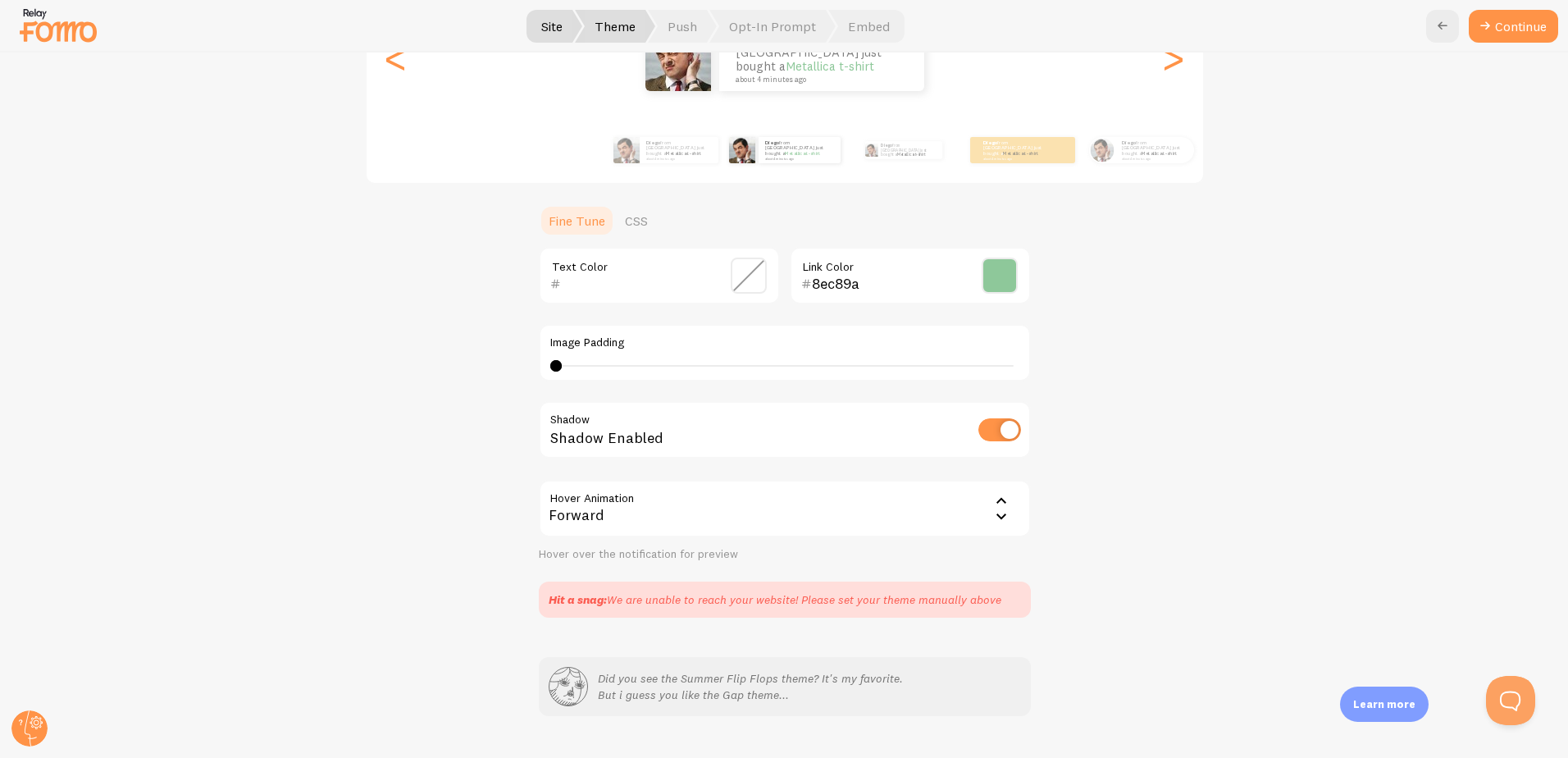
type input "8ec89a"
click at [1167, 432] on div "Gap [PERSON_NAME] from [GEOGRAPHIC_DATA] just bought a Metallica t-shirt about …" at bounding box center [784, 280] width 1488 height 675
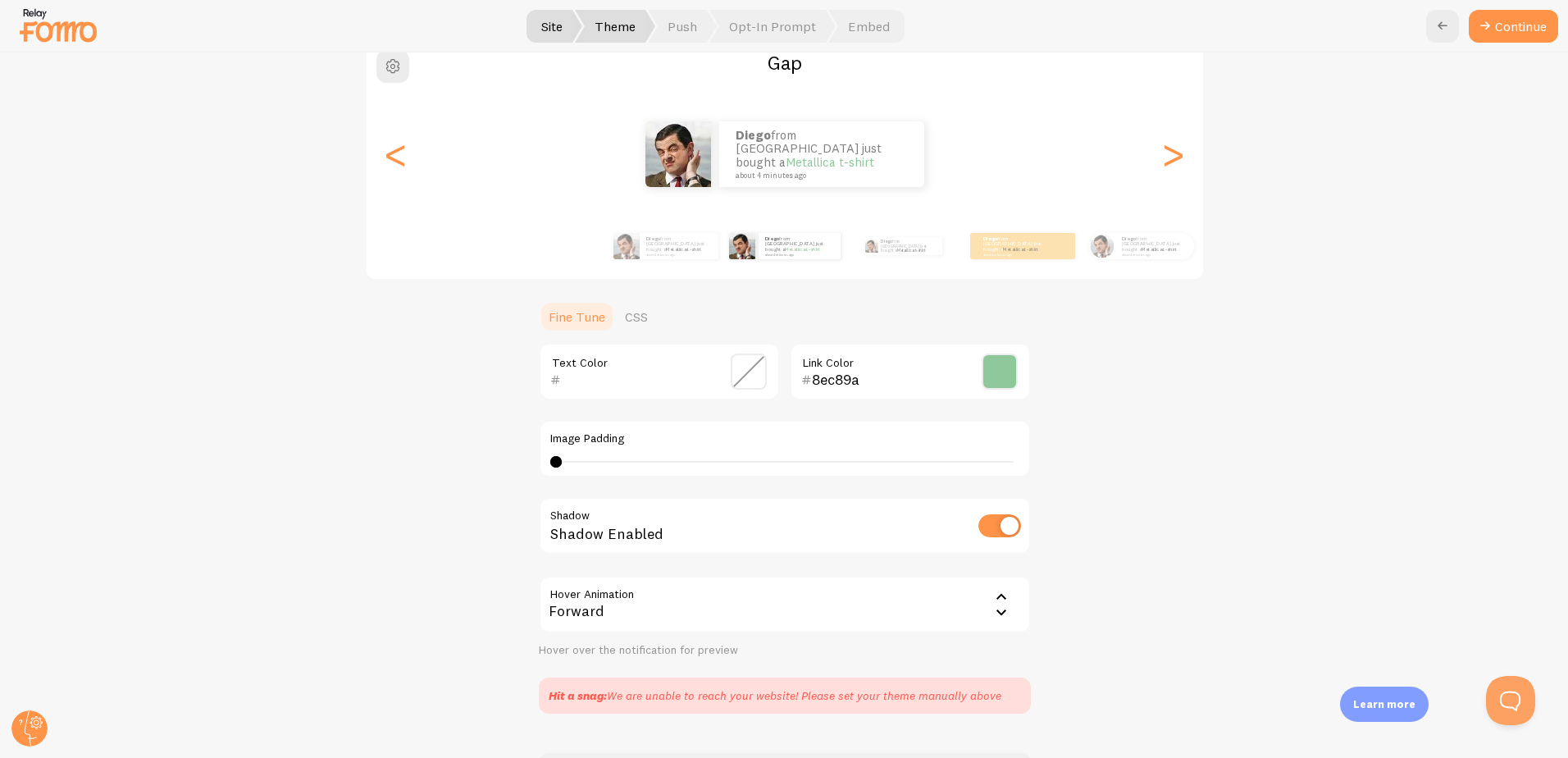
scroll to position [164, 0]
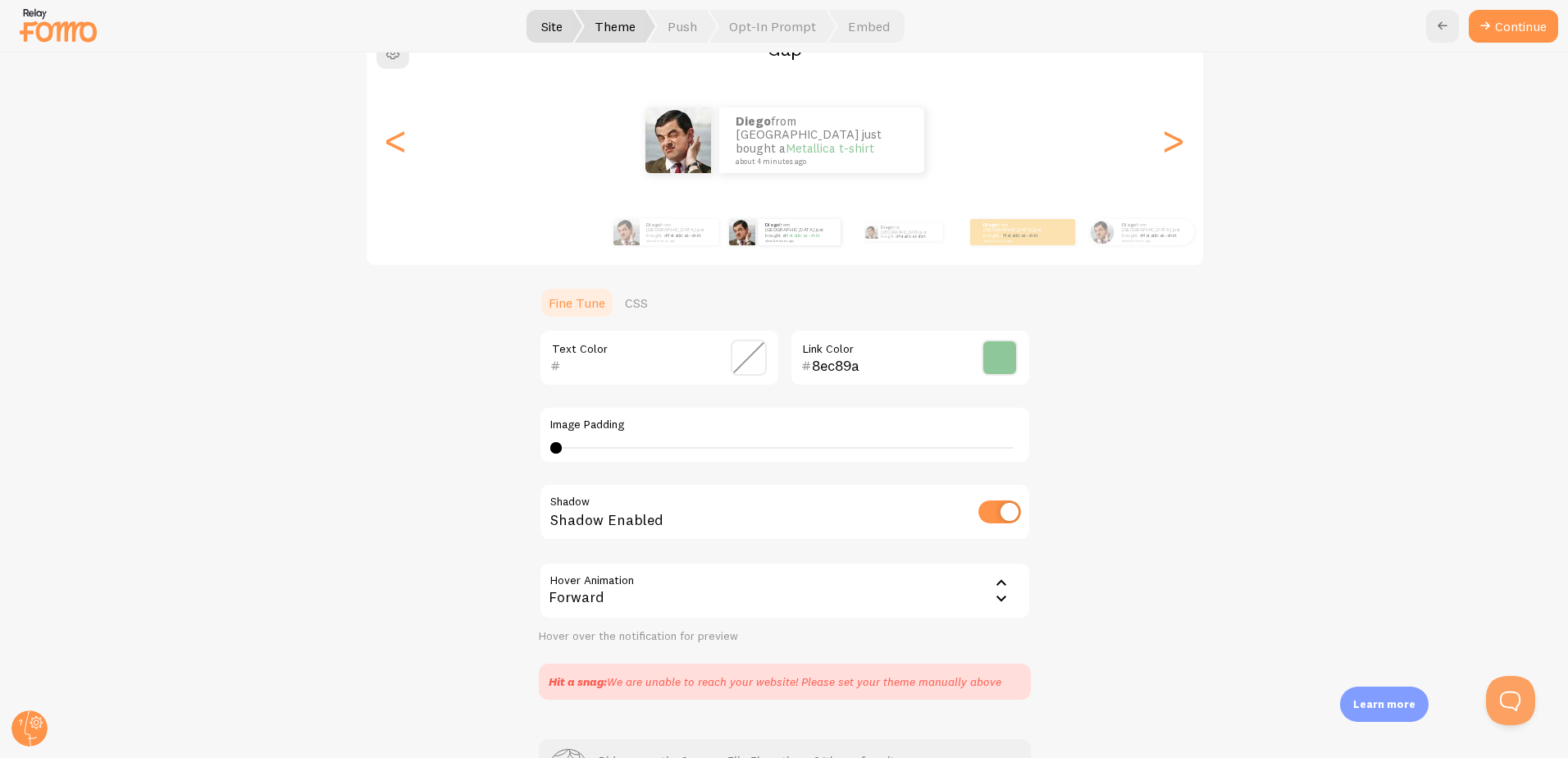
type input "0"
drag, startPoint x: 544, startPoint y: 449, endPoint x: 506, endPoint y: 449, distance: 38.0
click at [506, 449] on div "Gap [PERSON_NAME] from [GEOGRAPHIC_DATA] just bought a Metallica t-shirt about …" at bounding box center [784, 362] width 1488 height 675
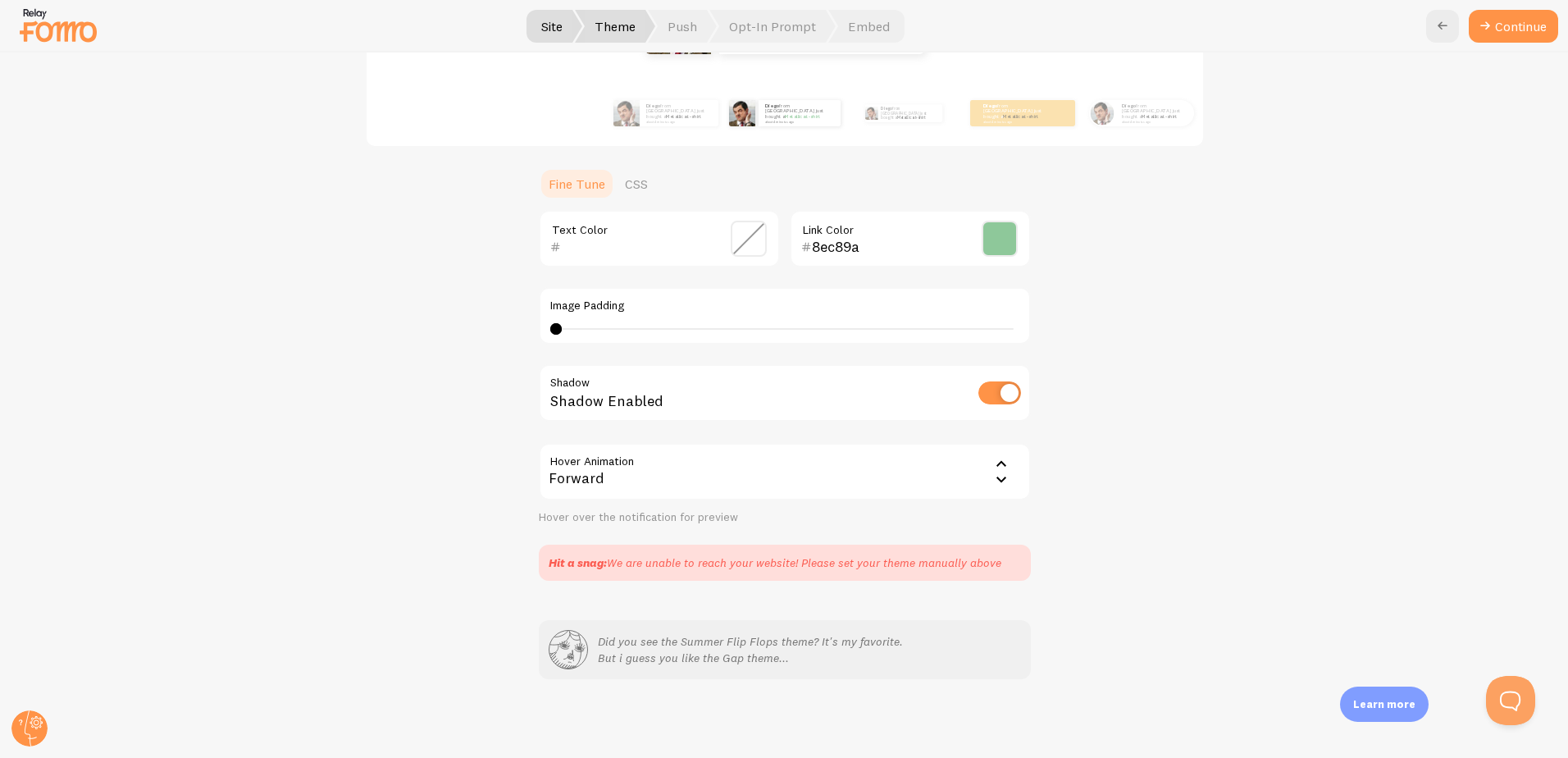
scroll to position [0, 0]
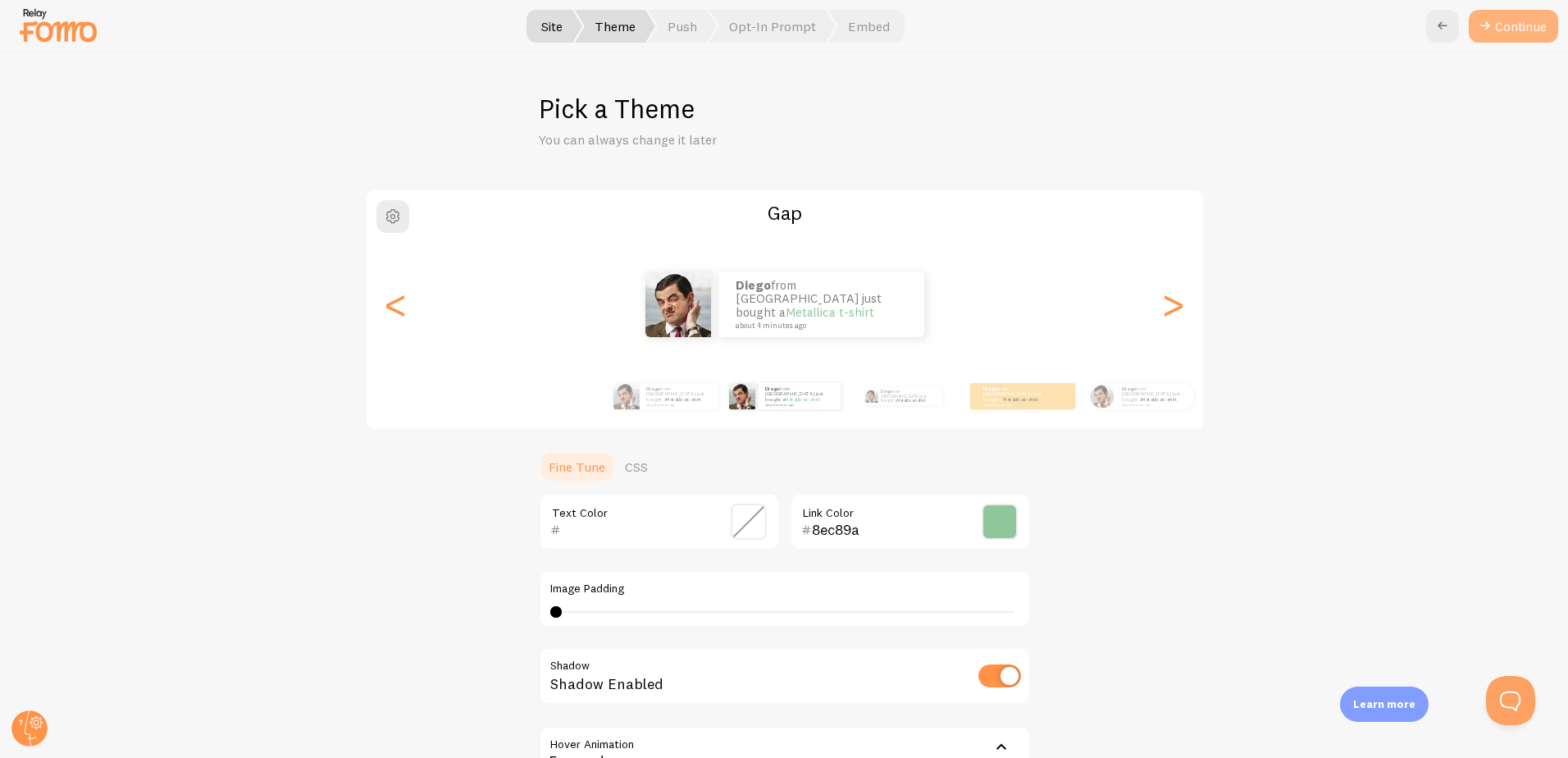
click at [1496, 32] on button "Continue" at bounding box center [1512, 25] width 89 height 33
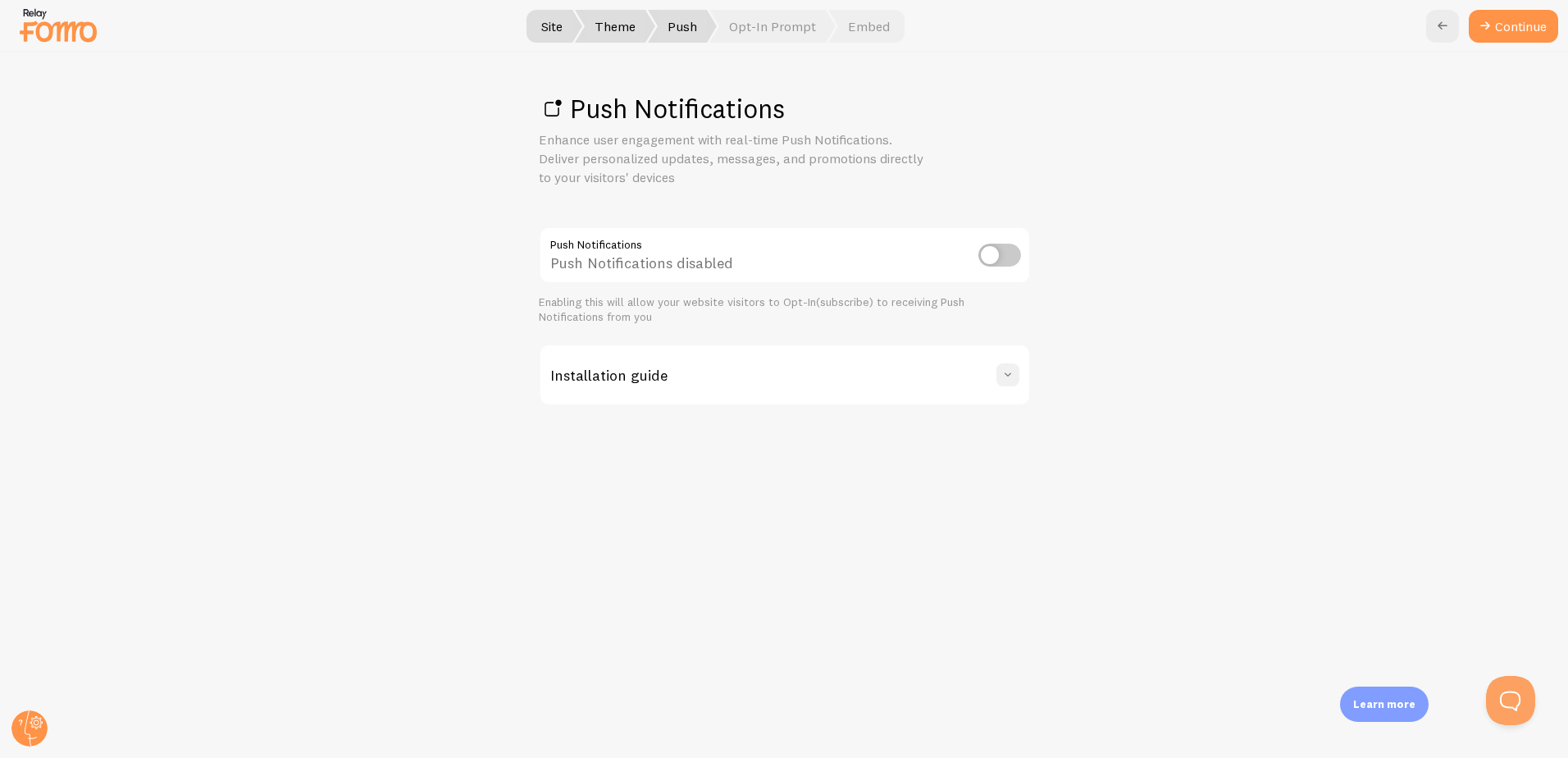
click at [1009, 373] on span at bounding box center [1007, 374] width 16 height 16
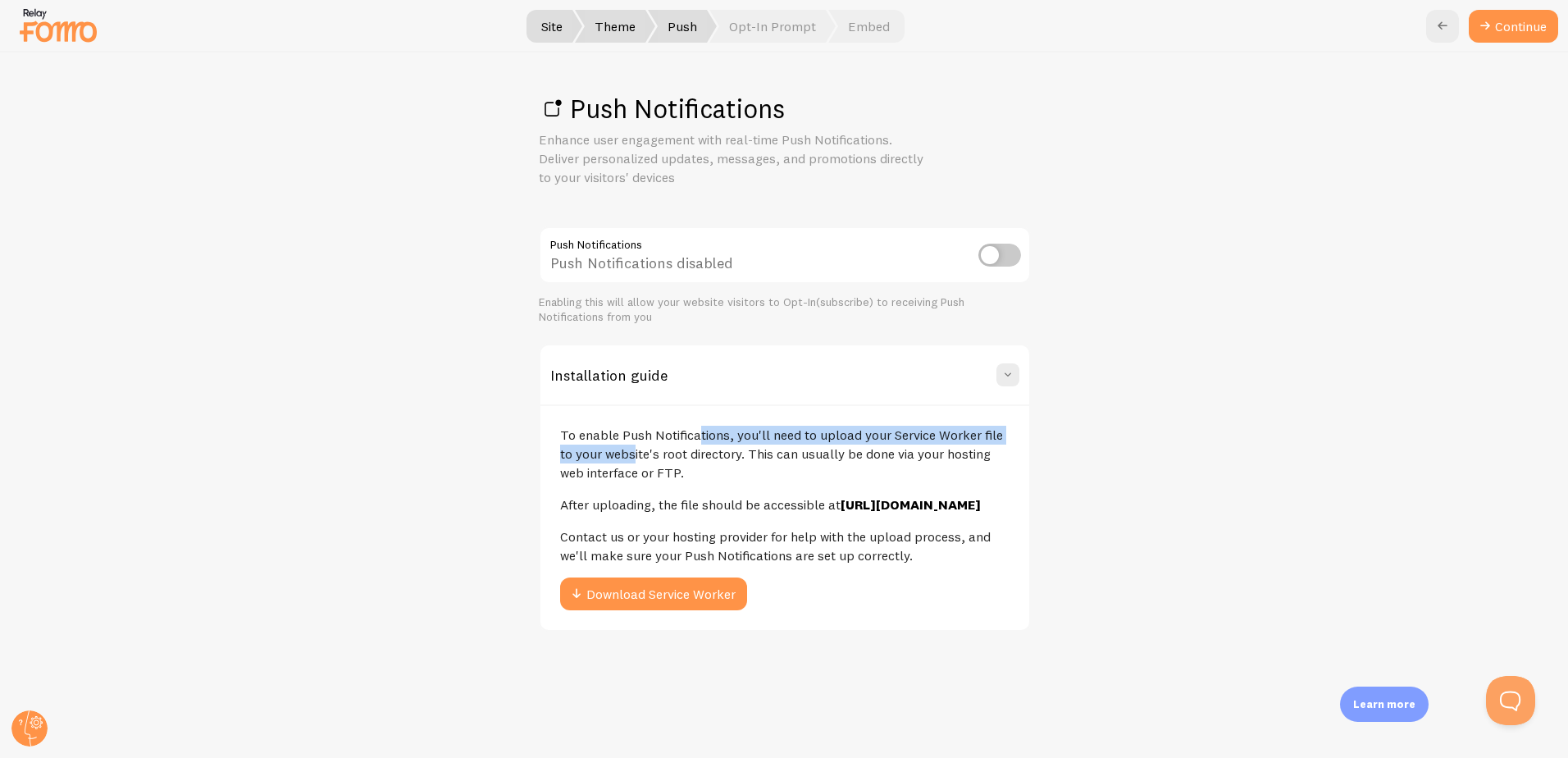
drag, startPoint x: 802, startPoint y: 433, endPoint x: 1211, endPoint y: 443, distance: 409.1
click at [1211, 443] on div "Push Notifications Enhance user engagement with real-time Push Notifications. D…" at bounding box center [784, 405] width 1567 height 705
drag, startPoint x: 1211, startPoint y: 443, endPoint x: 869, endPoint y: 464, distance: 342.6
click at [869, 464] on p "To enable Push Notifications, you'll need to upload your Service Worker file to…" at bounding box center [784, 454] width 449 height 56
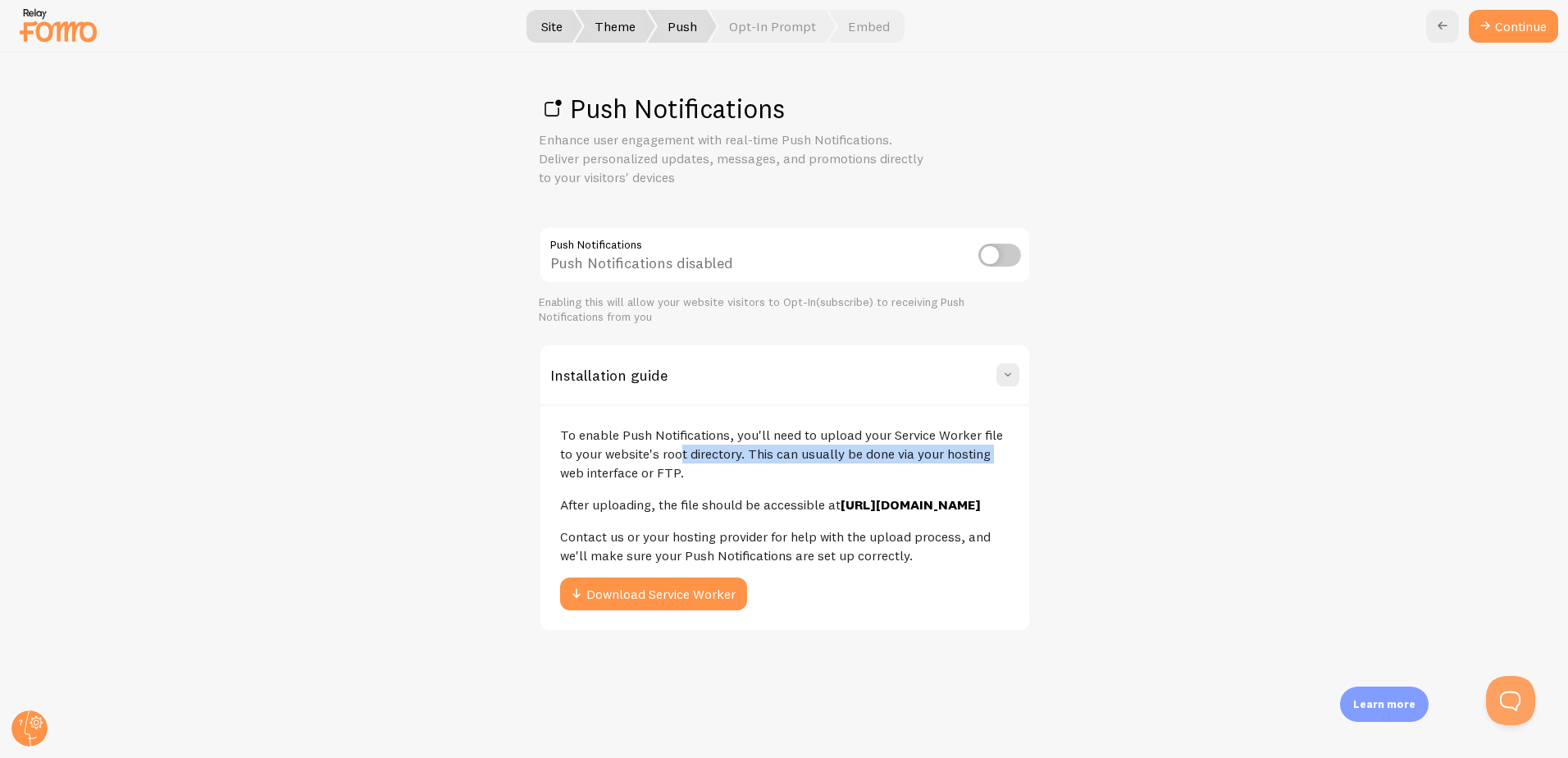
drag, startPoint x: 750, startPoint y: 456, endPoint x: 922, endPoint y: 456, distance: 172.0
click at [922, 456] on p "To enable Push Notifications, you'll need to upload your Service Worker file to…" at bounding box center [784, 454] width 449 height 56
drag, startPoint x: 922, startPoint y: 456, endPoint x: 914, endPoint y: 458, distance: 8.2
click at [922, 456] on p "To enable Push Notifications, you'll need to upload your Service Worker file to…" at bounding box center [784, 454] width 449 height 56
drag, startPoint x: 816, startPoint y: 496, endPoint x: 835, endPoint y: 496, distance: 19.0
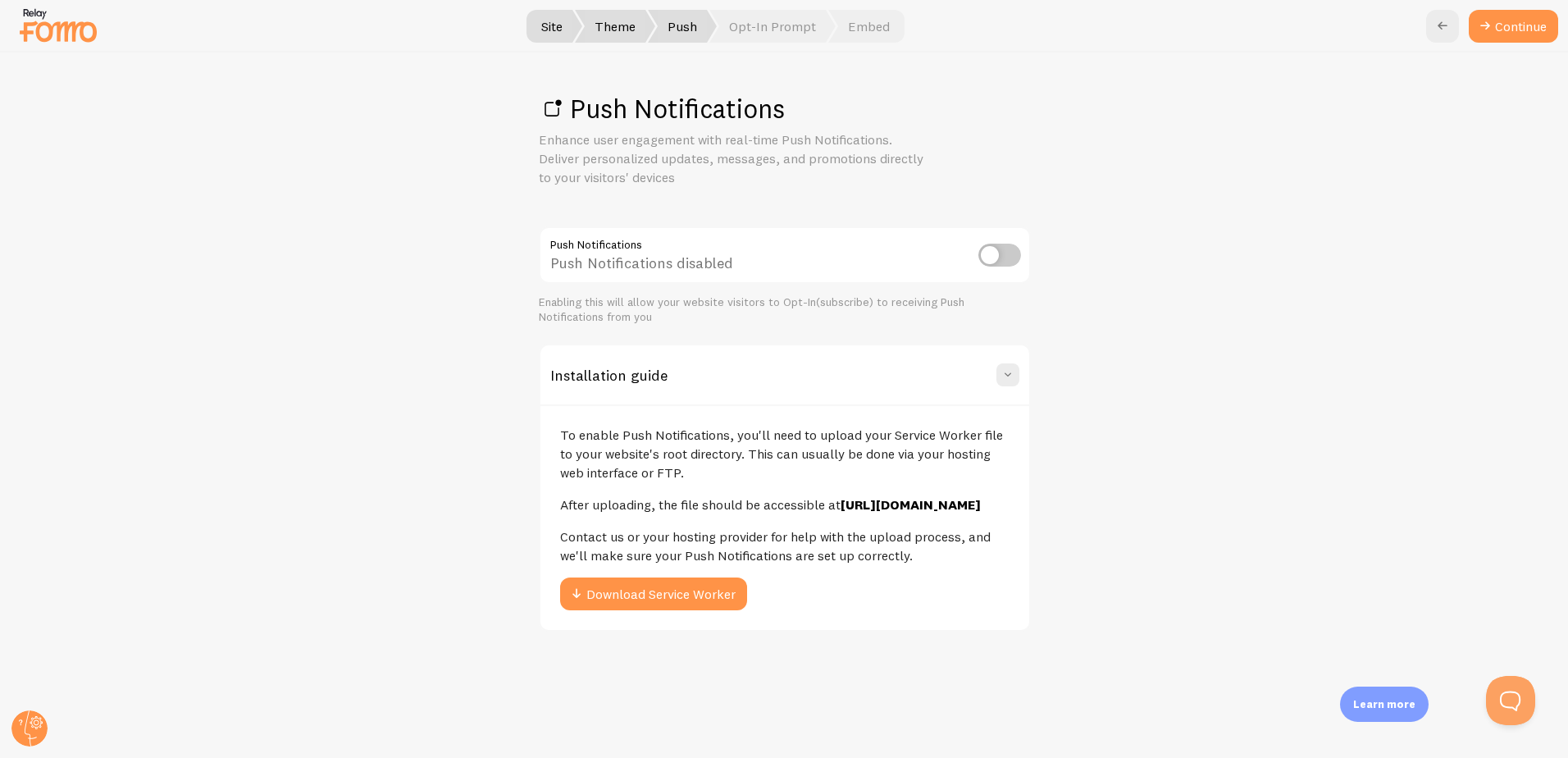
click at [835, 496] on p "After uploading, the file should be accessible at [URL][DOMAIN_NAME]" at bounding box center [784, 505] width 449 height 19
drag, startPoint x: 835, startPoint y: 496, endPoint x: 792, endPoint y: 501, distance: 43.3
click at [792, 501] on p "After uploading, the file should be accessible at [URL][DOMAIN_NAME]" at bounding box center [784, 505] width 449 height 19
click at [1542, 11] on link "Continue" at bounding box center [1512, 25] width 89 height 33
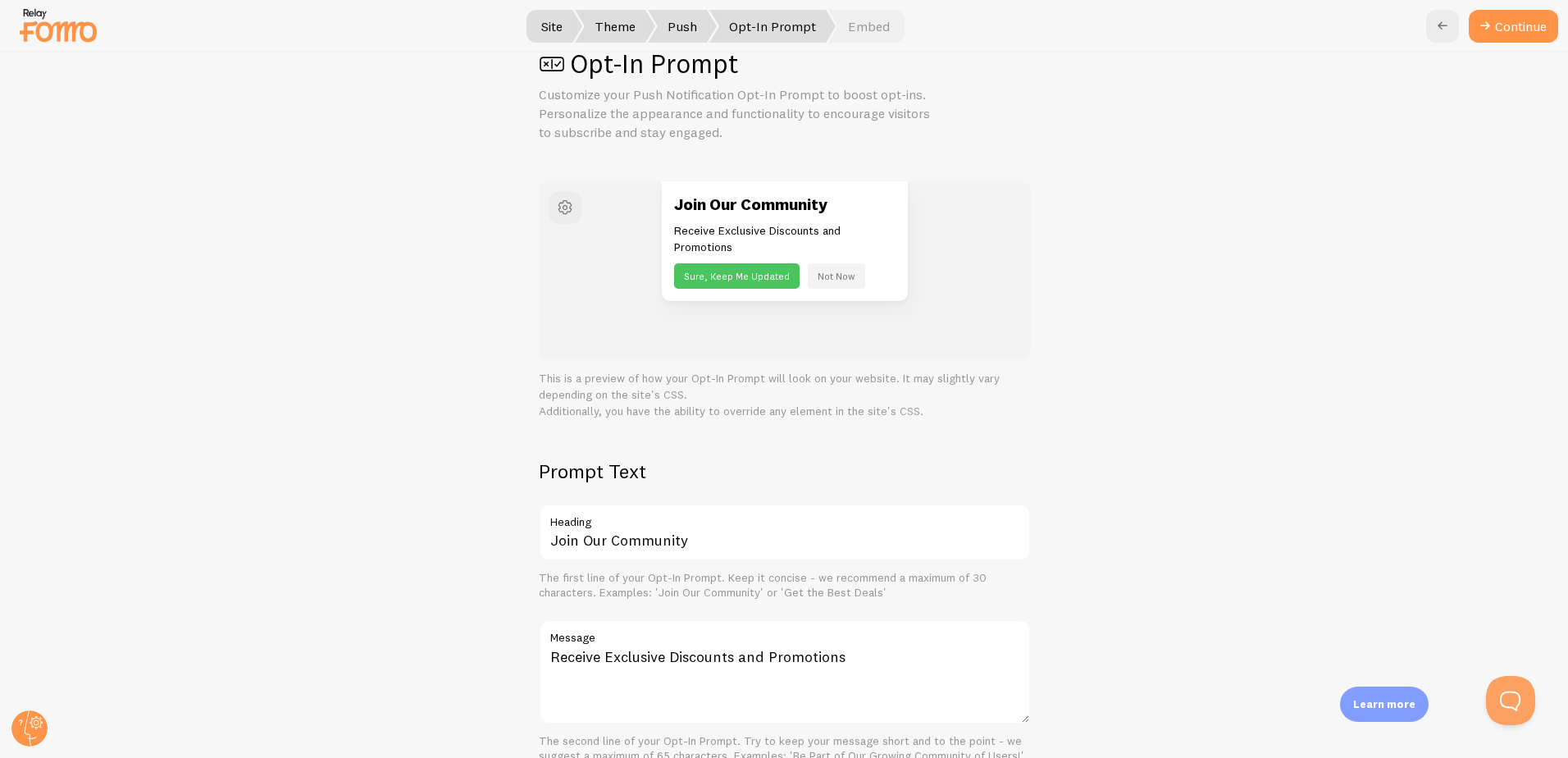
scroll to position [82, 0]
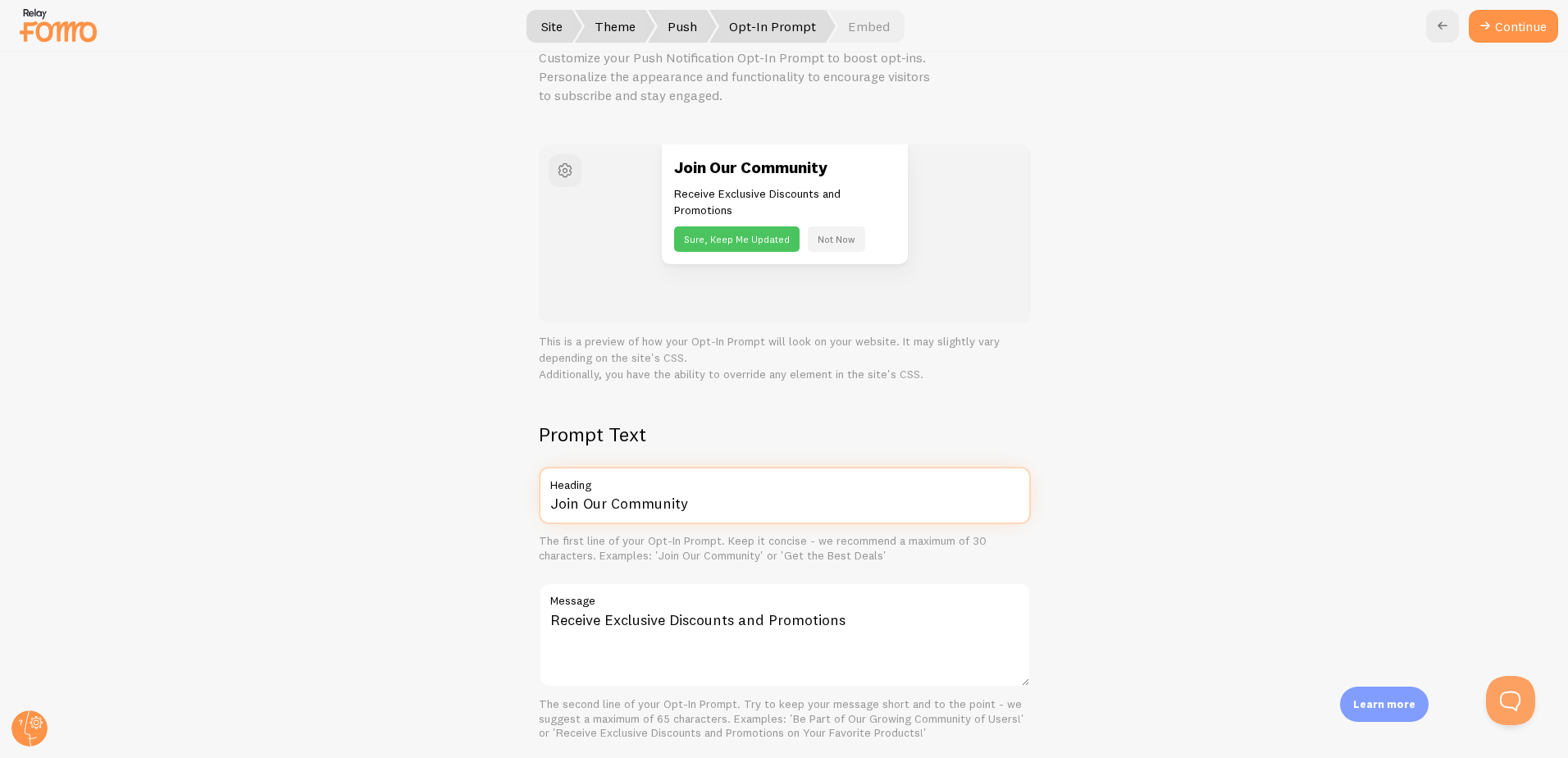
drag, startPoint x: 716, startPoint y: 508, endPoint x: 498, endPoint y: 510, distance: 218.0
click at [433, 510] on div "Opt-In Prompt Customize your Push Notification Opt-In Prompt to boost opt-ins. …" at bounding box center [784, 405] width 1567 height 705
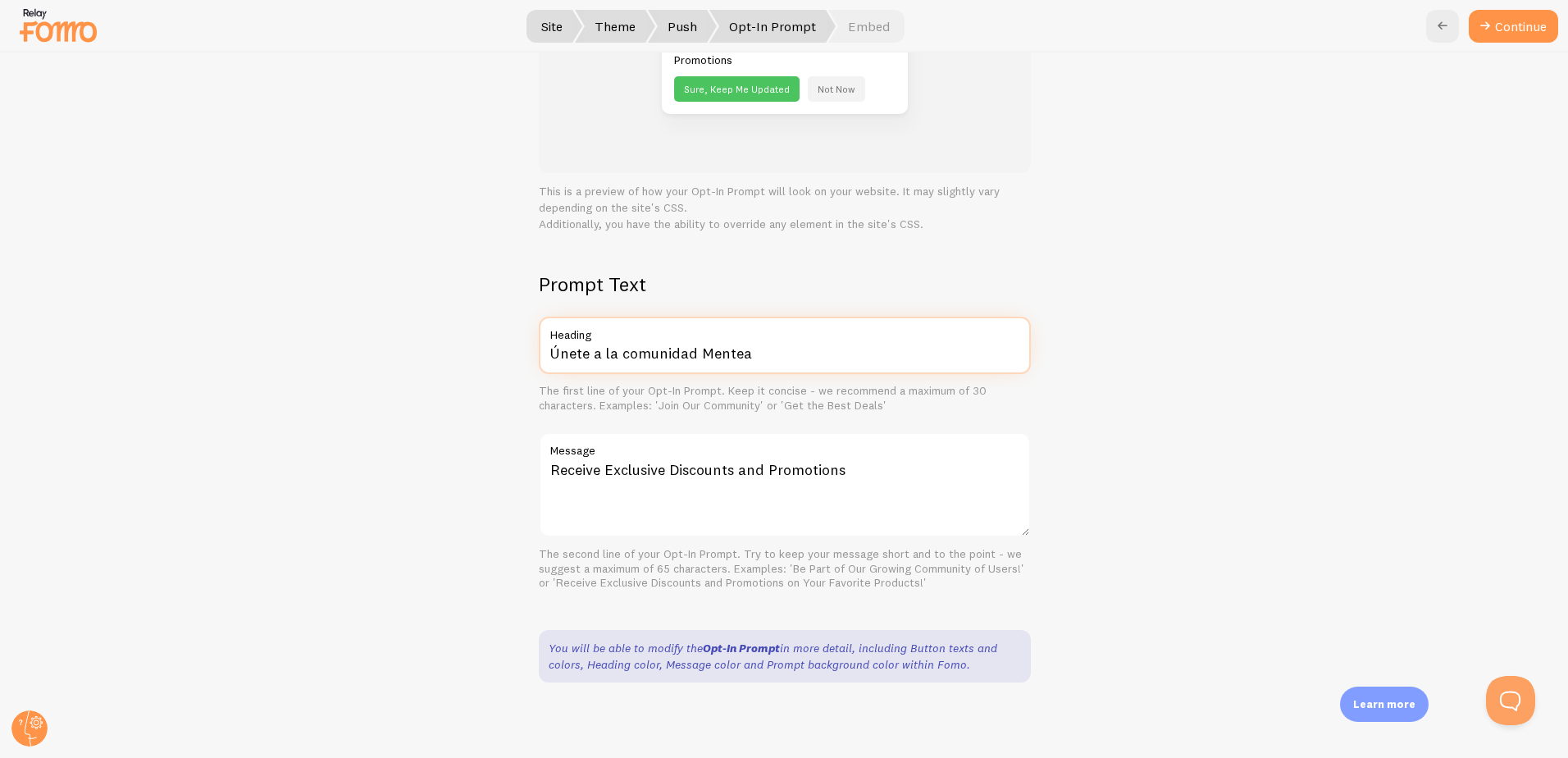
scroll to position [257, 0]
type input "Únete a la comunidad Mentea"
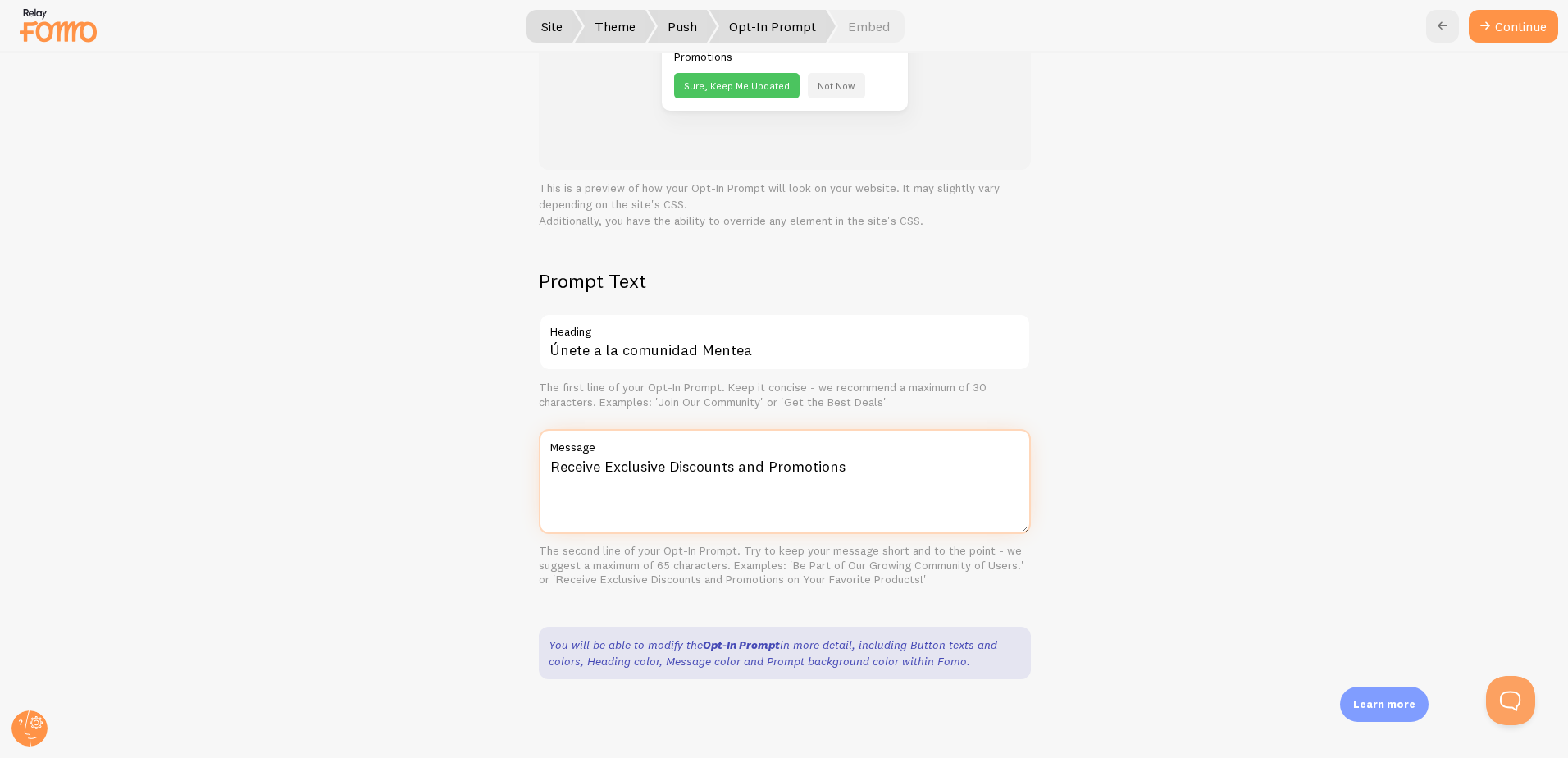
drag, startPoint x: 907, startPoint y: 475, endPoint x: 306, endPoint y: 426, distance: 603.0
click at [288, 470] on div "Opt-In Prompt Customize your Push Notification Opt-In Prompt to boost opt-ins. …" at bounding box center [784, 405] width 1567 height 705
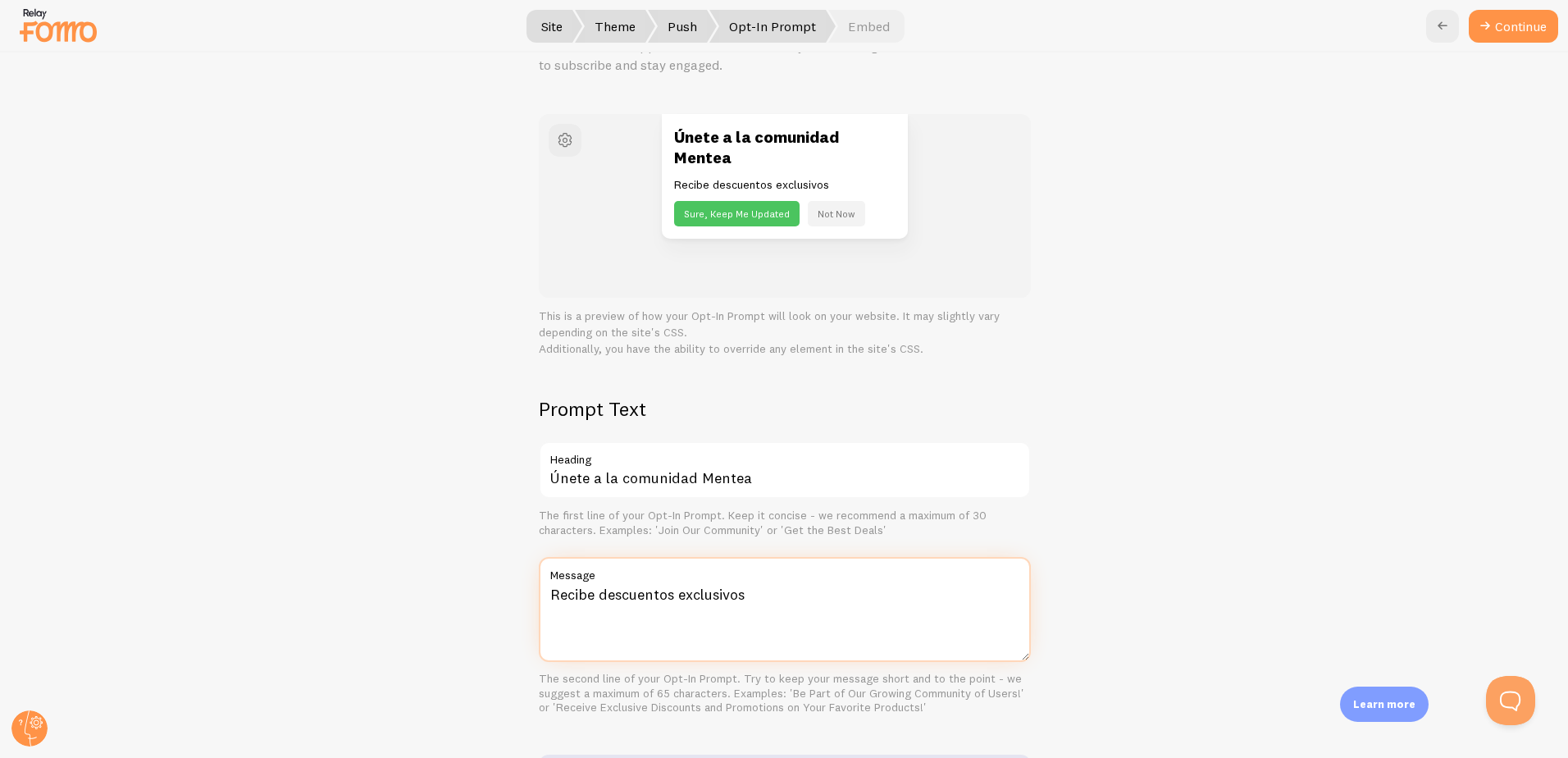
scroll to position [0, 0]
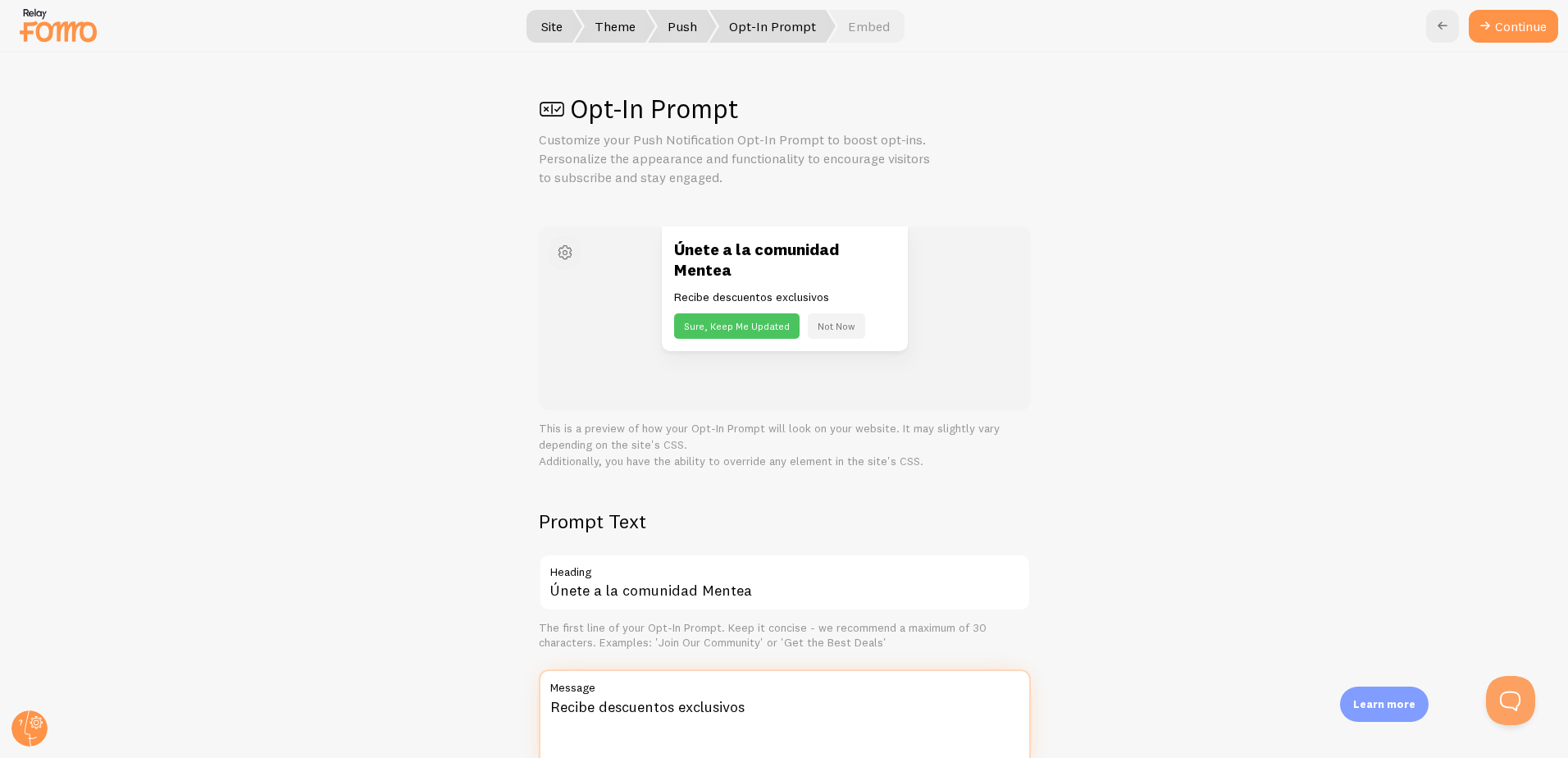
type textarea "Recibe descuentos exclusivos"
click at [555, 253] on span "button" at bounding box center [565, 252] width 20 height 20
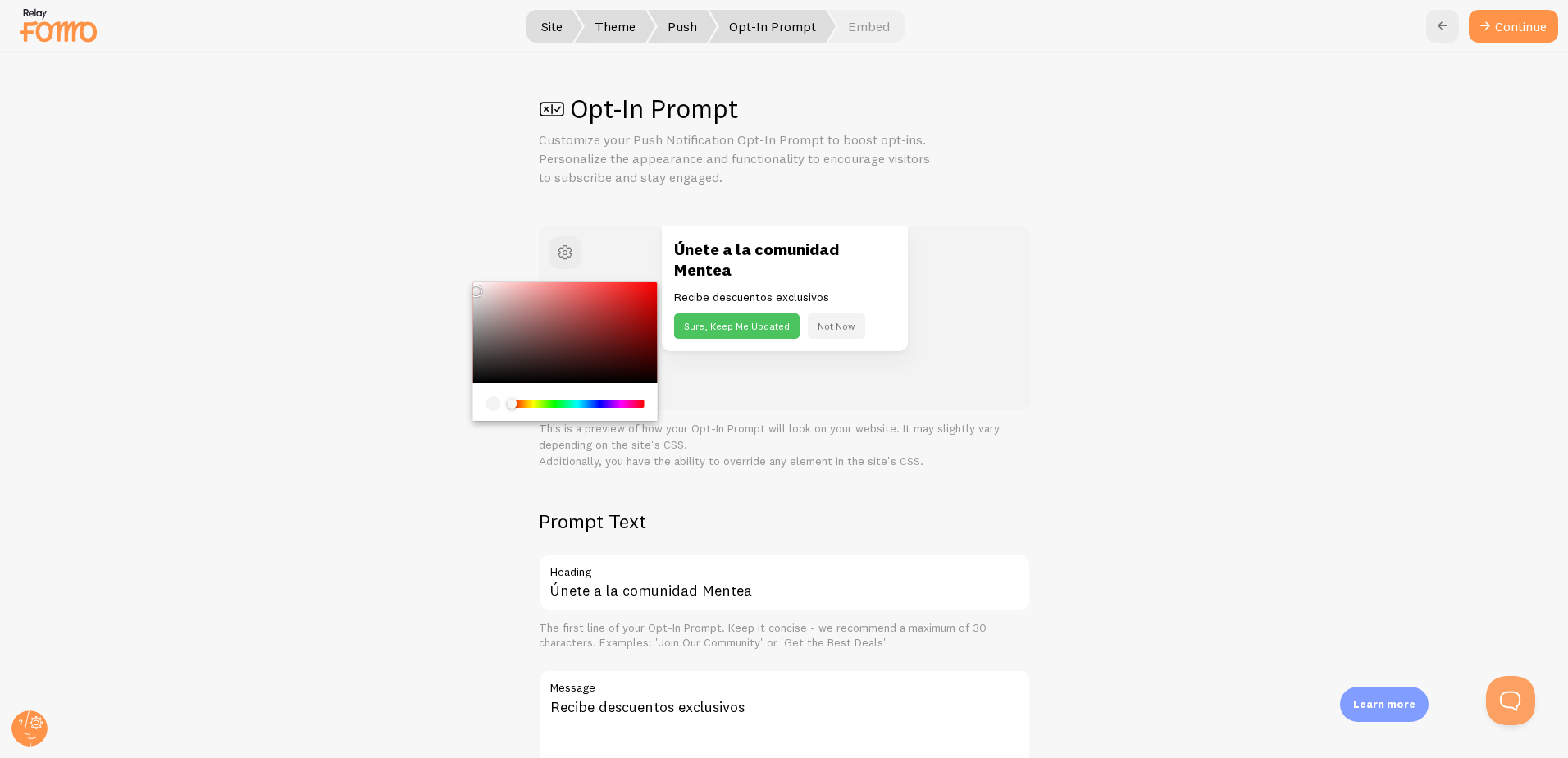
click at [1036, 423] on div "Opt-In Prompt Customize your Push Notification Opt-In Prompt to boost opt-ins. …" at bounding box center [784, 405] width 1567 height 705
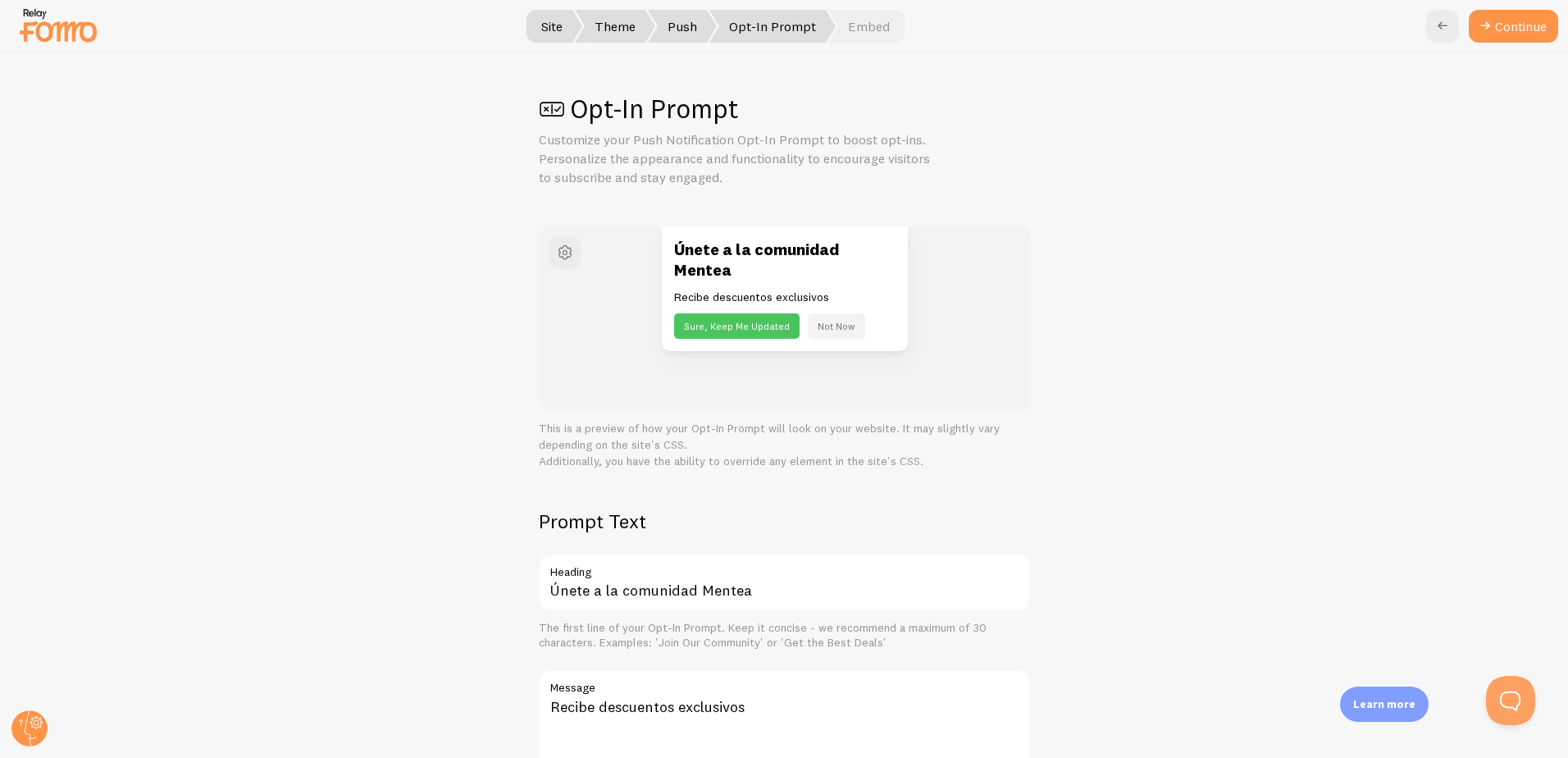
click at [722, 328] on button "Sure, Keep Me Updated" at bounding box center [736, 326] width 125 height 25
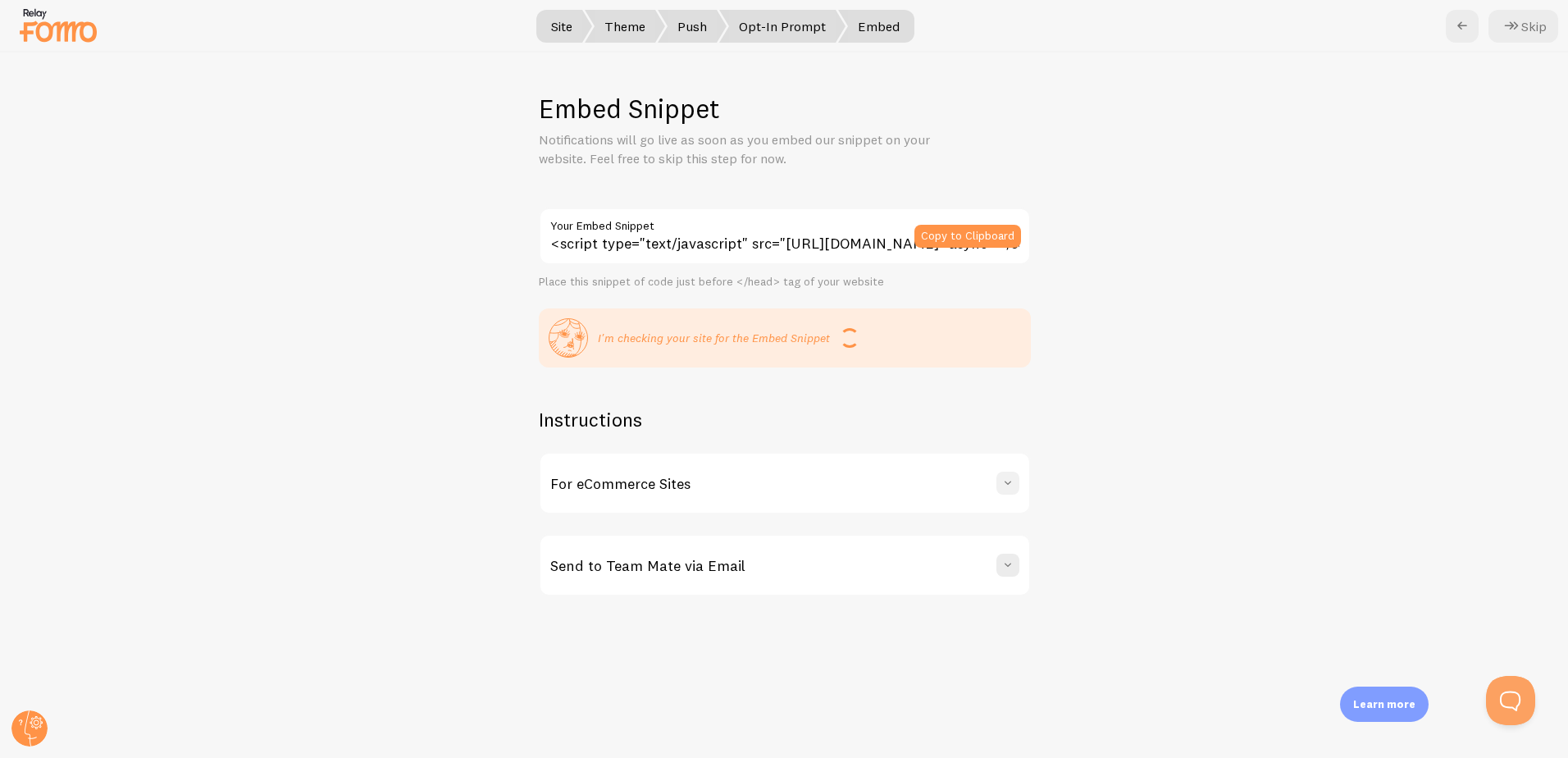
click at [1000, 485] on span at bounding box center [1007, 482] width 16 height 16
click at [589, 21] on span at bounding box center [589, 25] width 9 height 33
click at [635, 32] on span "Theme" at bounding box center [624, 25] width 80 height 33
click at [710, 24] on span "Push" at bounding box center [692, 25] width 69 height 33
click at [784, 27] on span "Opt-In Prompt" at bounding box center [782, 25] width 126 height 33
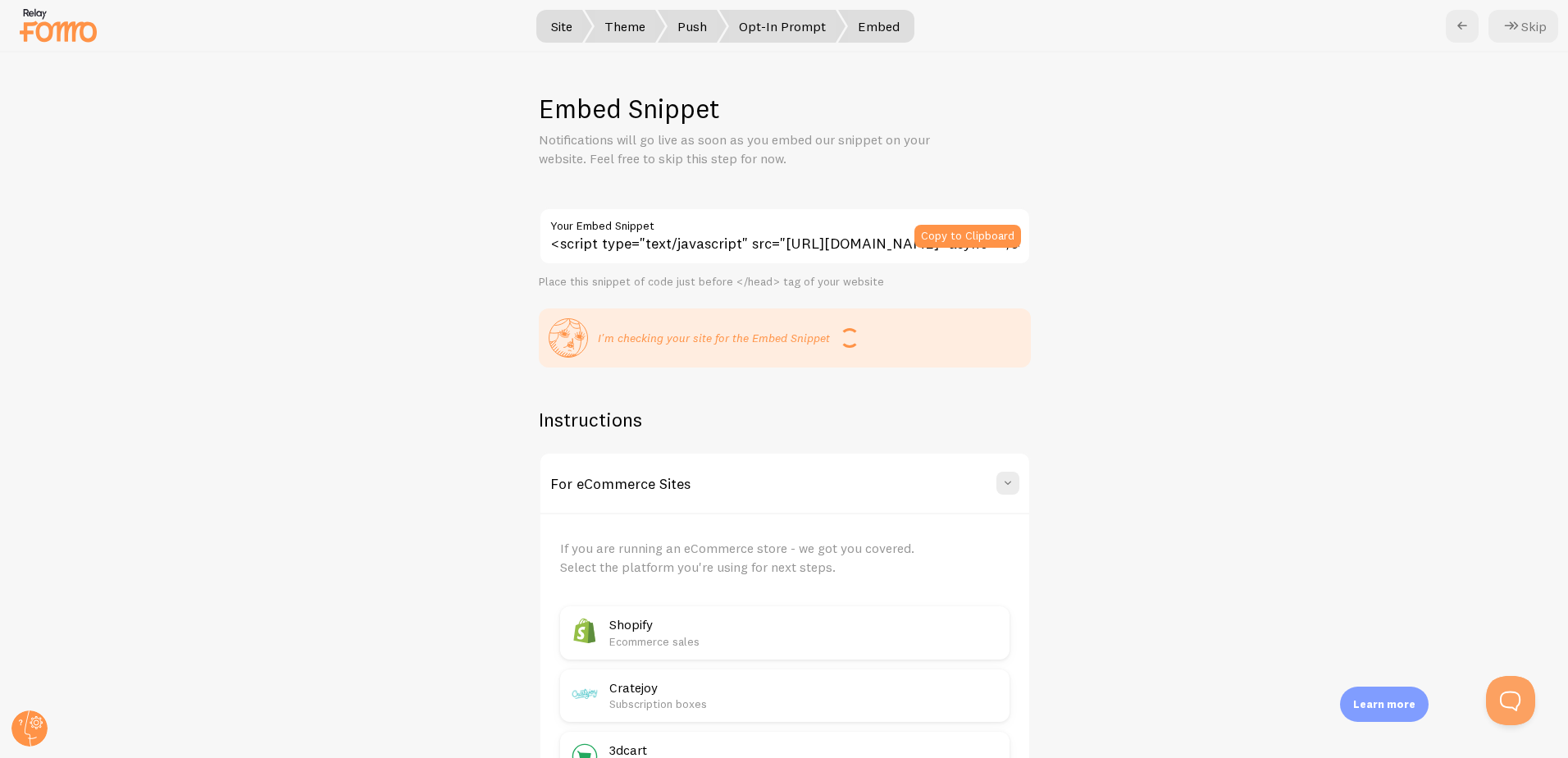
click at [791, 27] on span "Opt-In Prompt" at bounding box center [782, 25] width 126 height 33
click at [811, 20] on span "Opt-In Prompt" at bounding box center [782, 25] width 126 height 33
click at [888, 16] on span "Embed" at bounding box center [875, 25] width 76 height 33
click at [1461, 25] on icon at bounding box center [1462, 25] width 20 height 20
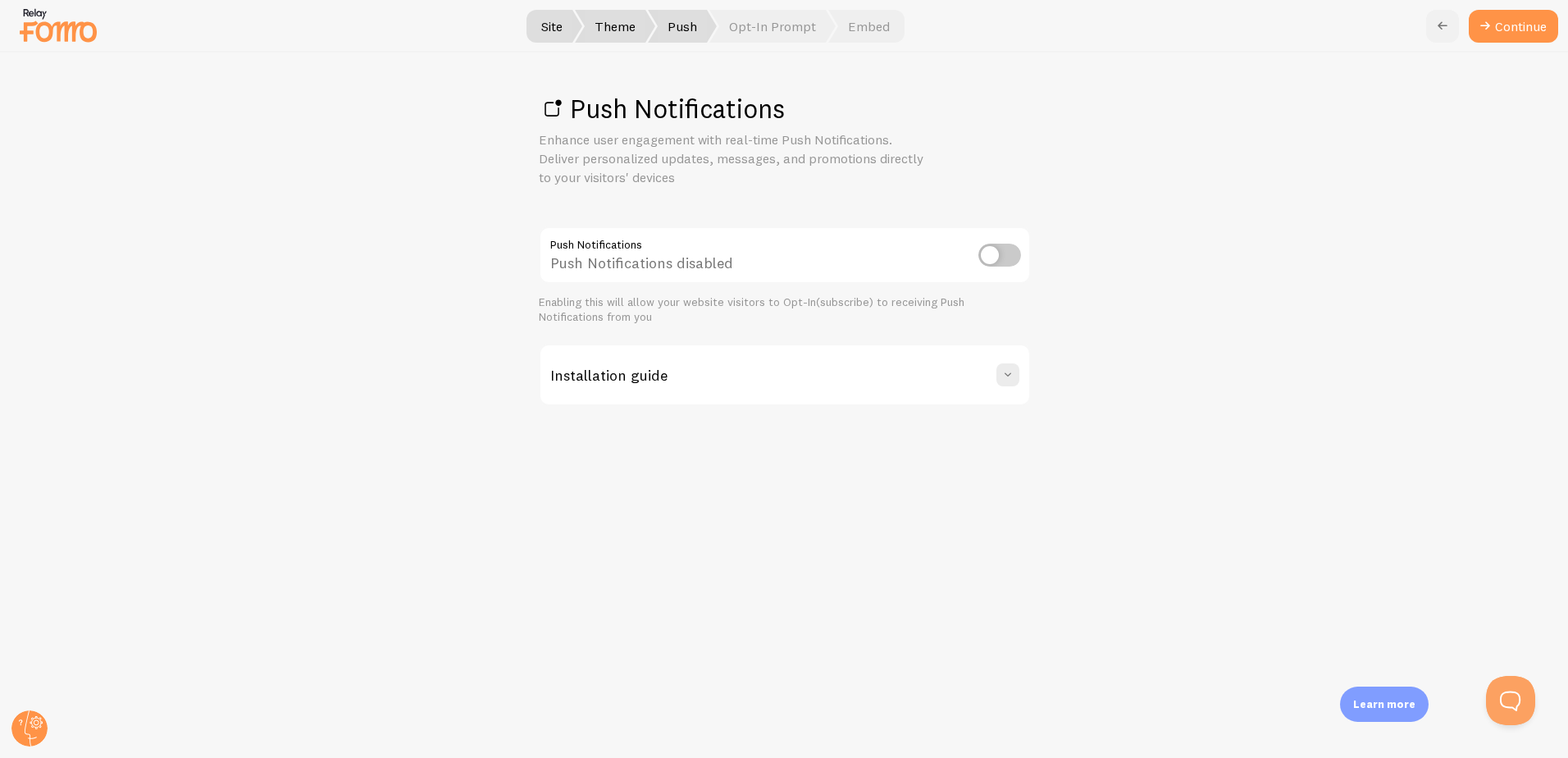
click at [1435, 26] on icon at bounding box center [1442, 25] width 20 height 20
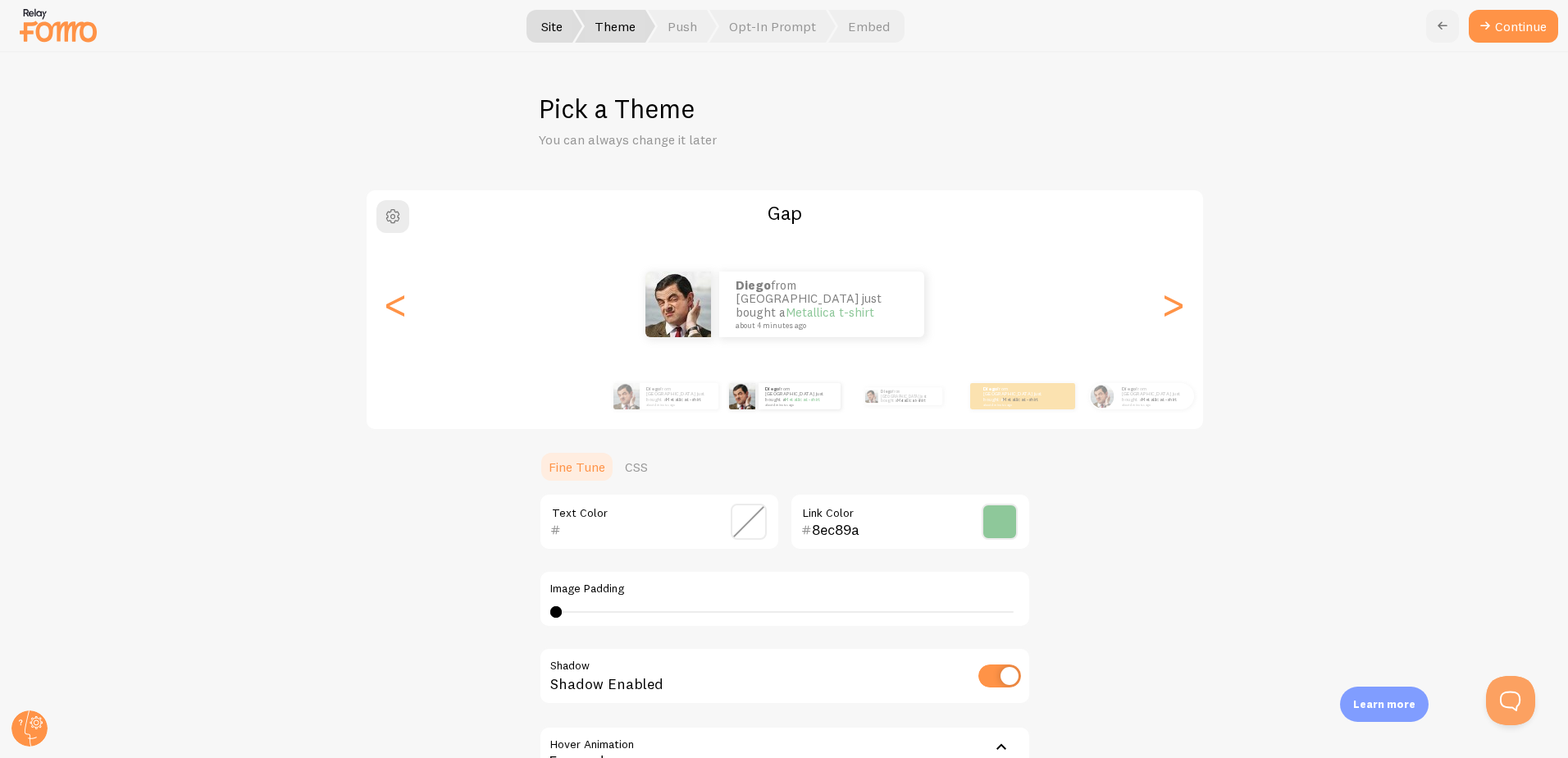
click at [1439, 24] on icon at bounding box center [1442, 25] width 20 height 20
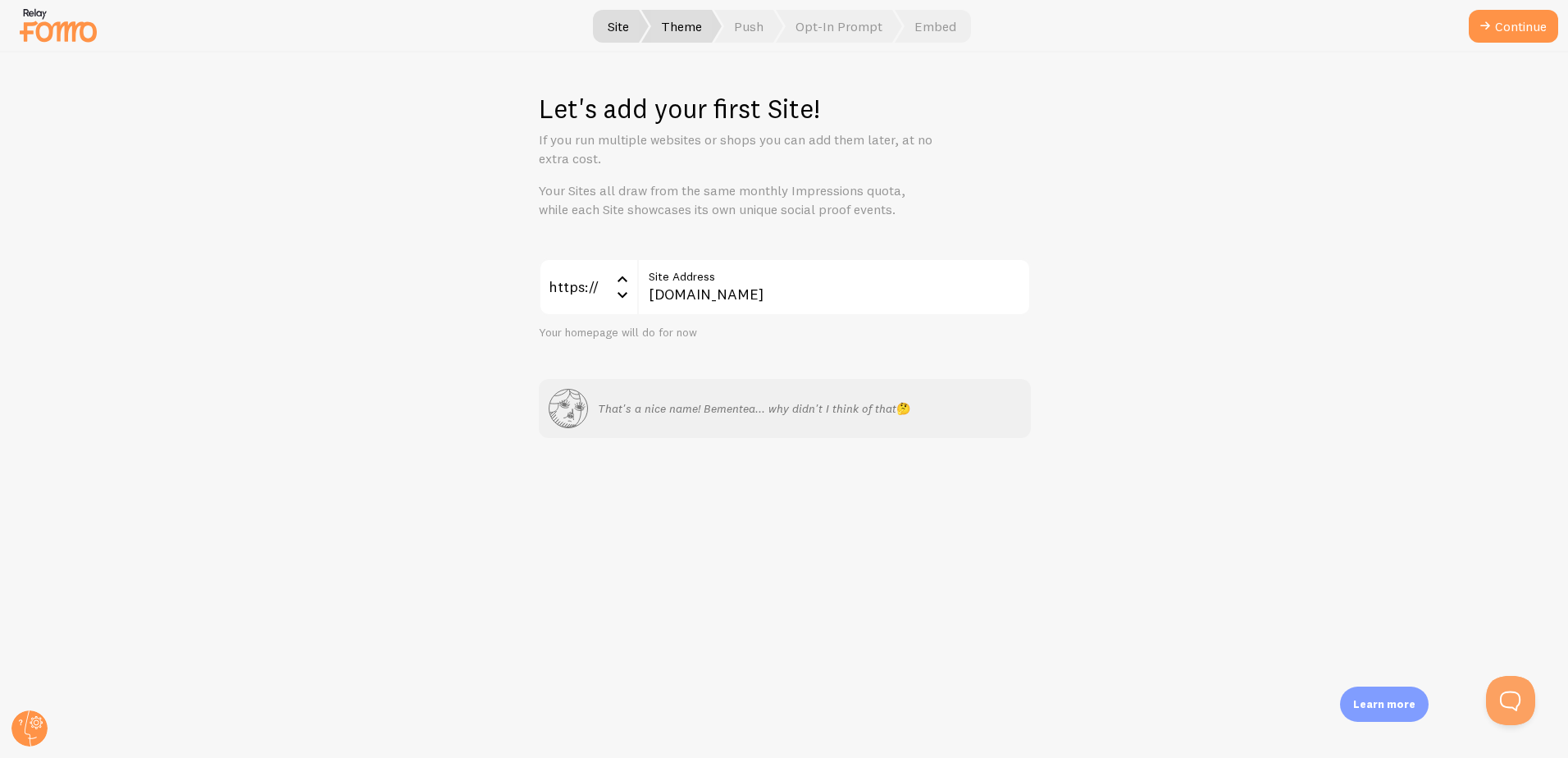
click at [692, 26] on span "Theme" at bounding box center [680, 25] width 80 height 33
click at [1546, 34] on button "Continue" at bounding box center [1512, 25] width 89 height 33
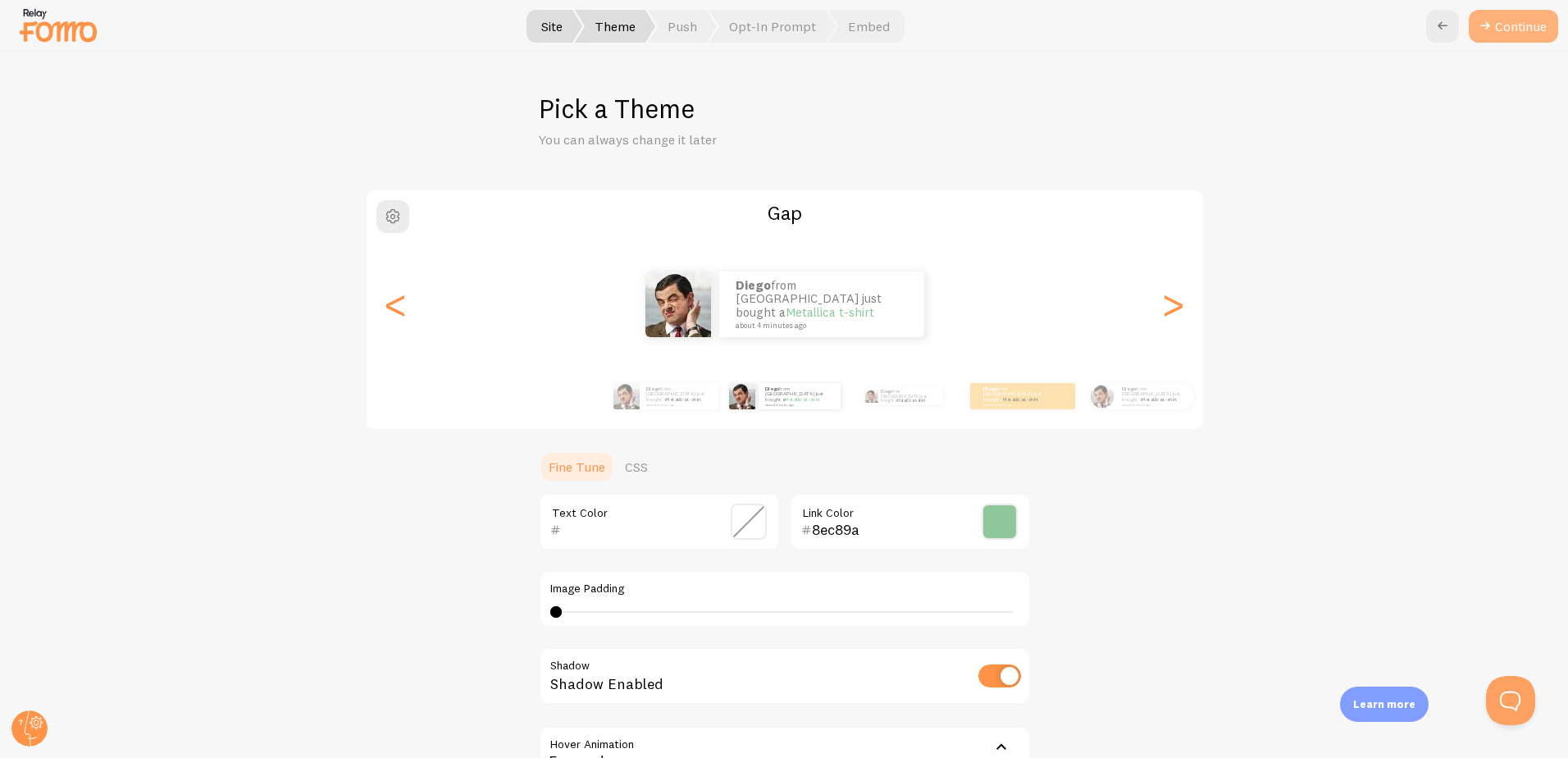
click at [1515, 28] on button "Continue" at bounding box center [1512, 25] width 89 height 33
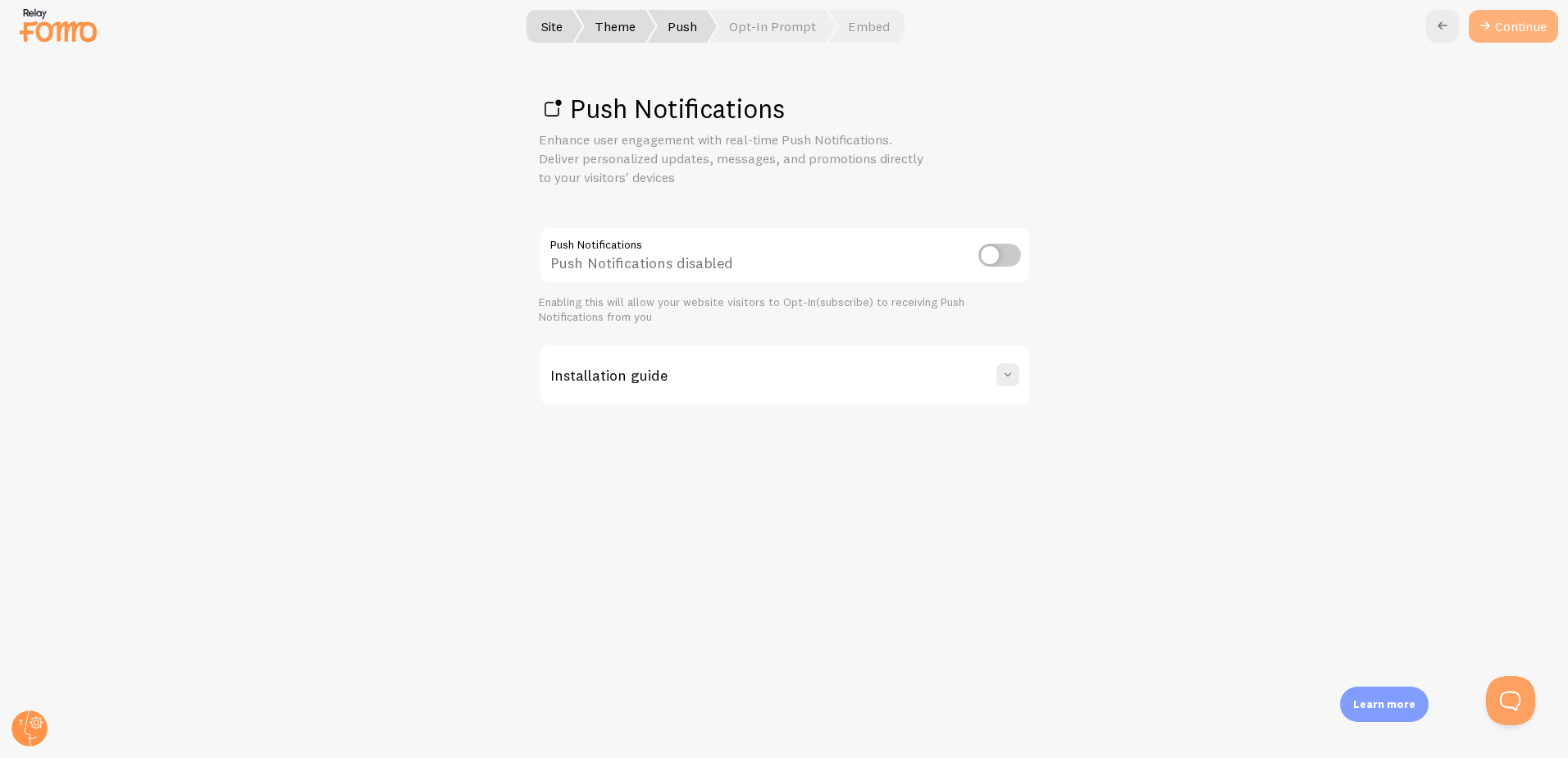
click at [1504, 23] on link "Continue" at bounding box center [1512, 25] width 89 height 33
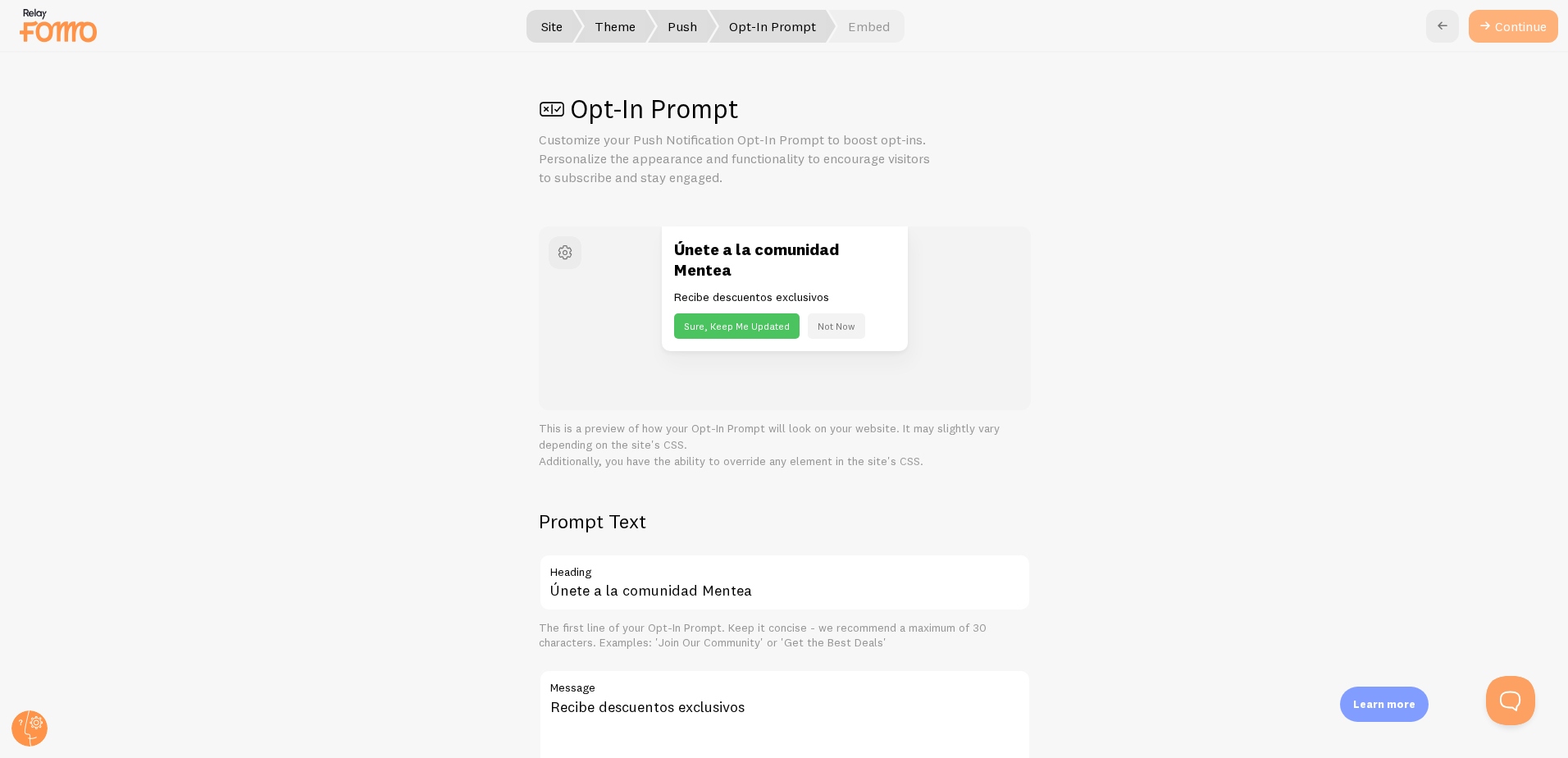
click at [1503, 20] on button "Continue" at bounding box center [1512, 25] width 89 height 33
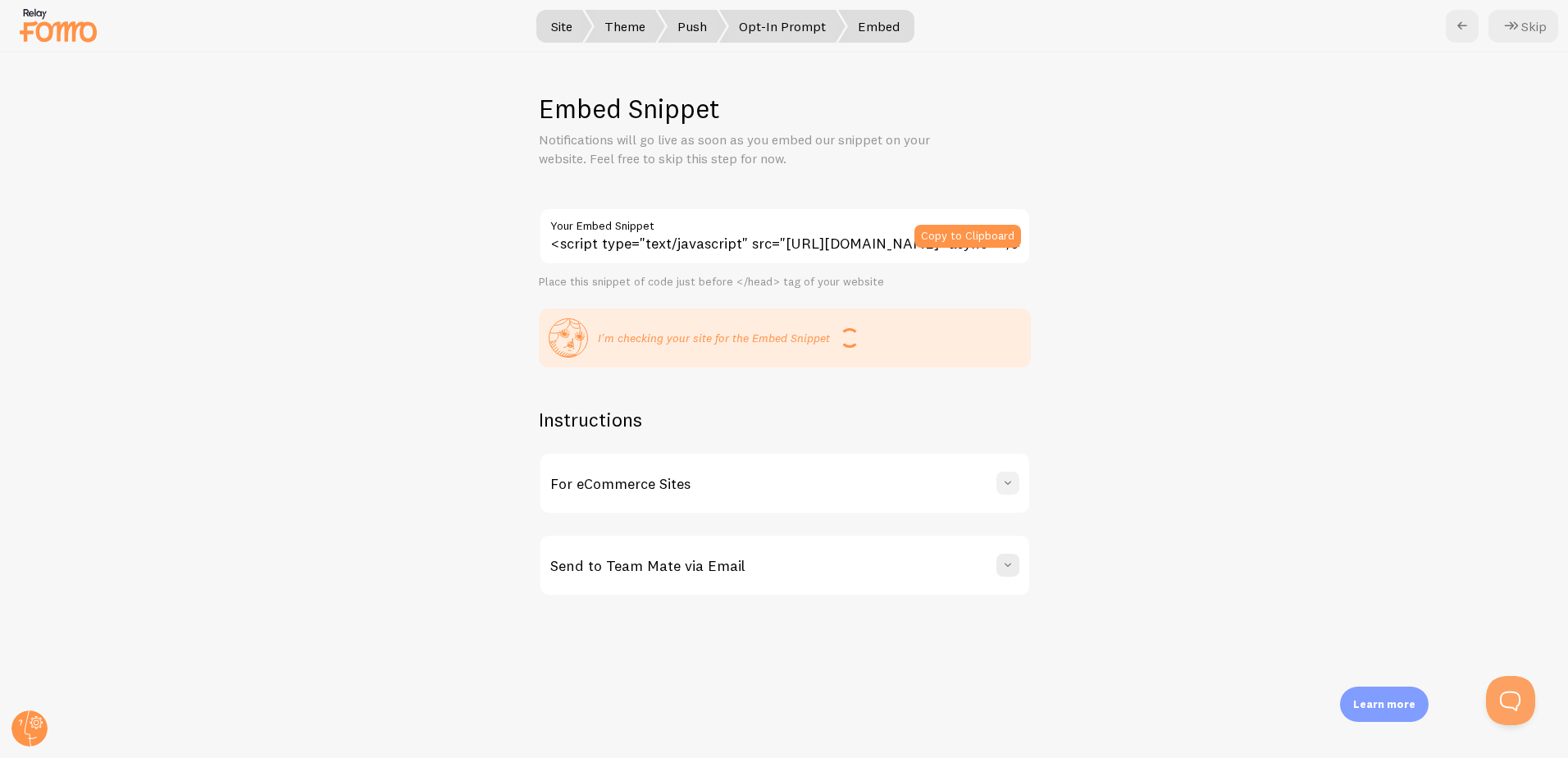
click at [1000, 487] on span at bounding box center [1007, 482] width 16 height 16
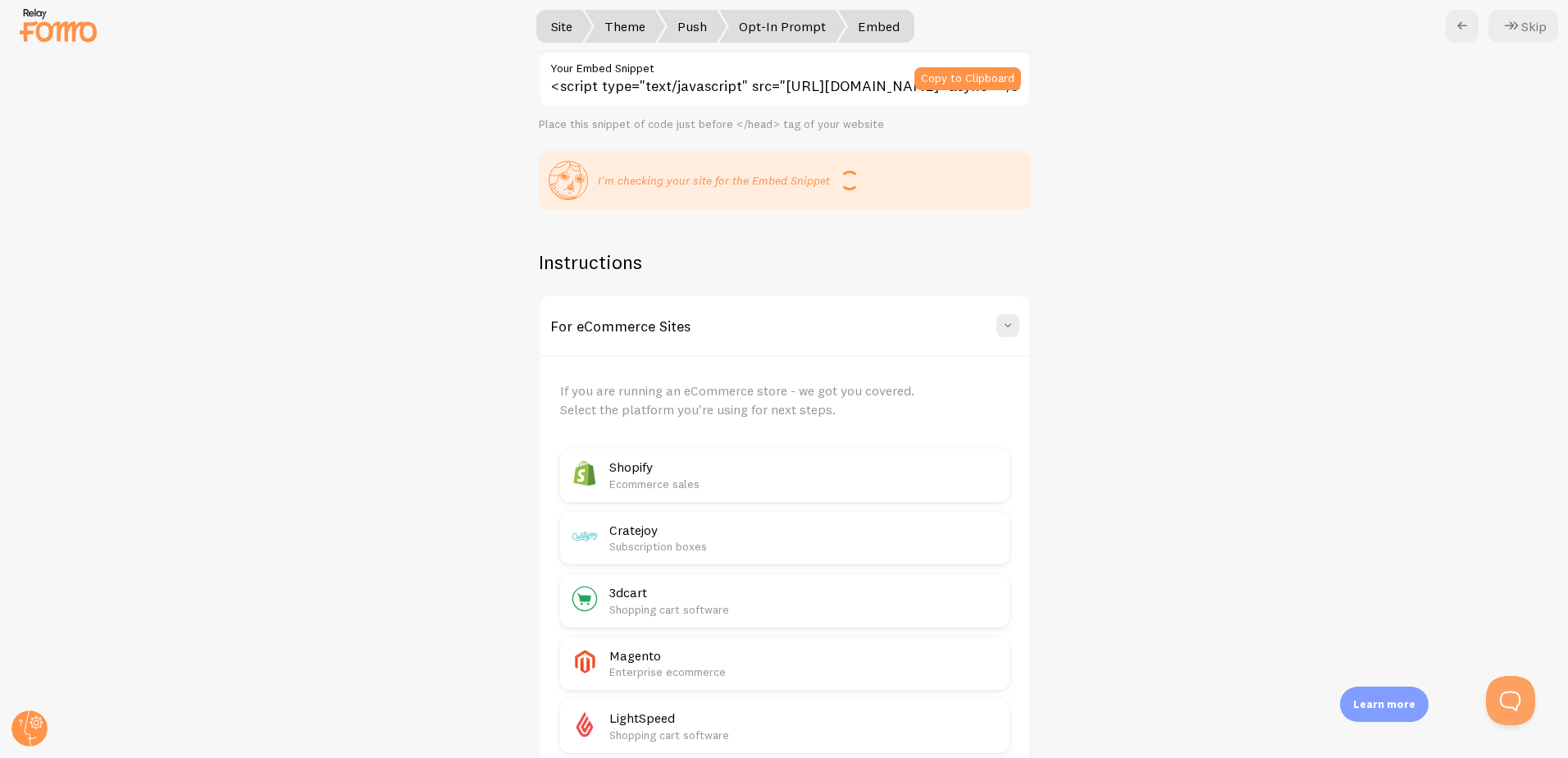
scroll to position [164, 0]
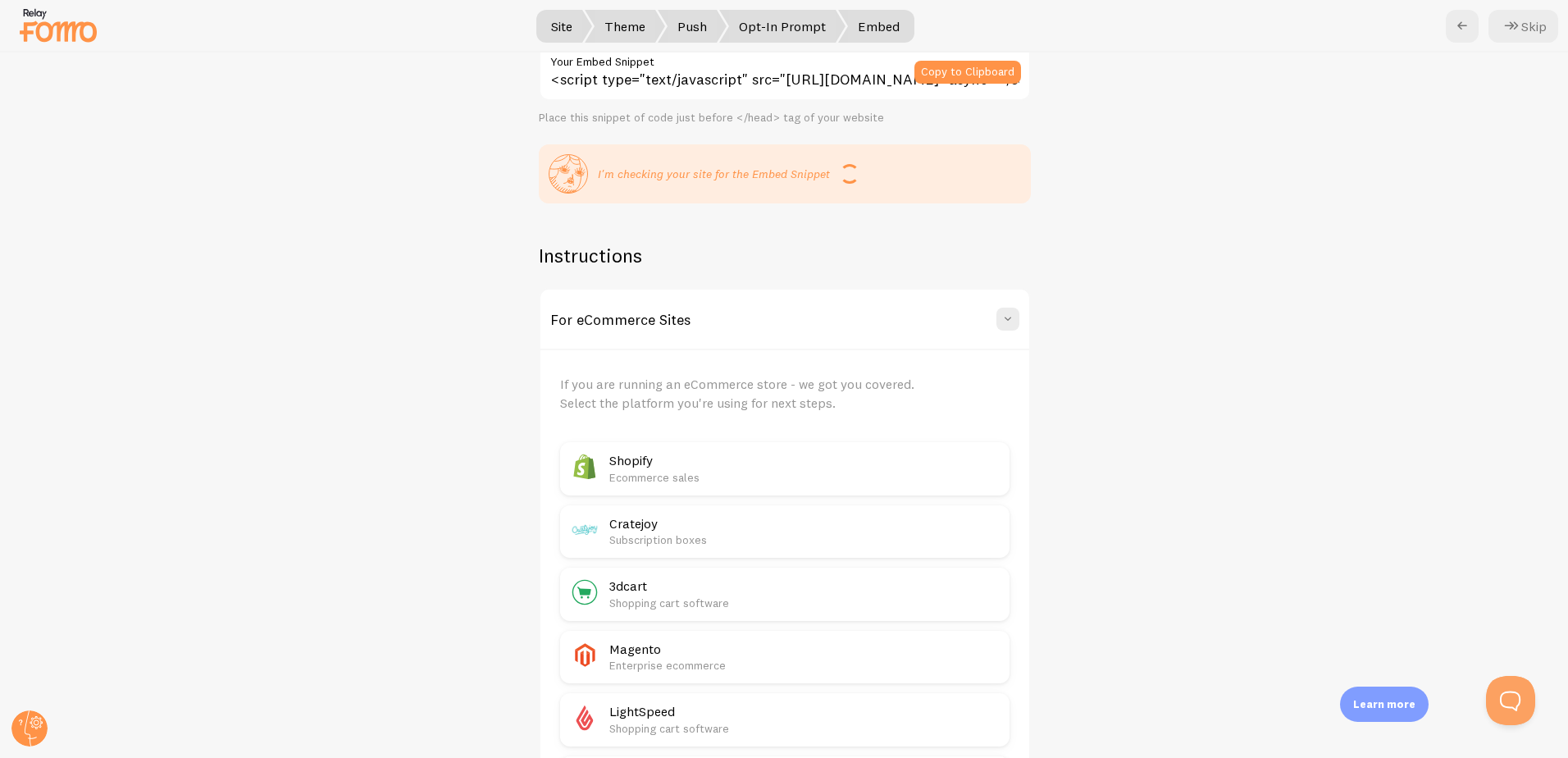
click at [710, 461] on h2 "Shopify" at bounding box center [804, 460] width 391 height 17
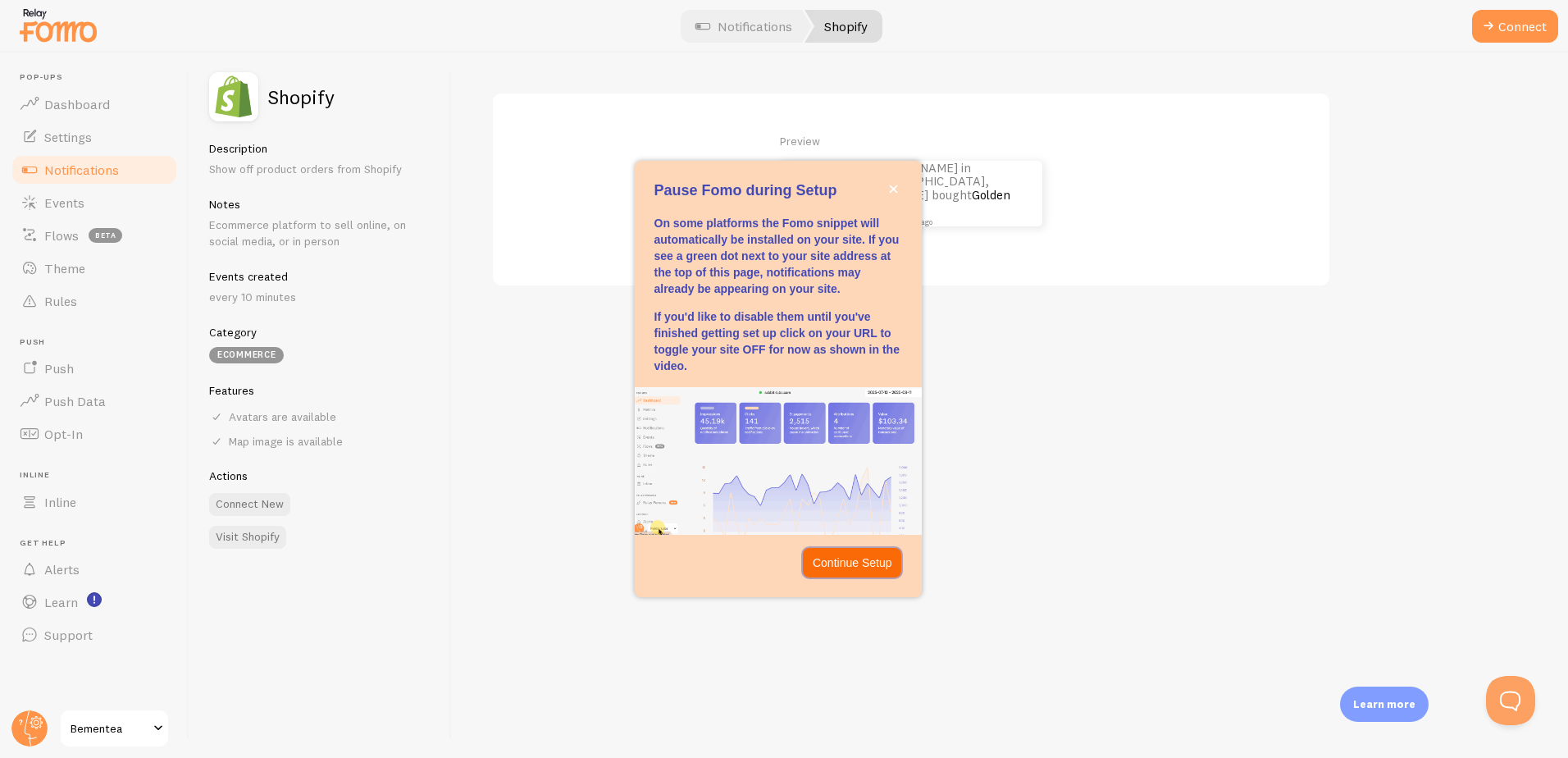
click at [850, 562] on p "Continue Setup" at bounding box center [852, 562] width 80 height 16
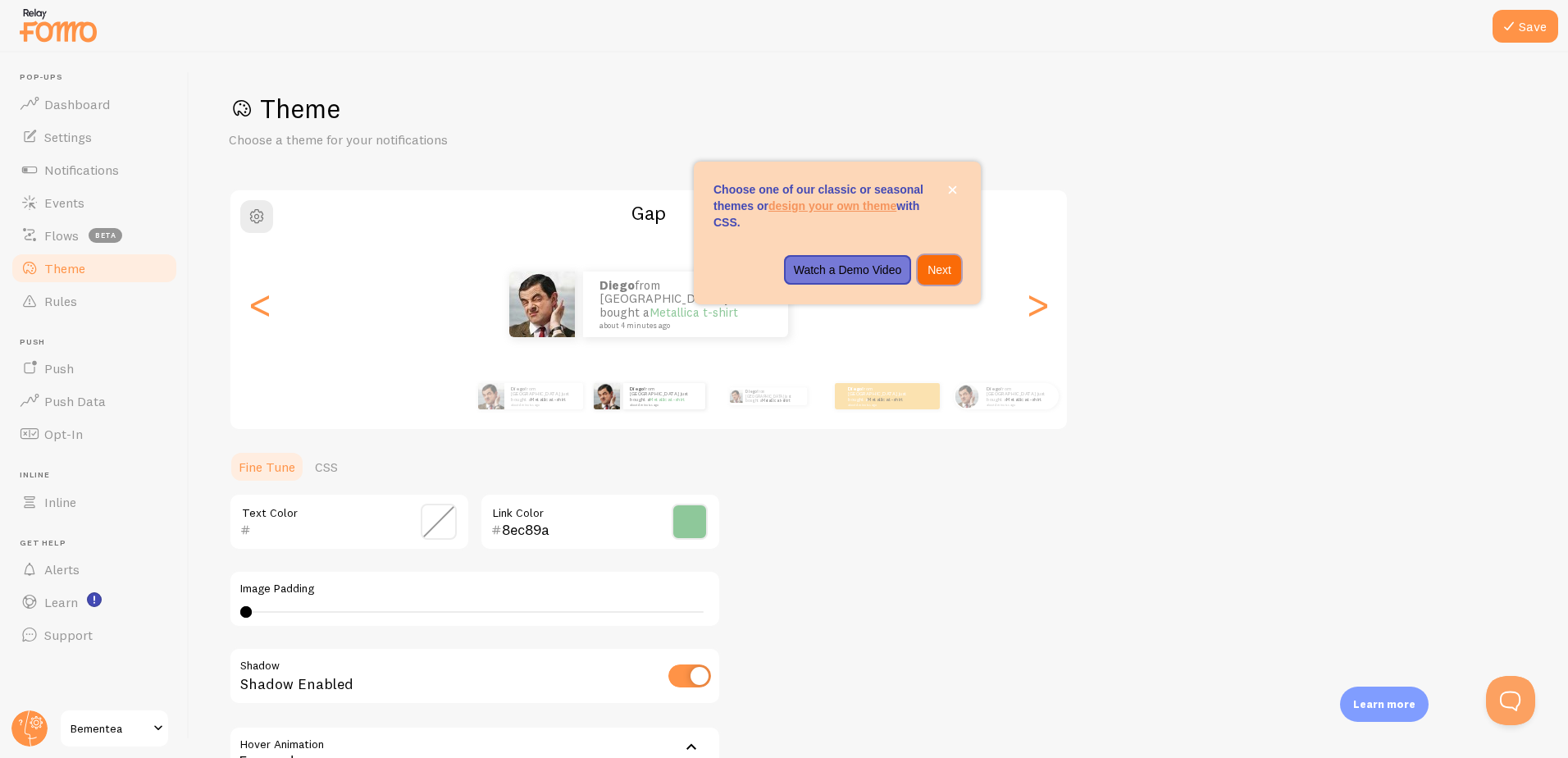
click at [939, 269] on p "Next" at bounding box center [938, 269] width 24 height 16
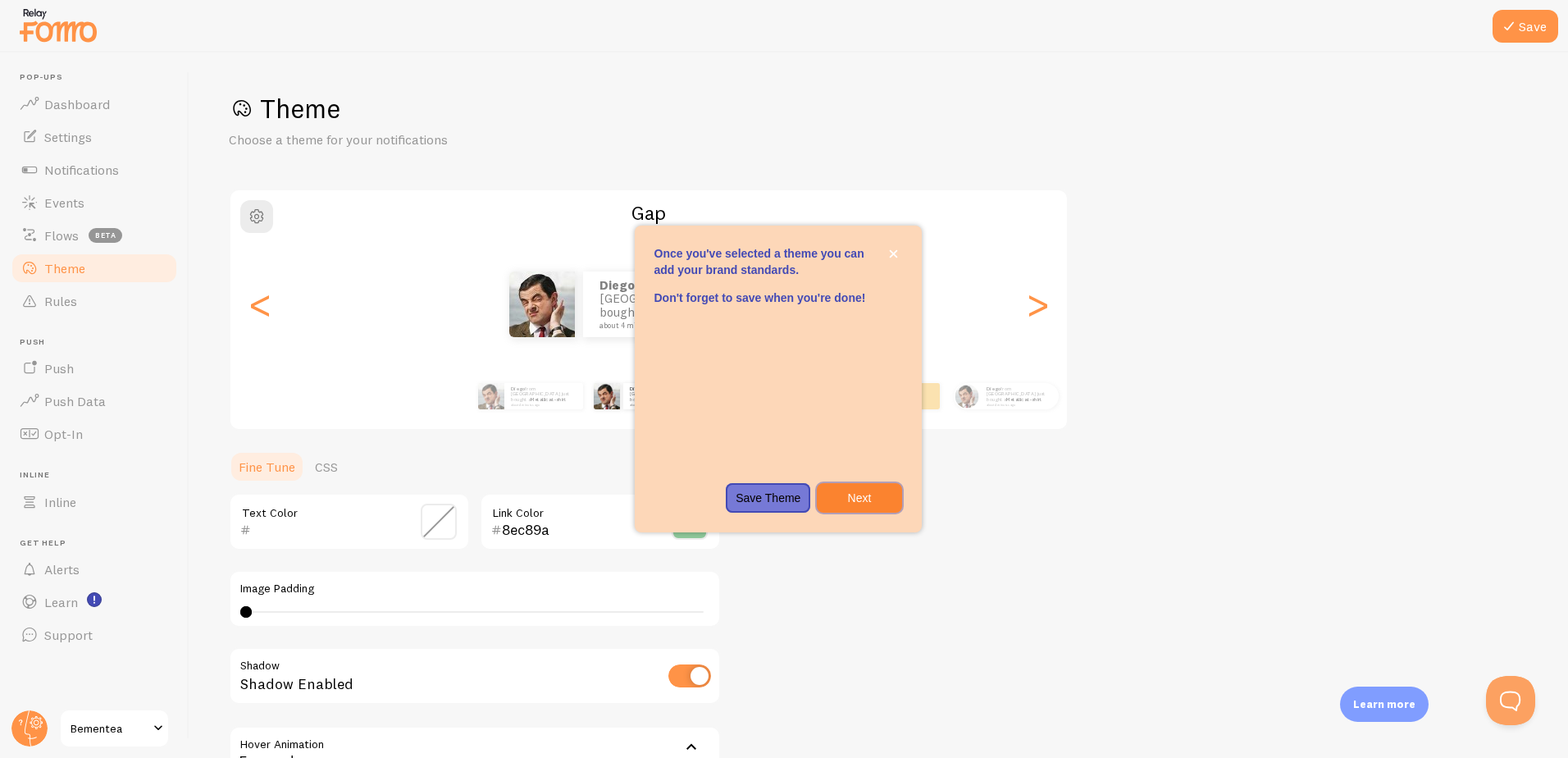
click at [853, 496] on p "Next" at bounding box center [858, 497] width 65 height 16
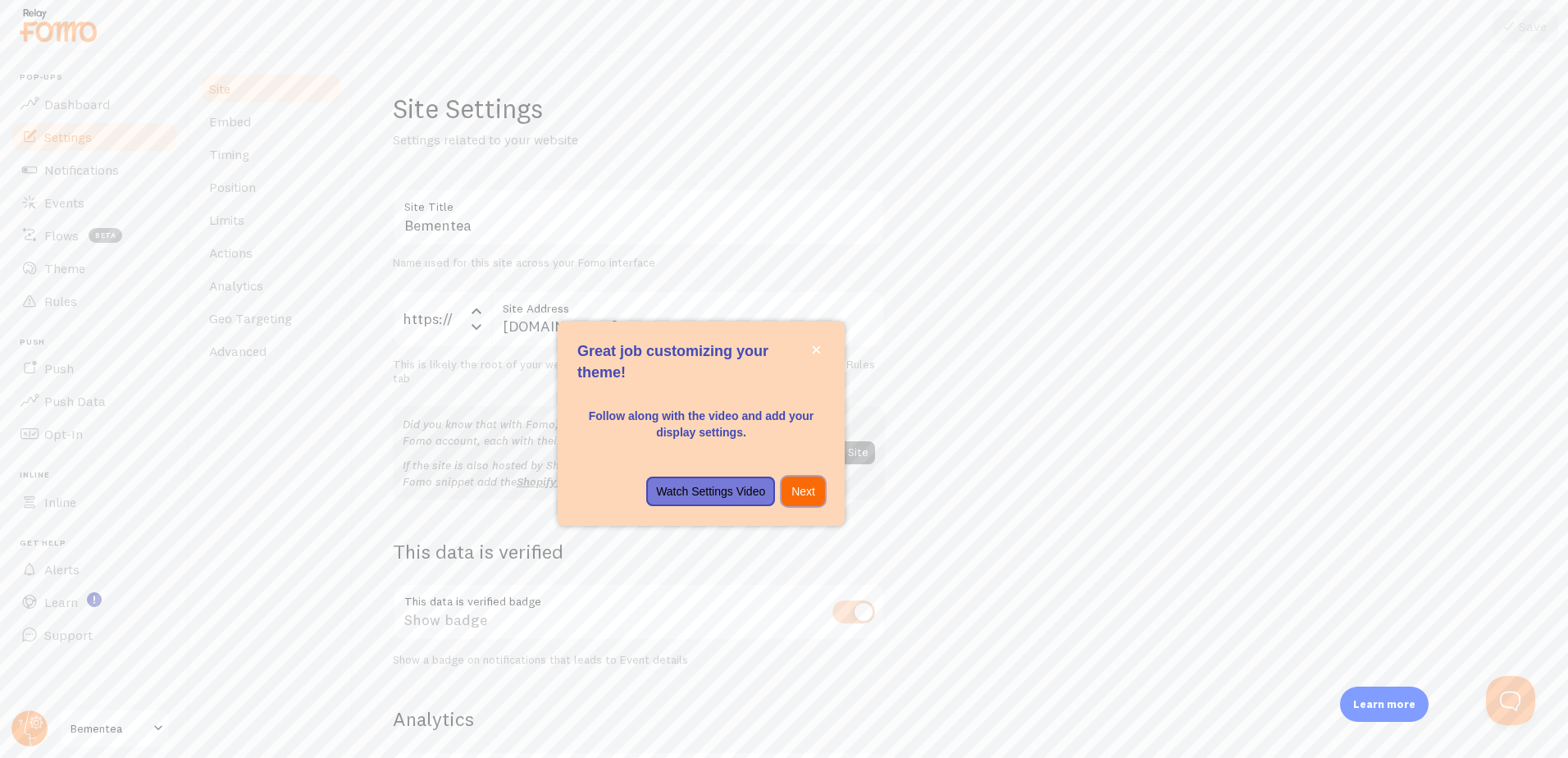
click at [805, 492] on p "Next" at bounding box center [803, 491] width 24 height 16
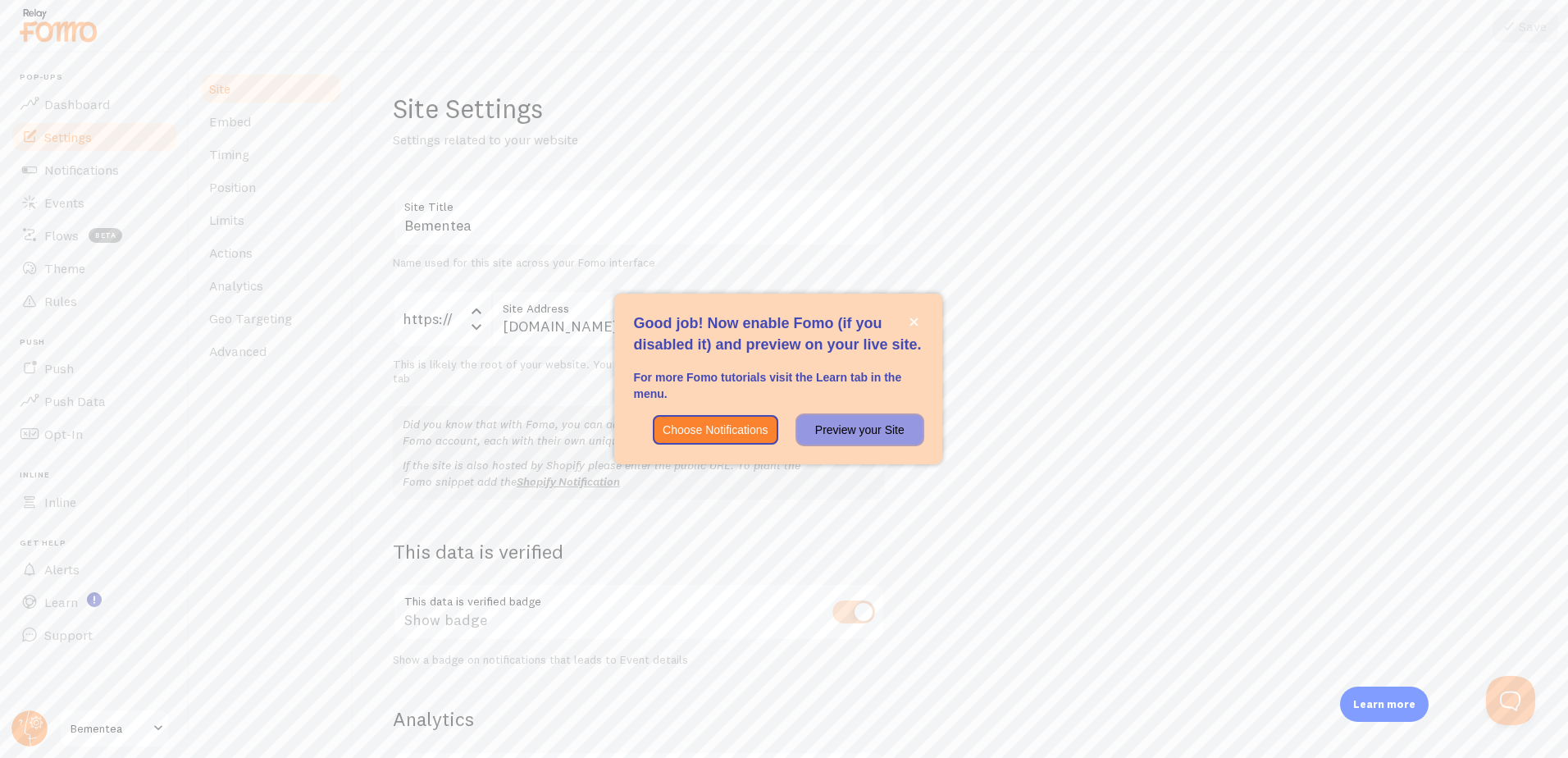
click at [850, 431] on p "Preview your Site" at bounding box center [859, 429] width 105 height 16
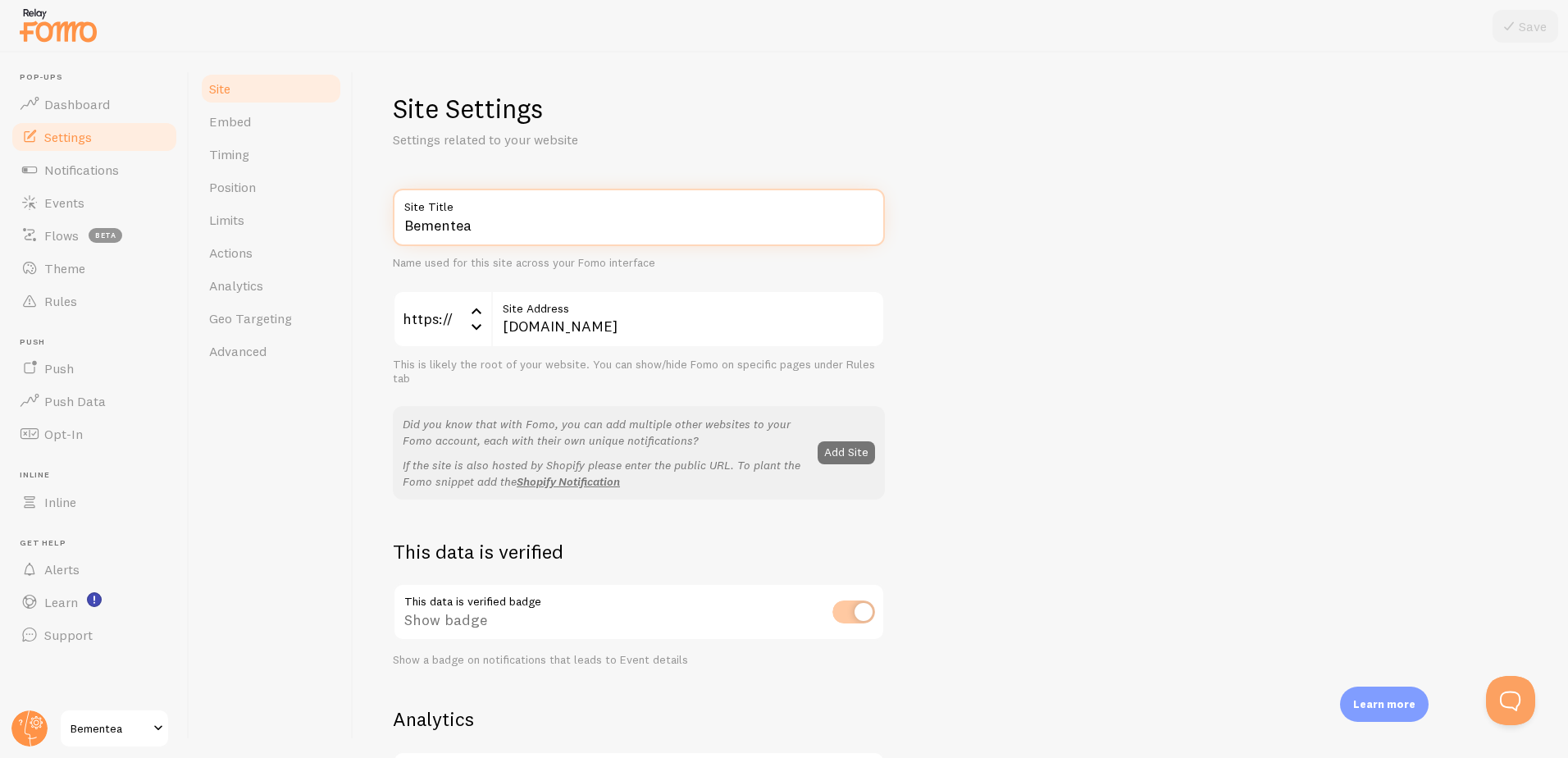
drag, startPoint x: 421, startPoint y: 232, endPoint x: 396, endPoint y: 227, distance: 25.5
click at [396, 227] on input "Bementea" at bounding box center [638, 217] width 492 height 57
type input "Mentea"
click at [1039, 357] on div "Mentea Site Title Name used for this site across your Fomo interface https:// h…" at bounding box center [960, 743] width 1136 height 1110
click at [1529, 30] on button "Save" at bounding box center [1526, 25] width 66 height 33
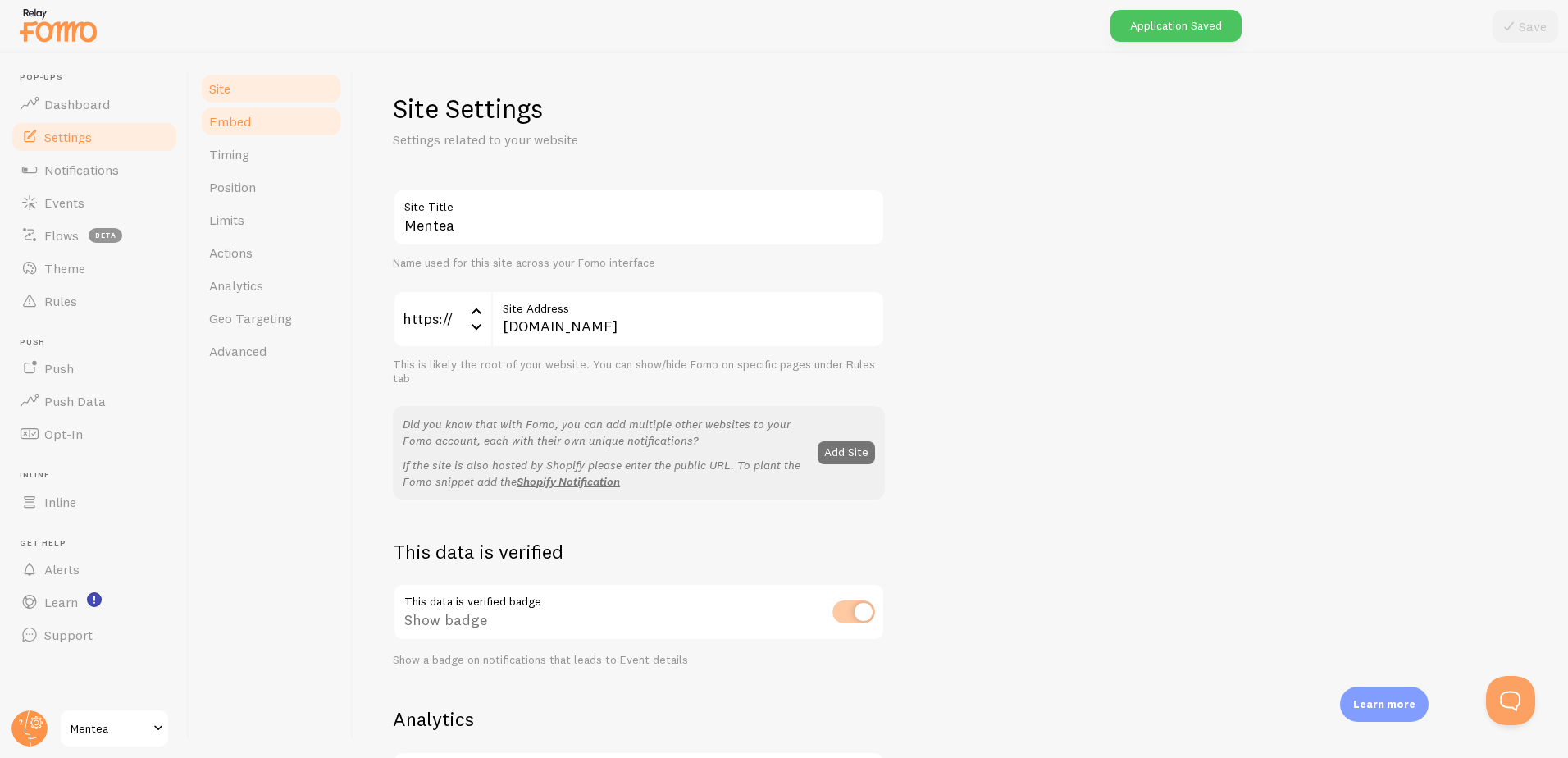
click at [213, 131] on link "Embed" at bounding box center [271, 121] width 143 height 33
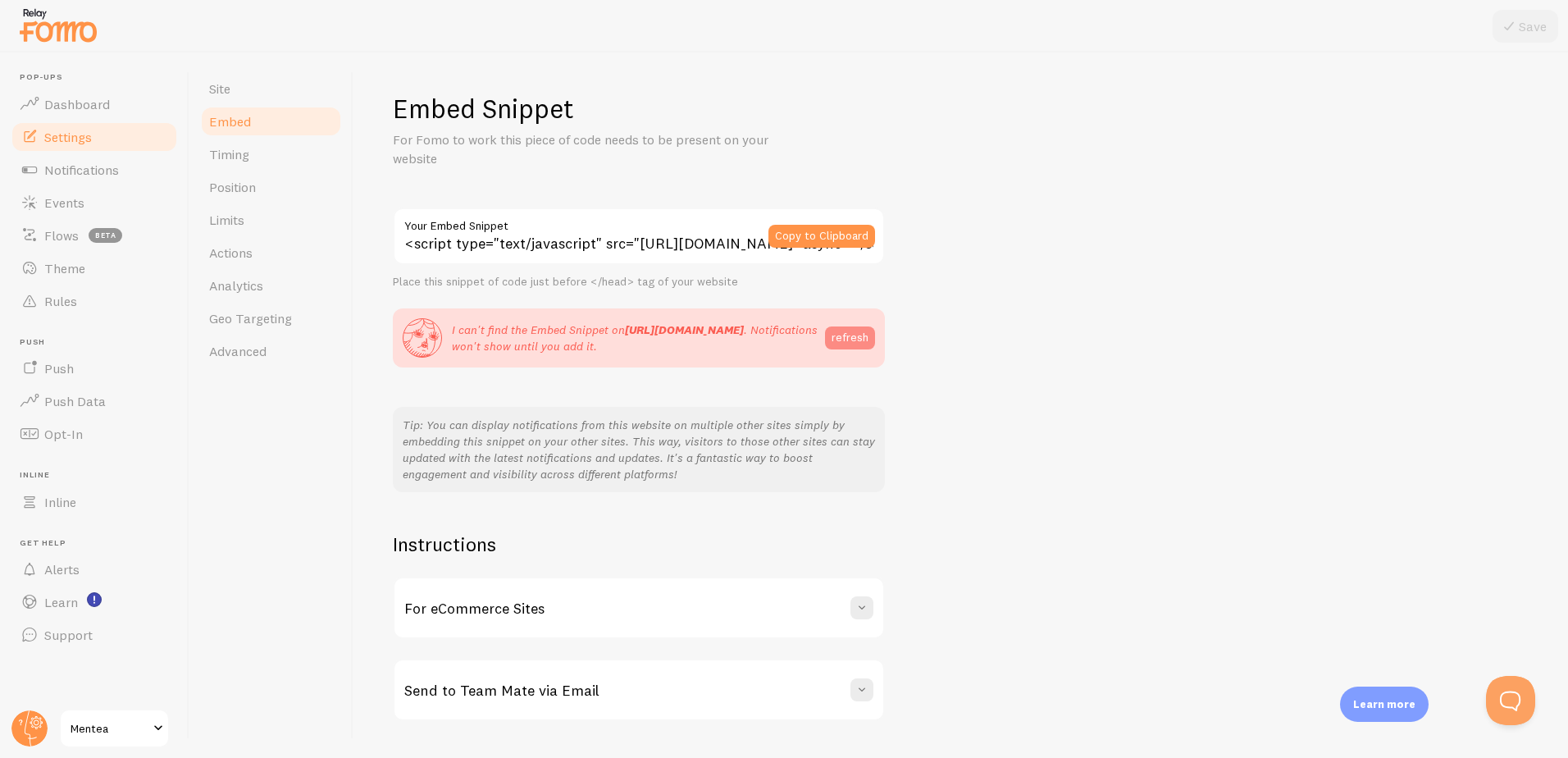
click at [841, 338] on button "refresh" at bounding box center [849, 338] width 50 height 23
click at [819, 231] on button "Copy to Clipboard" at bounding box center [821, 236] width 106 height 23
click at [274, 156] on link "Timing" at bounding box center [271, 153] width 143 height 33
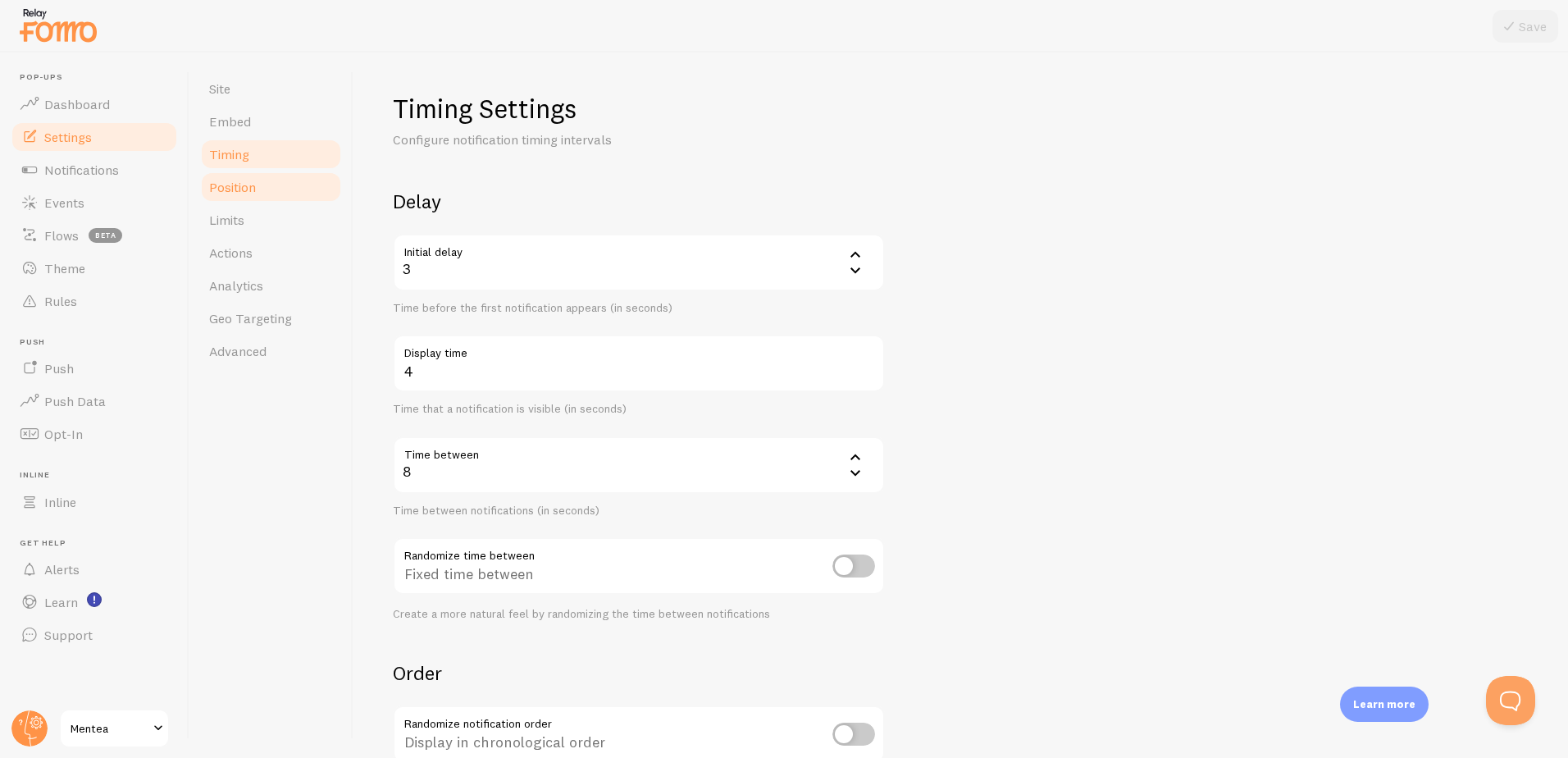
click at [249, 183] on span "Position" at bounding box center [232, 186] width 47 height 16
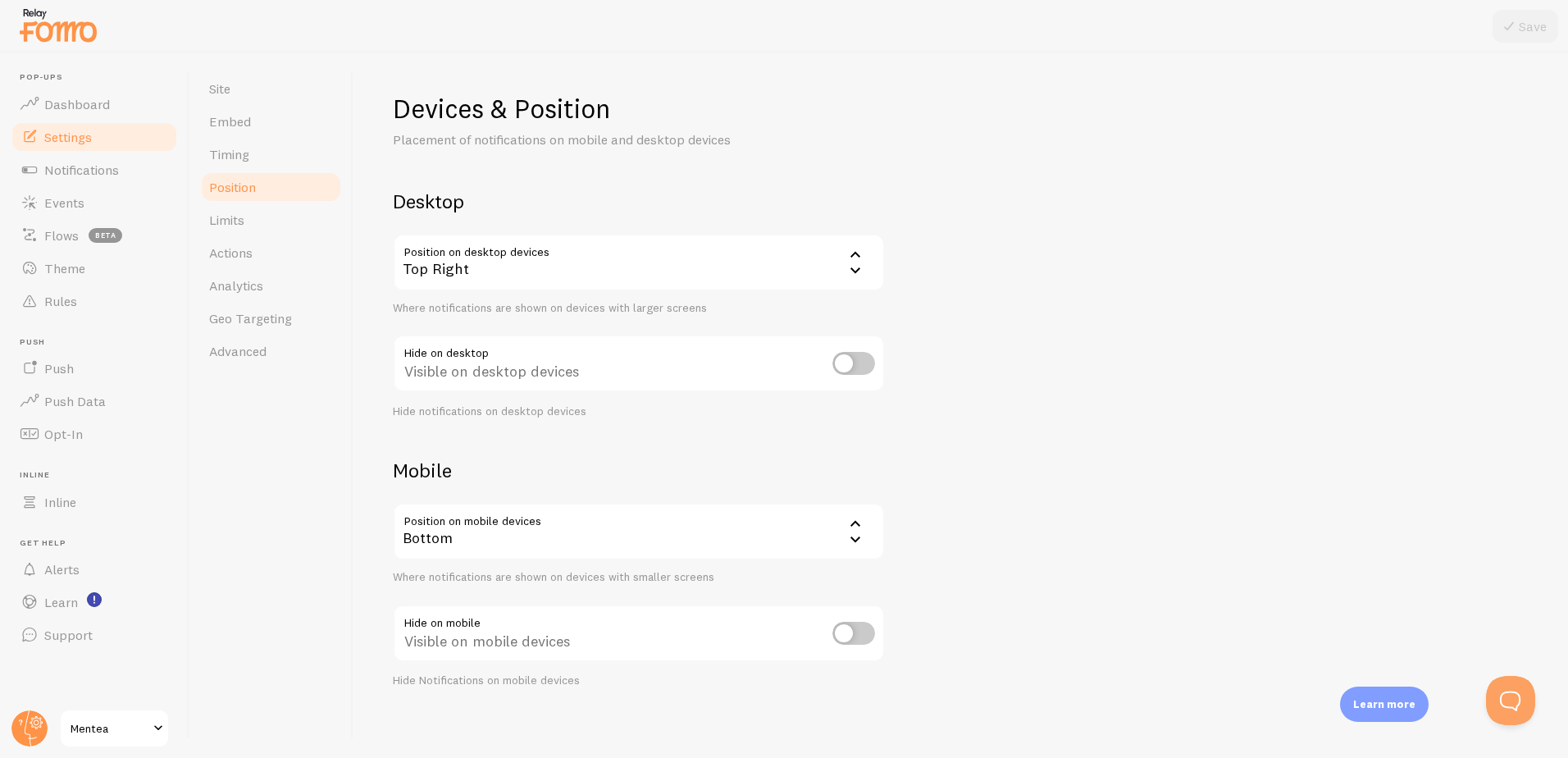
click at [839, 259] on div "Top Right" at bounding box center [638, 262] width 492 height 57
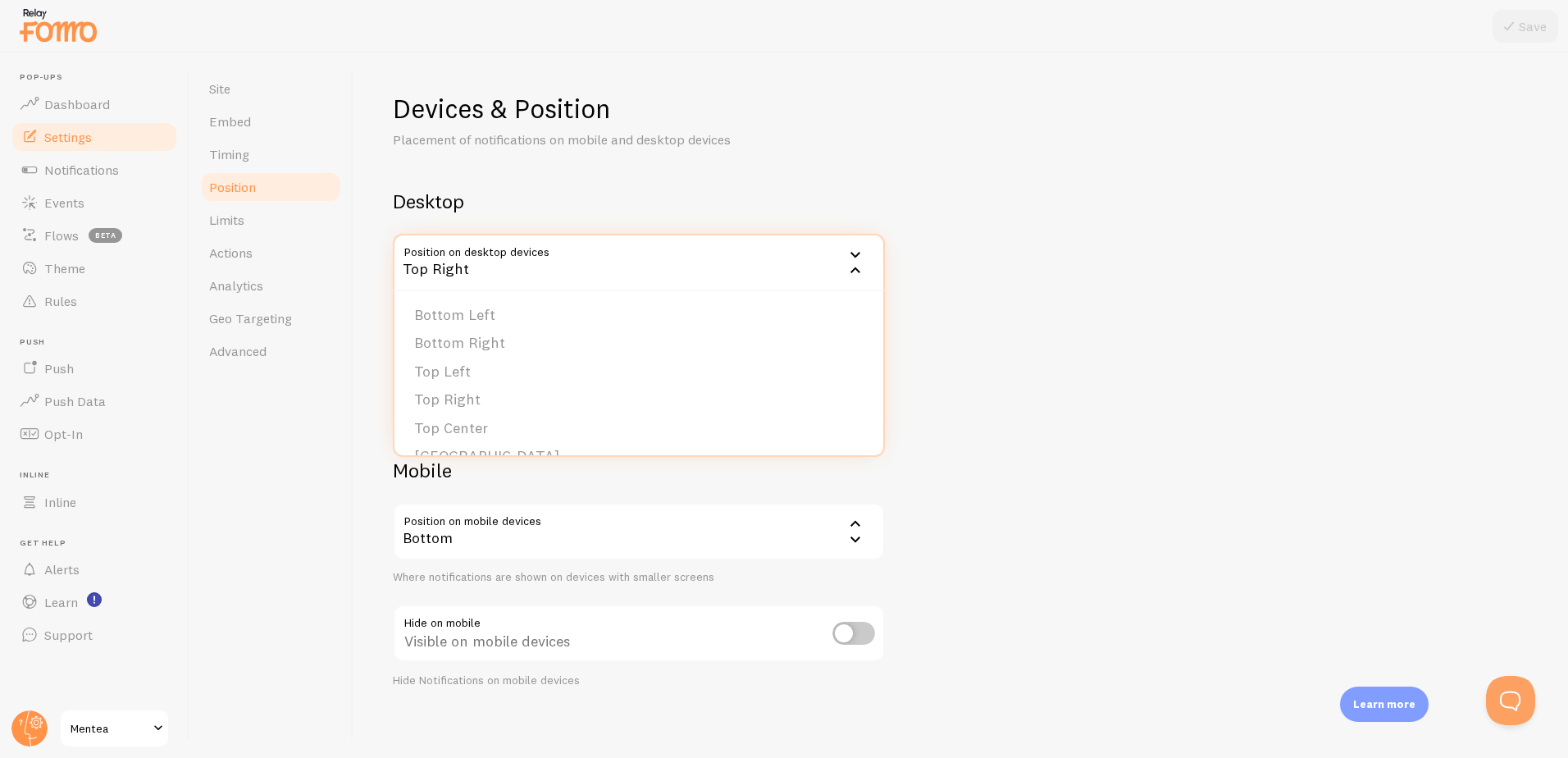
click at [838, 259] on div "Top Right" at bounding box center [638, 262] width 492 height 57
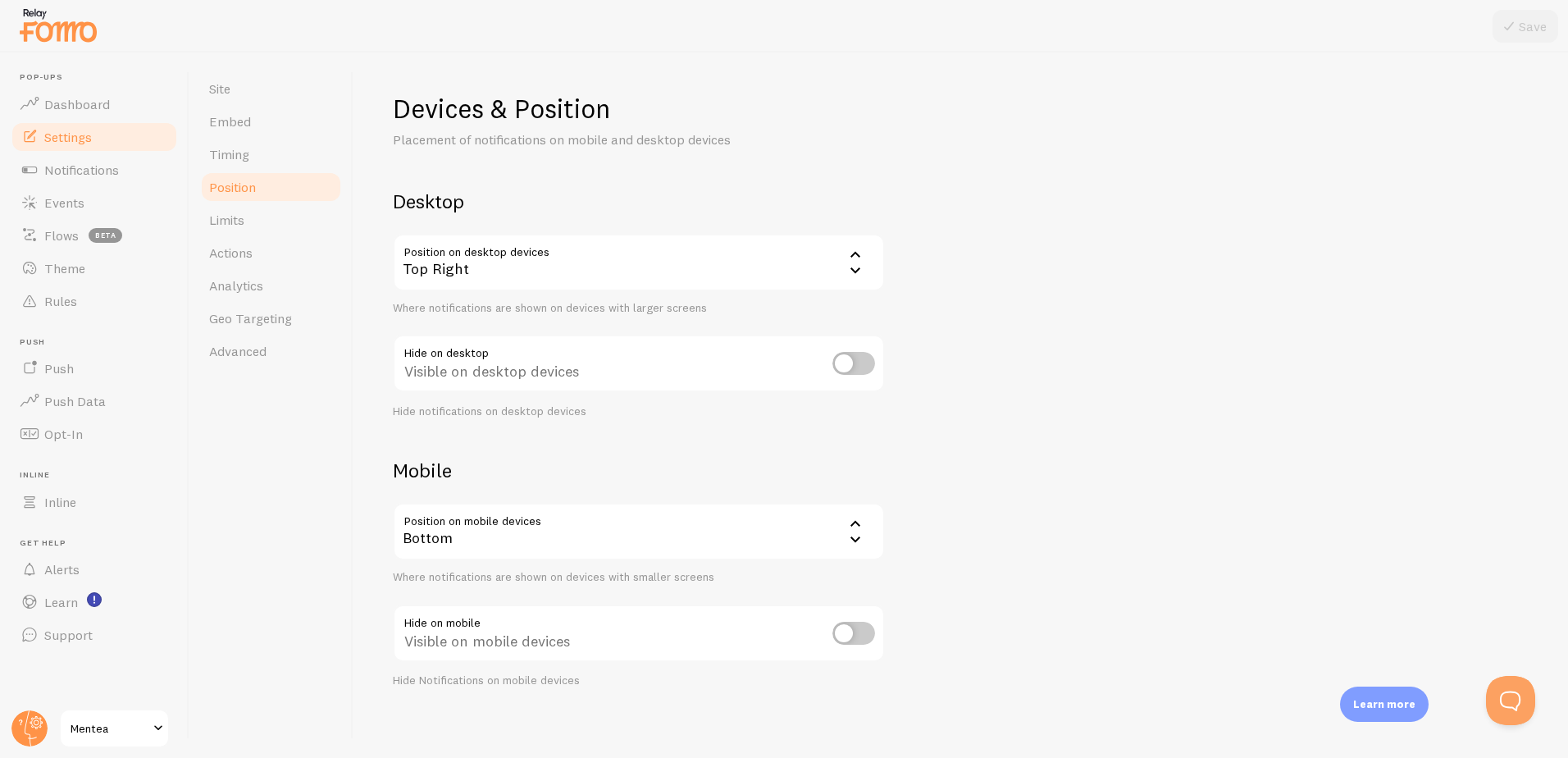
click at [860, 632] on input "checkbox" at bounding box center [853, 633] width 42 height 23
click at [837, 634] on input "checkbox" at bounding box center [853, 633] width 42 height 23
checkbox input "false"
click at [265, 213] on link "Limits" at bounding box center [271, 219] width 143 height 33
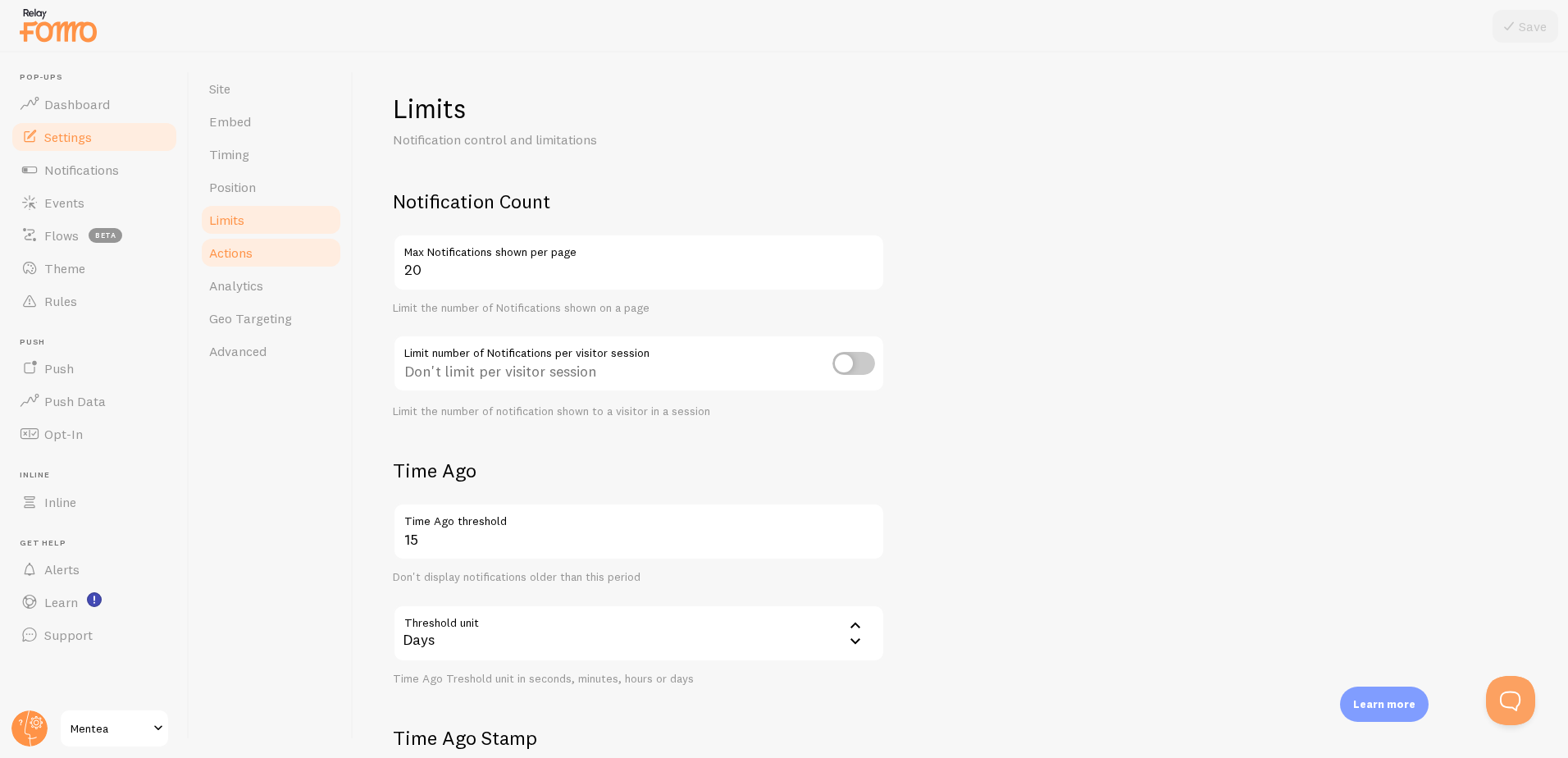
click at [311, 258] on link "Actions" at bounding box center [271, 252] width 143 height 33
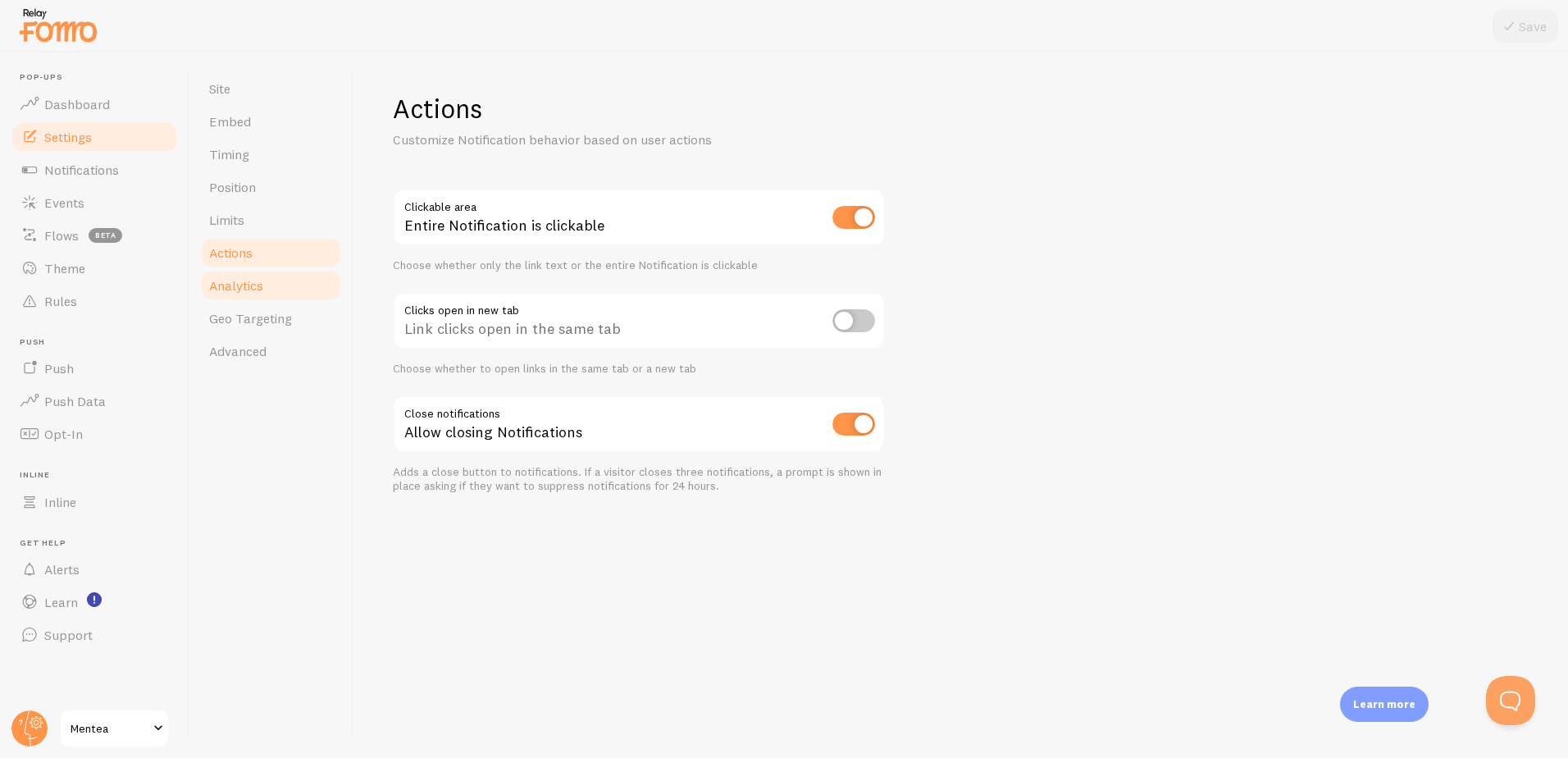
click at [232, 288] on span "Analytics" at bounding box center [235, 284] width 54 height 16
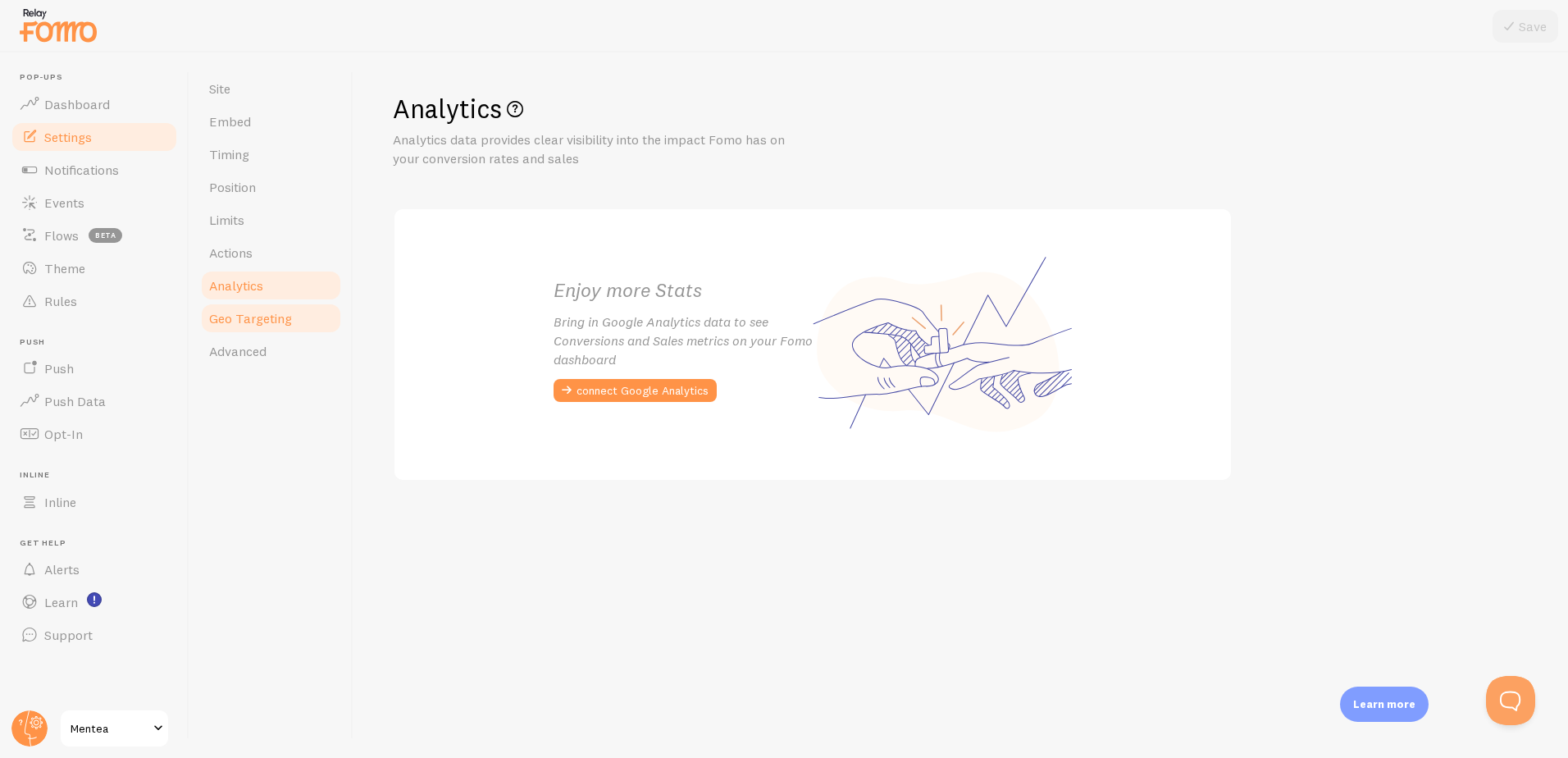
click at [264, 328] on link "Geo Targeting" at bounding box center [271, 318] width 143 height 33
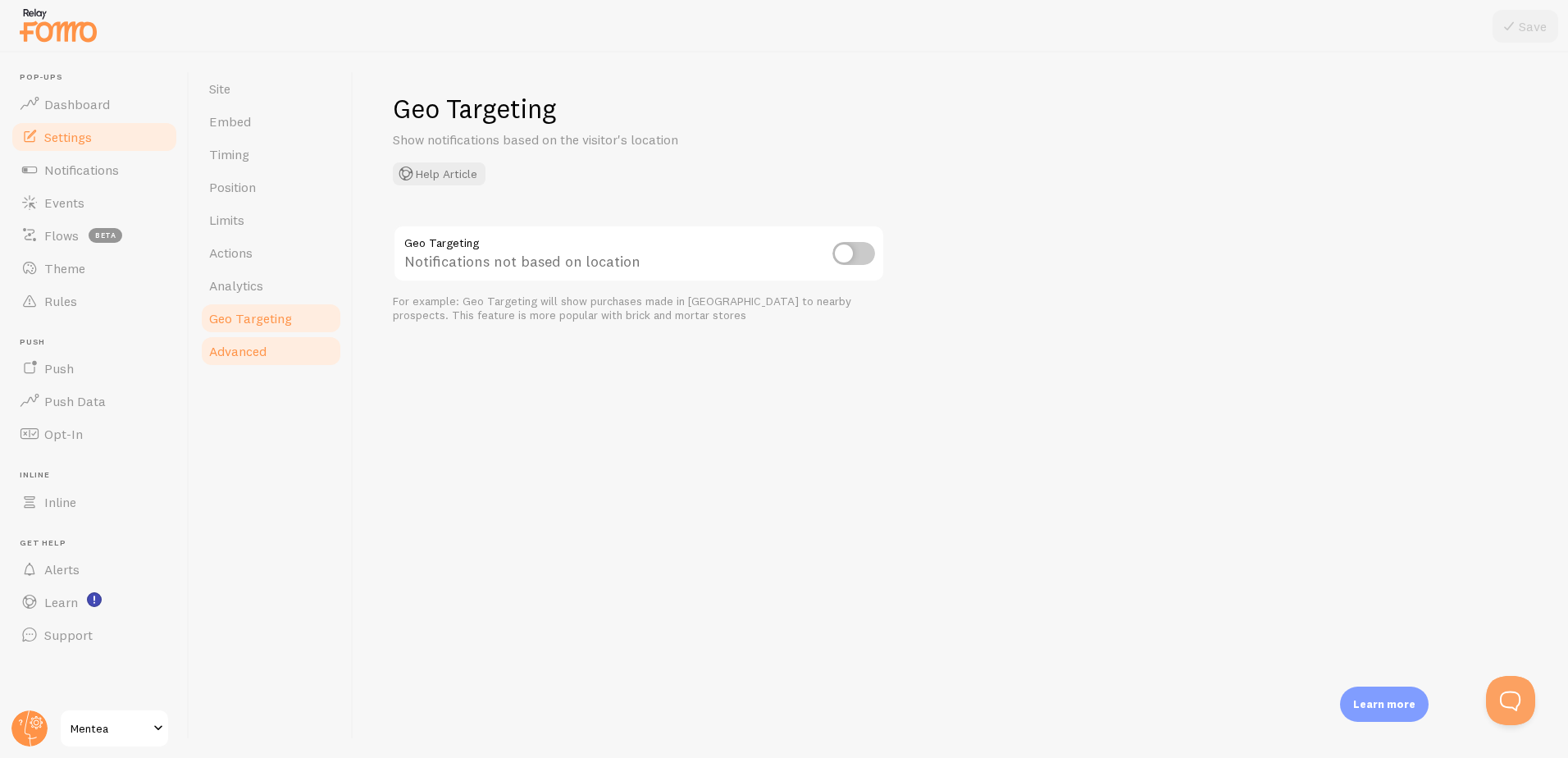
click at [274, 353] on link "Advanced" at bounding box center [271, 350] width 143 height 33
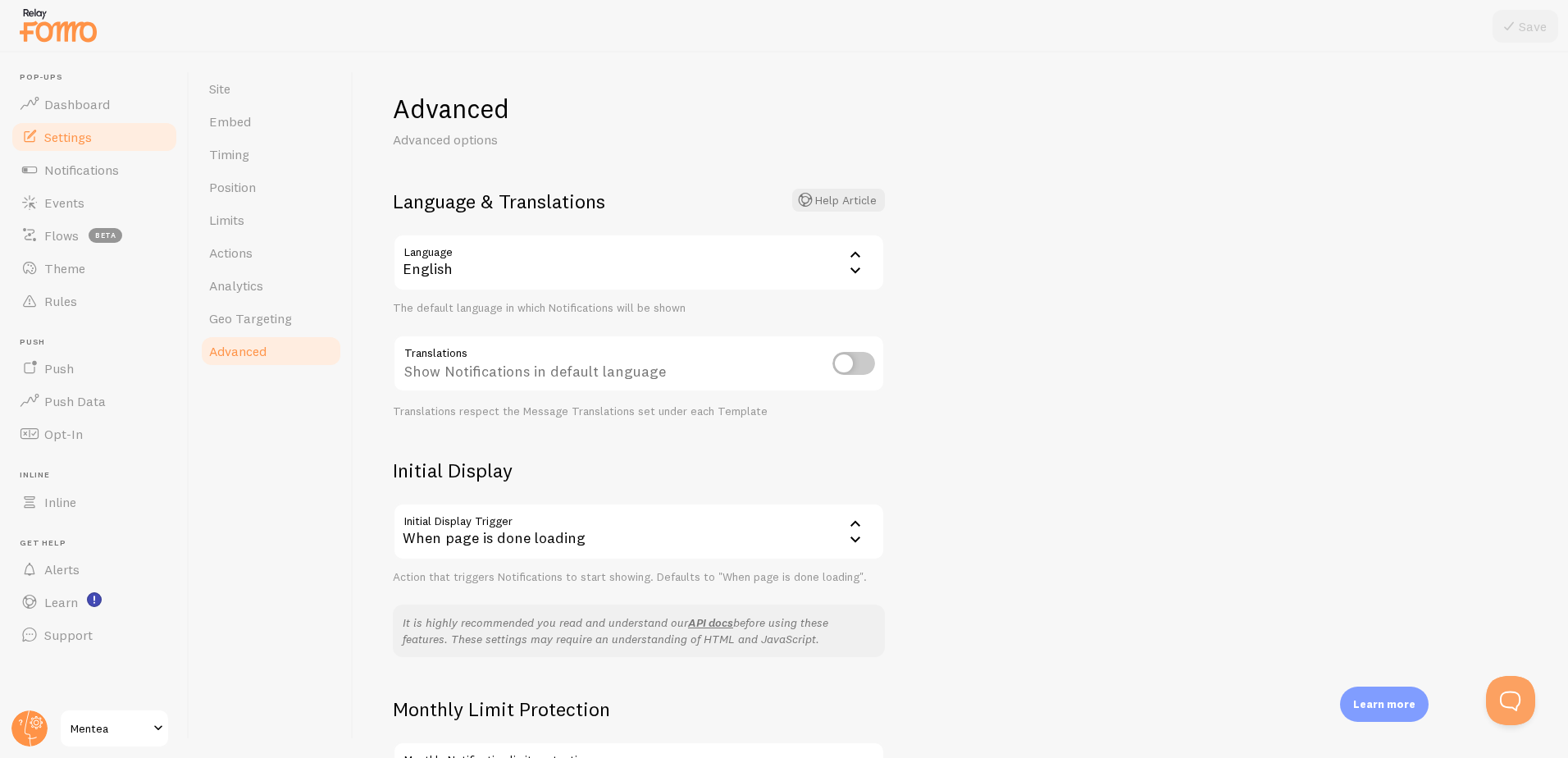
click at [698, 258] on div "English" at bounding box center [638, 262] width 492 height 57
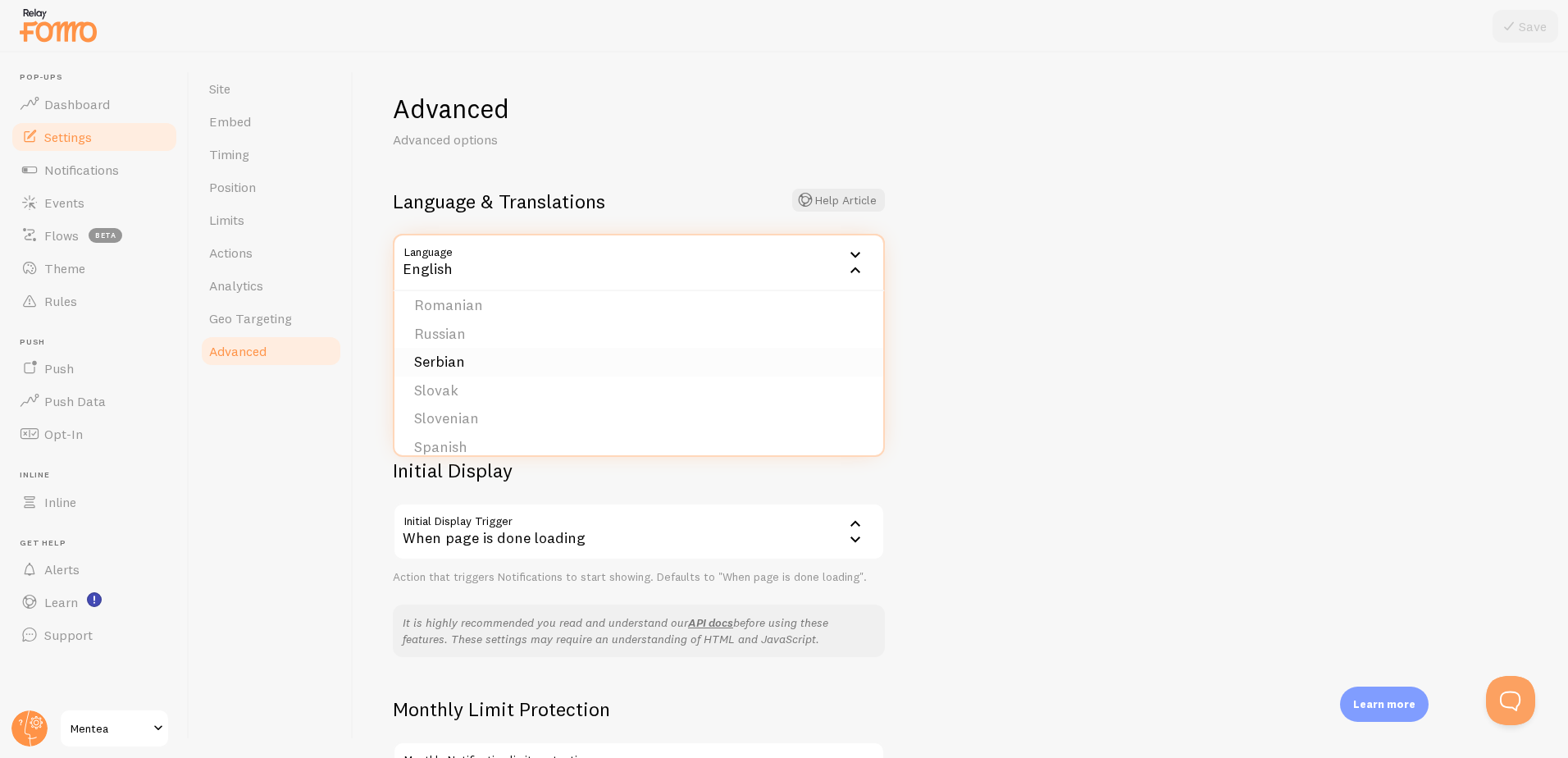
scroll to position [656, 0]
click at [504, 402] on li "Spanish" at bounding box center [638, 395] width 488 height 28
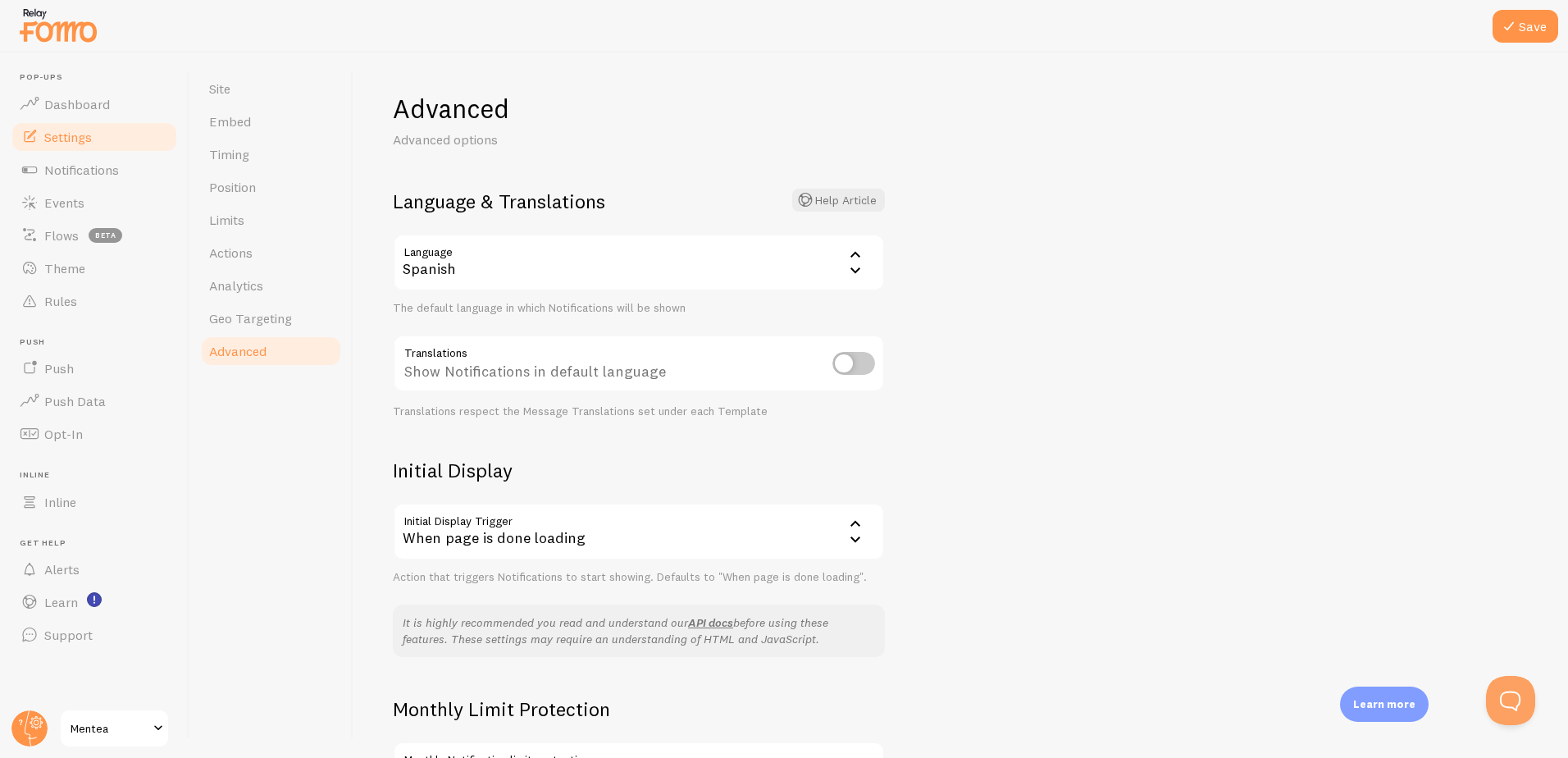
click at [1053, 417] on div "Advanced Advanced options Language & Translations Help Article Language es Span…" at bounding box center [960, 405] width 1214 height 705
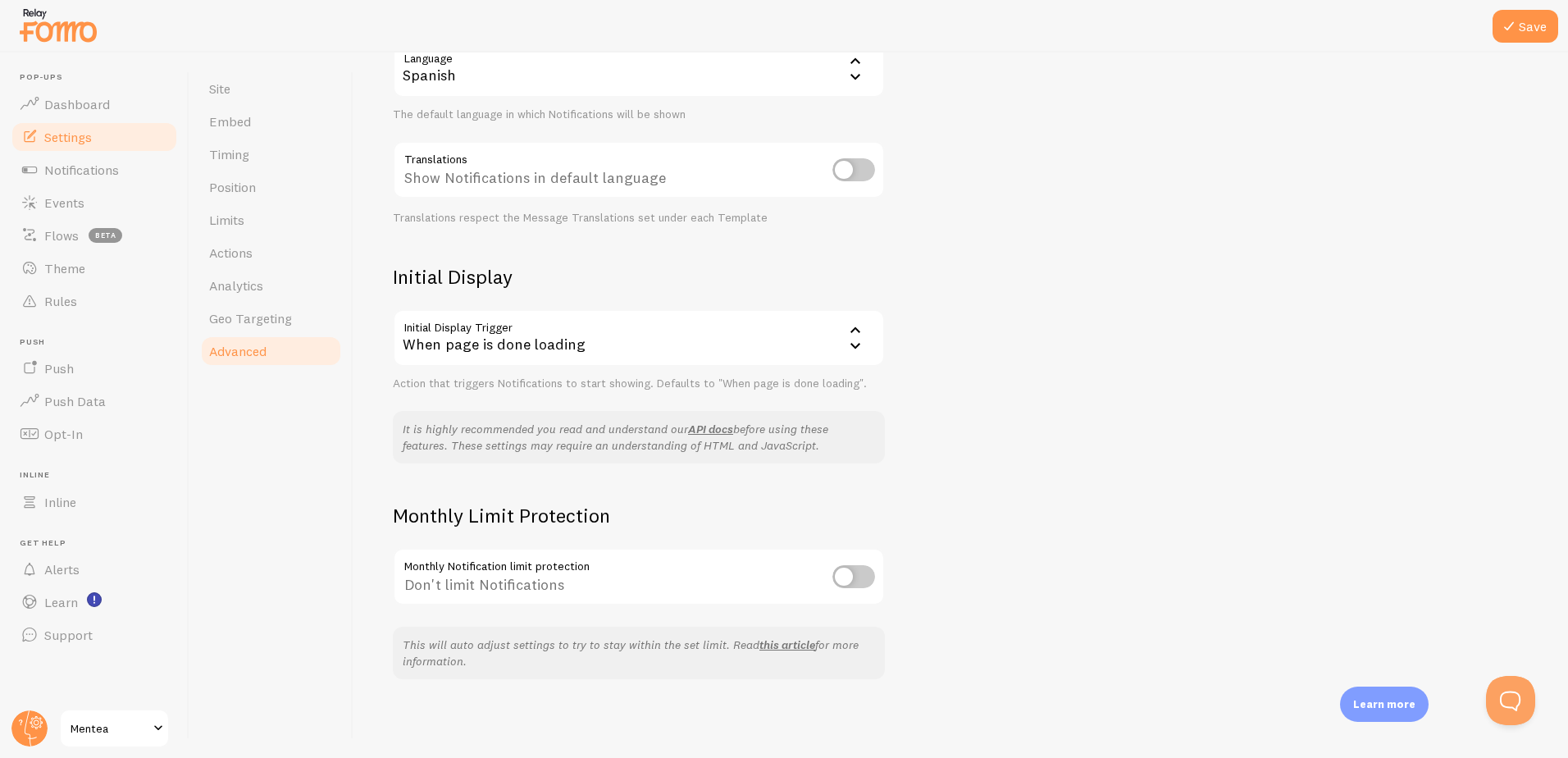
scroll to position [0, 0]
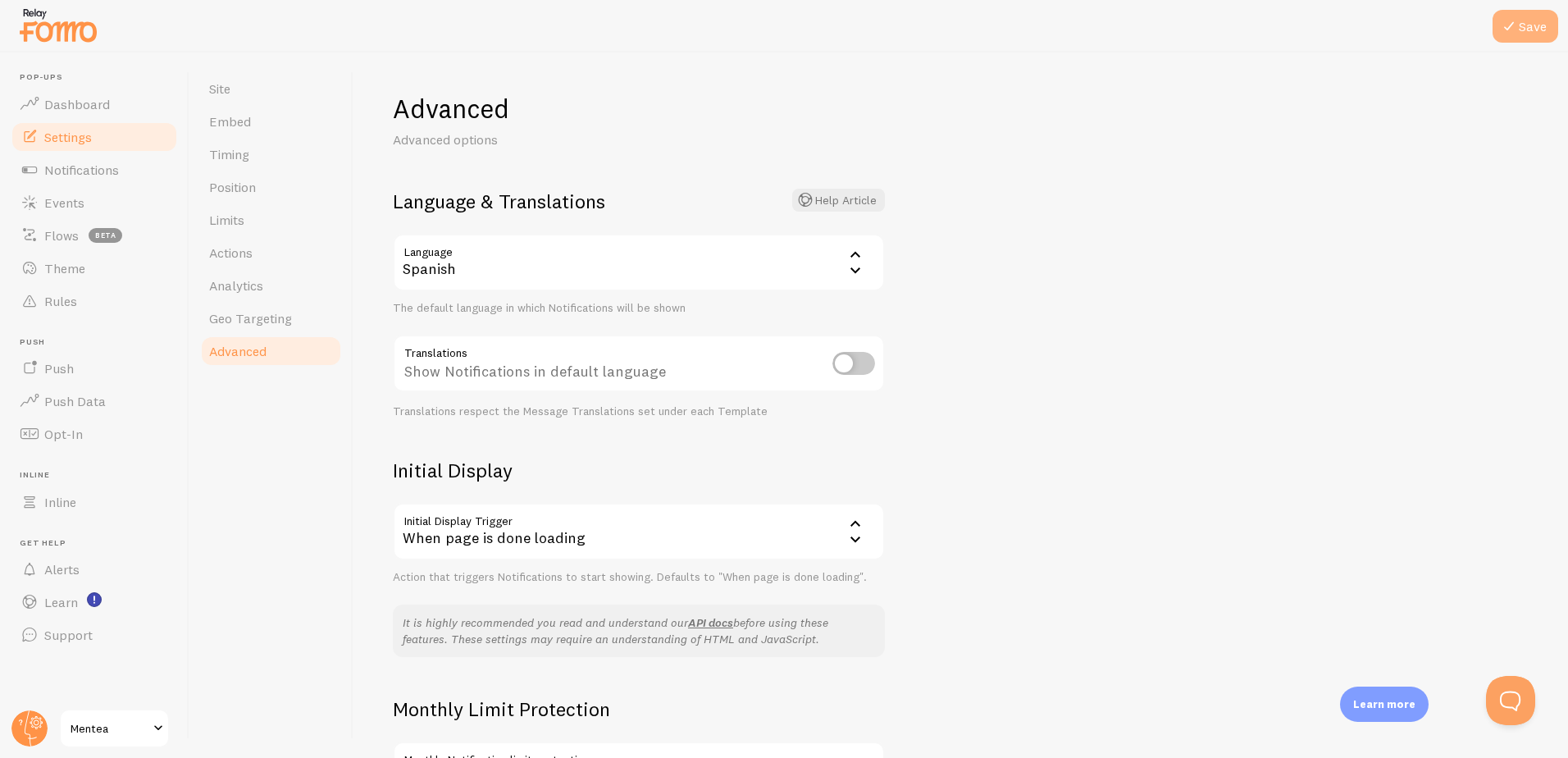
click at [1550, 24] on button "Save" at bounding box center [1526, 25] width 66 height 33
